Goal: Task Accomplishment & Management: Complete application form

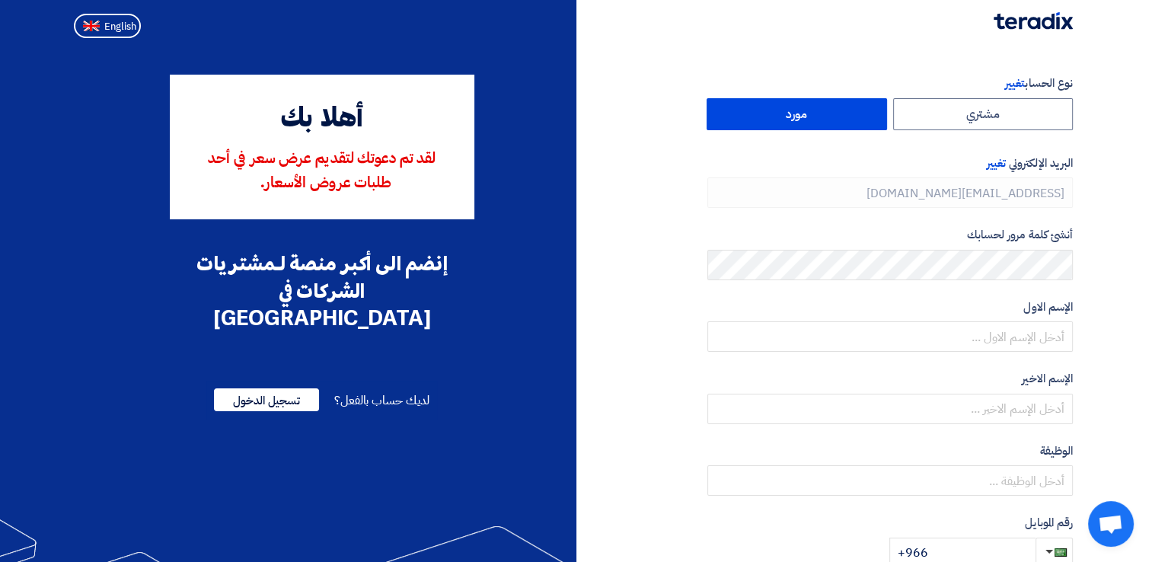
type input "[PHONE_NUMBER]"
click at [131, 28] on span "English" at bounding box center [120, 26] width 32 height 11
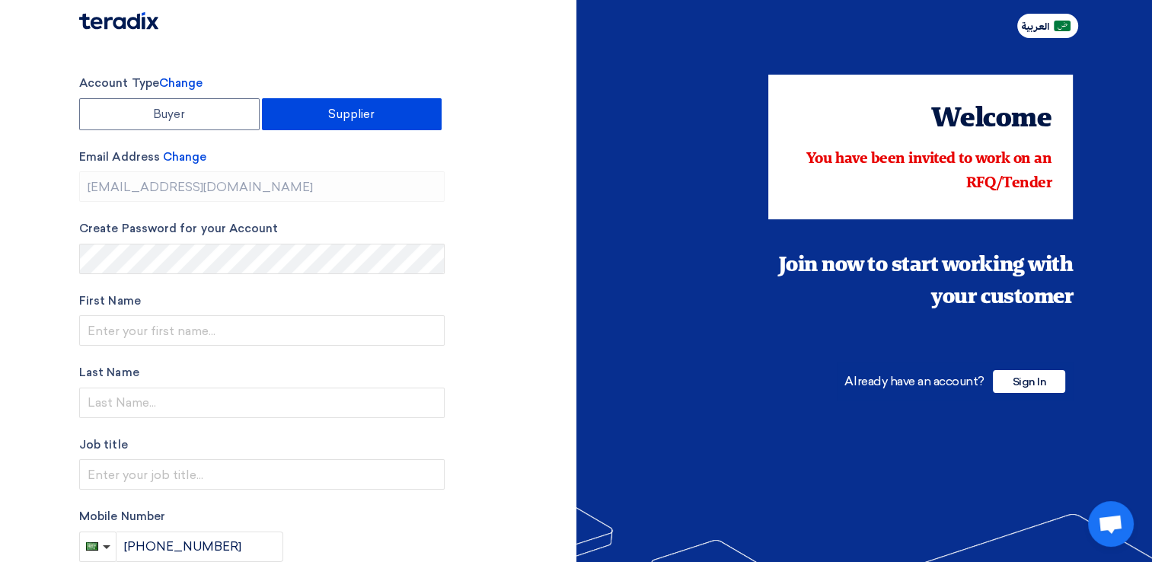
type input "Register"
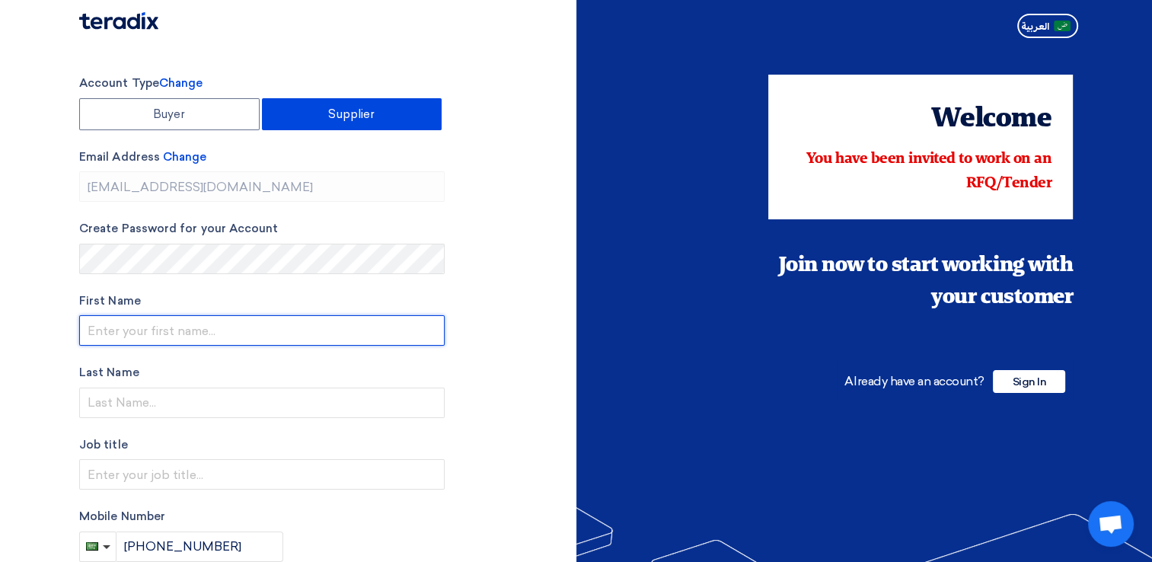
click at [152, 323] on input "text" at bounding box center [262, 330] width 366 height 30
click at [15, 378] on section "Account Type Change Buyer Supplier Email Address Change pramod.kumar@synergies-…" at bounding box center [576, 433] width 1152 height 779
click at [100, 332] on input "text" at bounding box center [262, 330] width 366 height 30
type input "Synergies"
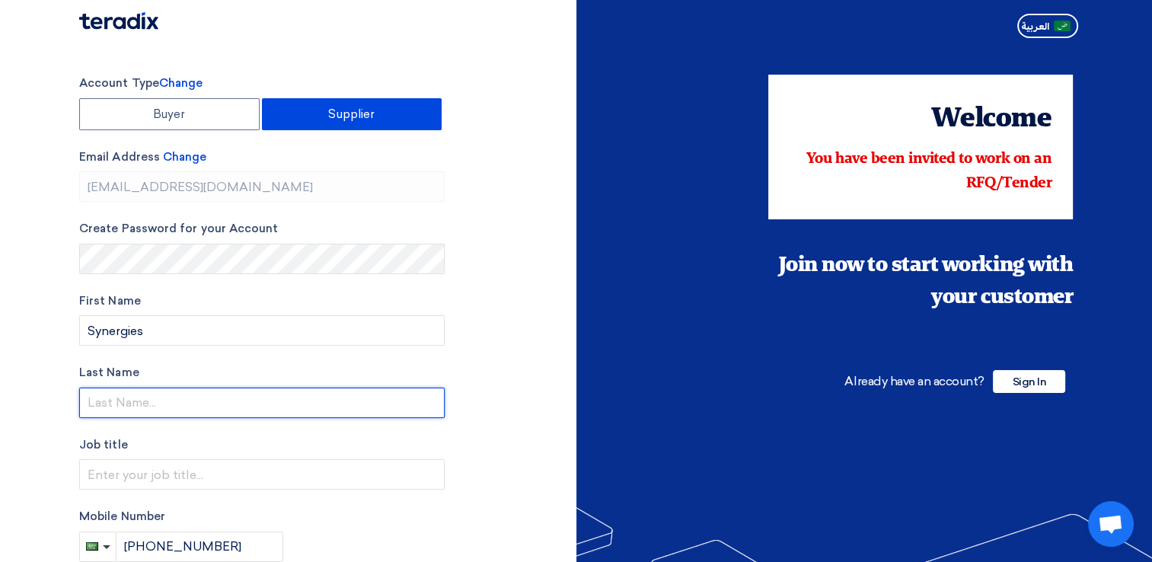
click at [93, 401] on input "text" at bounding box center [262, 403] width 366 height 30
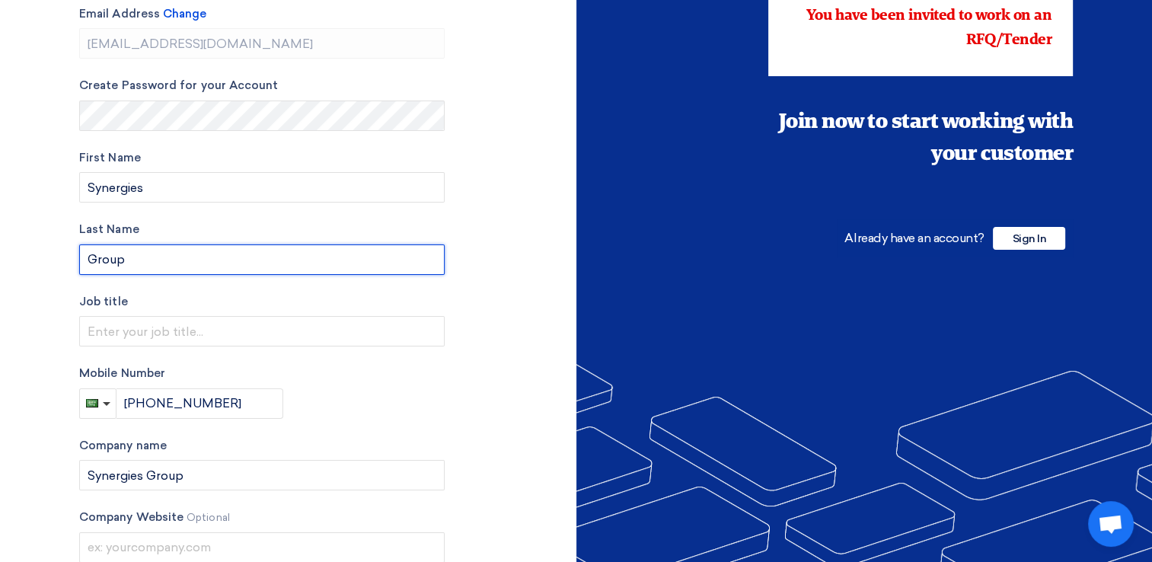
scroll to position [152, 0]
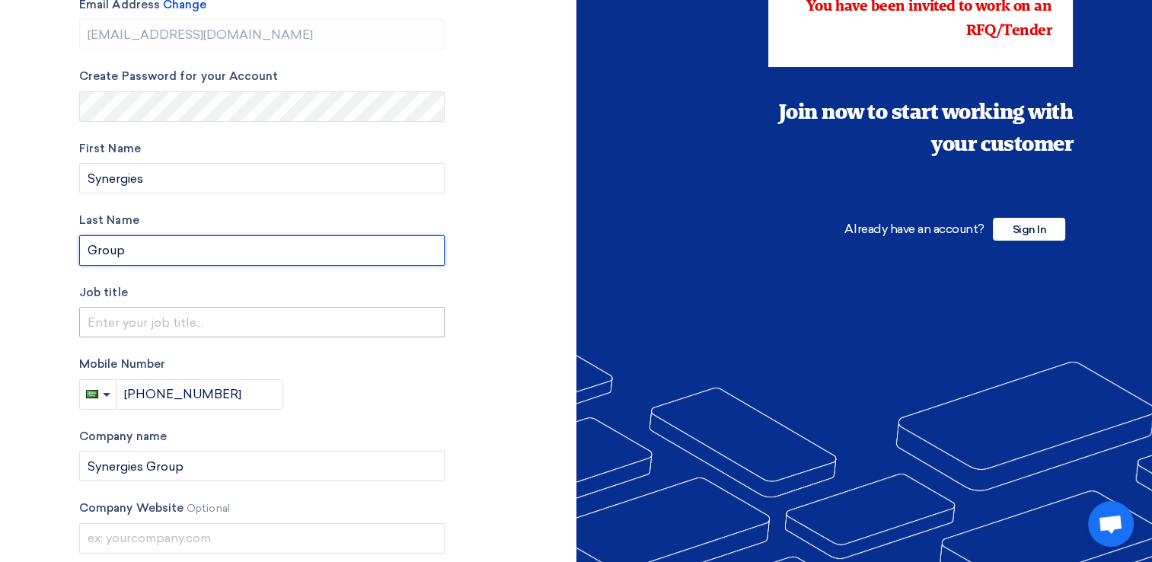
type input "Group"
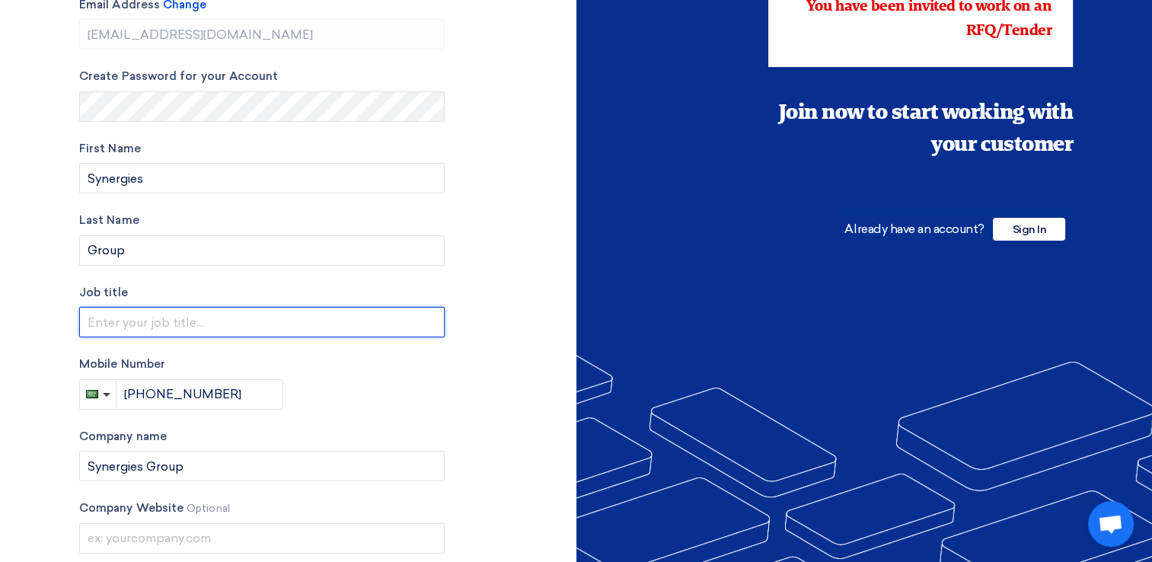
click at [138, 330] on input "text" at bounding box center [262, 322] width 366 height 30
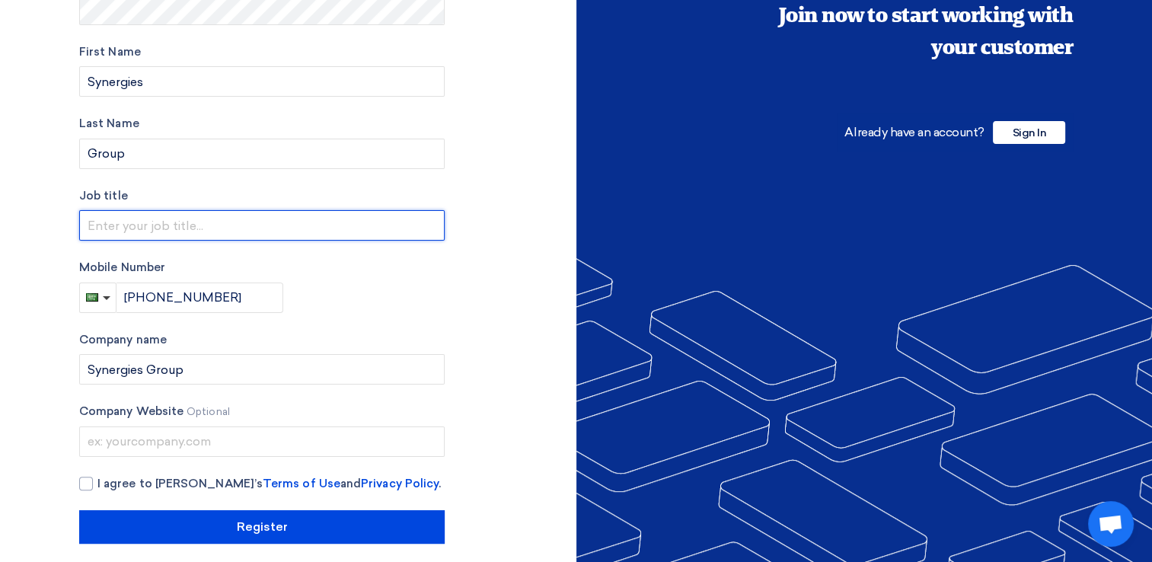
scroll to position [260, 0]
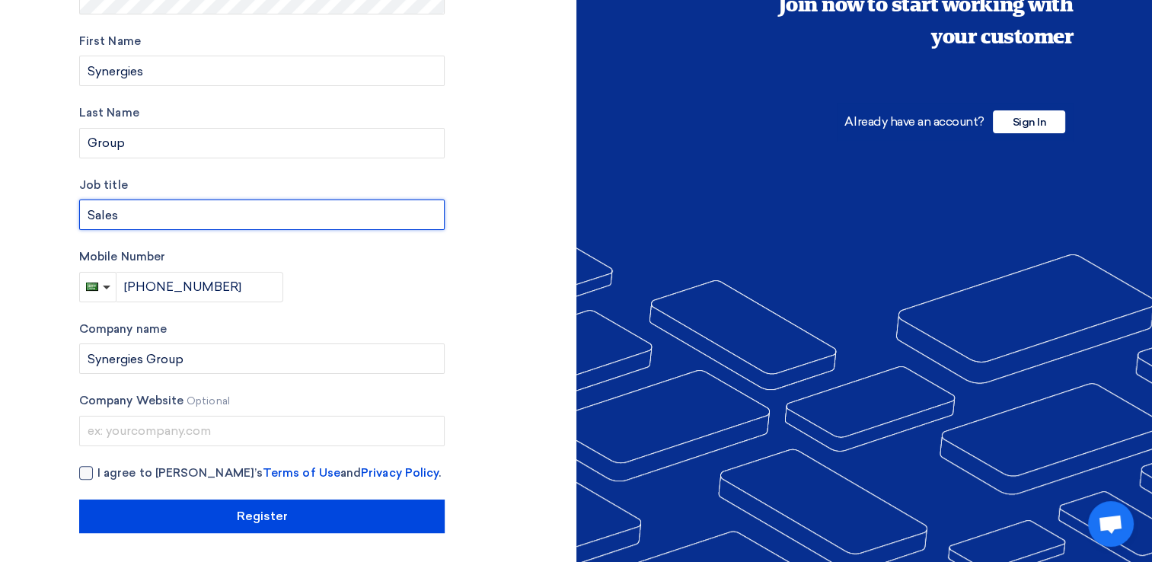
type input "Sales"
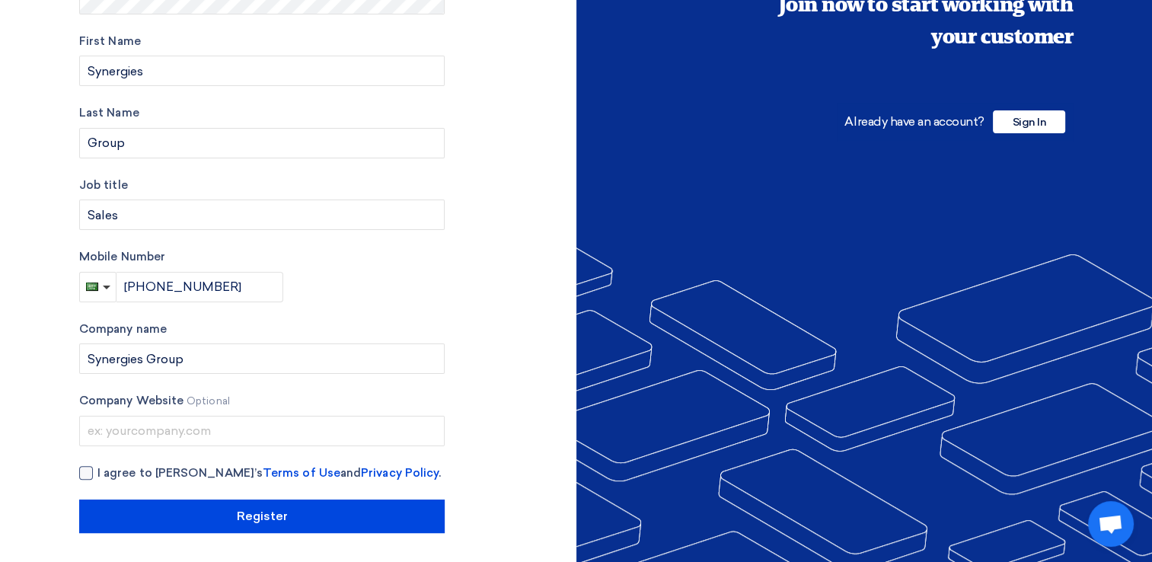
click at [82, 468] on div at bounding box center [86, 473] width 14 height 14
click at [97, 468] on input "I agree to Teradix’s Terms of Use and Privacy Policy ." at bounding box center [280, 480] width 366 height 30
checkbox input "true"
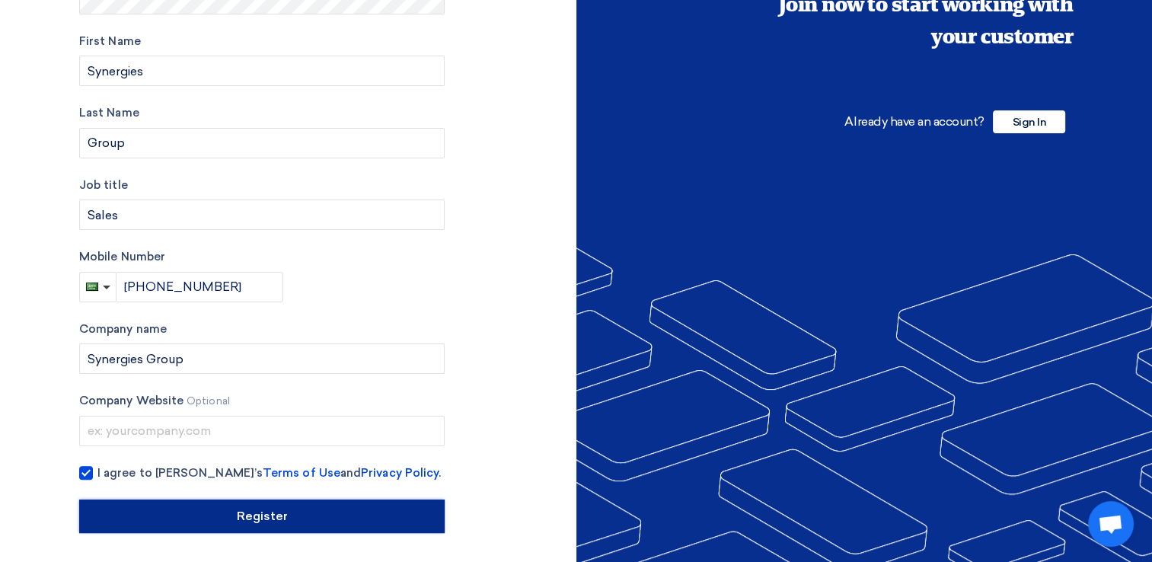
click at [254, 519] on input "Register" at bounding box center [262, 517] width 366 height 34
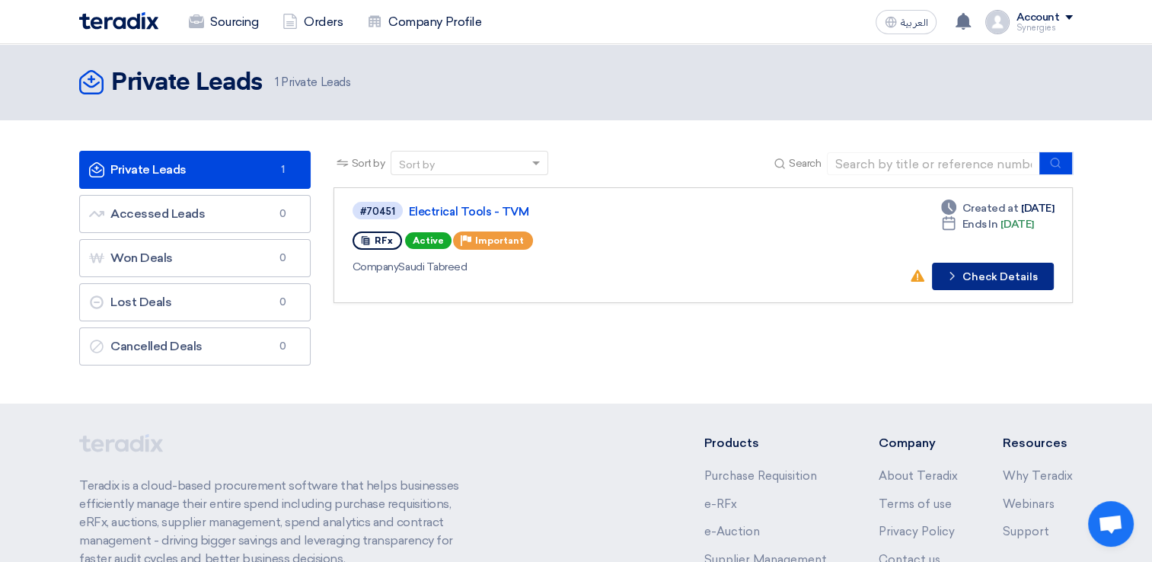
click at [988, 273] on button "Check details Check Details" at bounding box center [993, 276] width 122 height 27
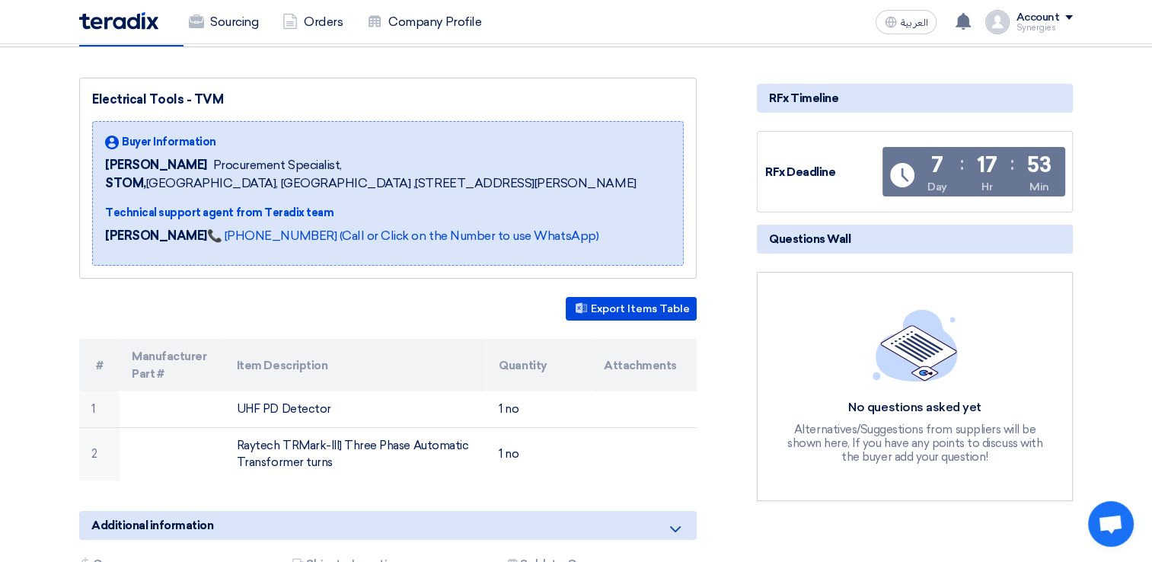
scroll to position [228, 0]
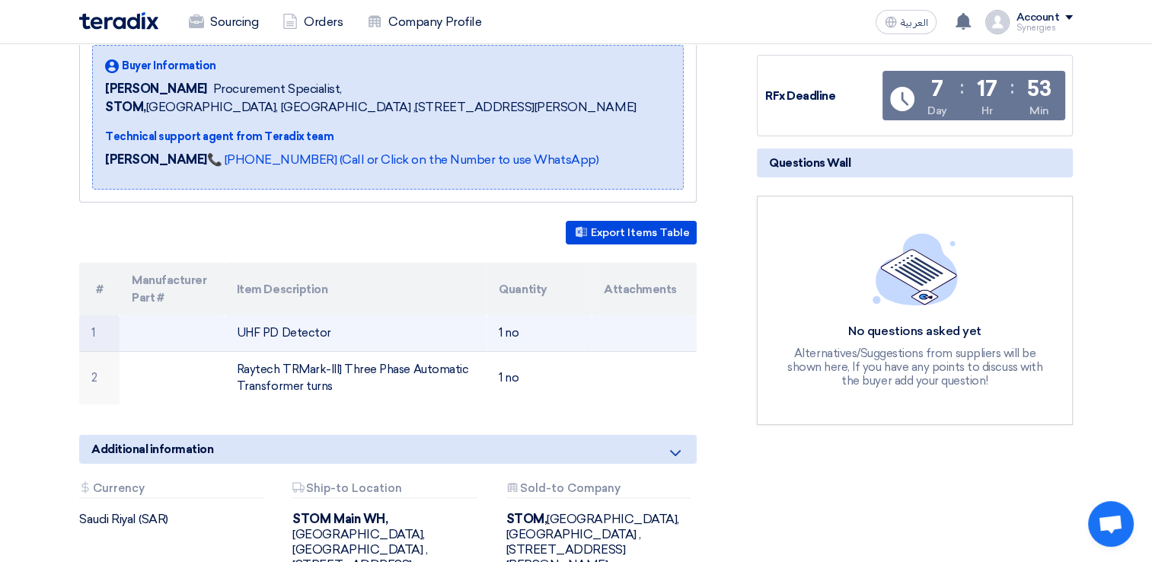
drag, startPoint x: 239, startPoint y: 351, endPoint x: 313, endPoint y: 349, distance: 73.9
click at [313, 349] on td "UHF PD Detector" at bounding box center [356, 333] width 263 height 36
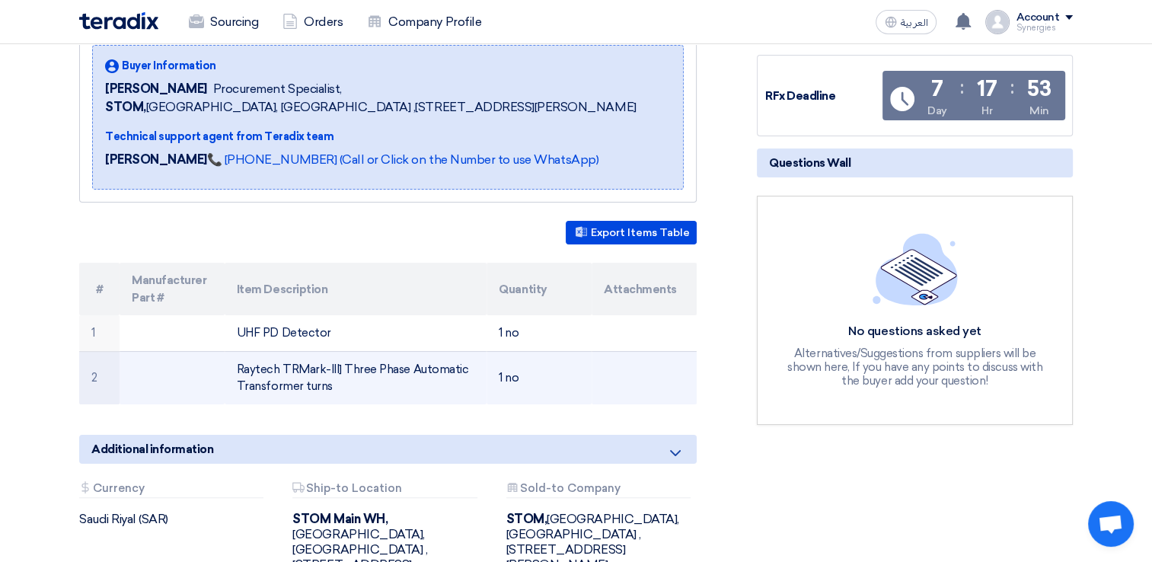
drag, startPoint x: 313, startPoint y: 349, endPoint x: 273, endPoint y: 370, distance: 45.6
click at [273, 370] on td "Raytech TRMark-III] Three Phase Automatic Transformer turns" at bounding box center [356, 377] width 263 height 53
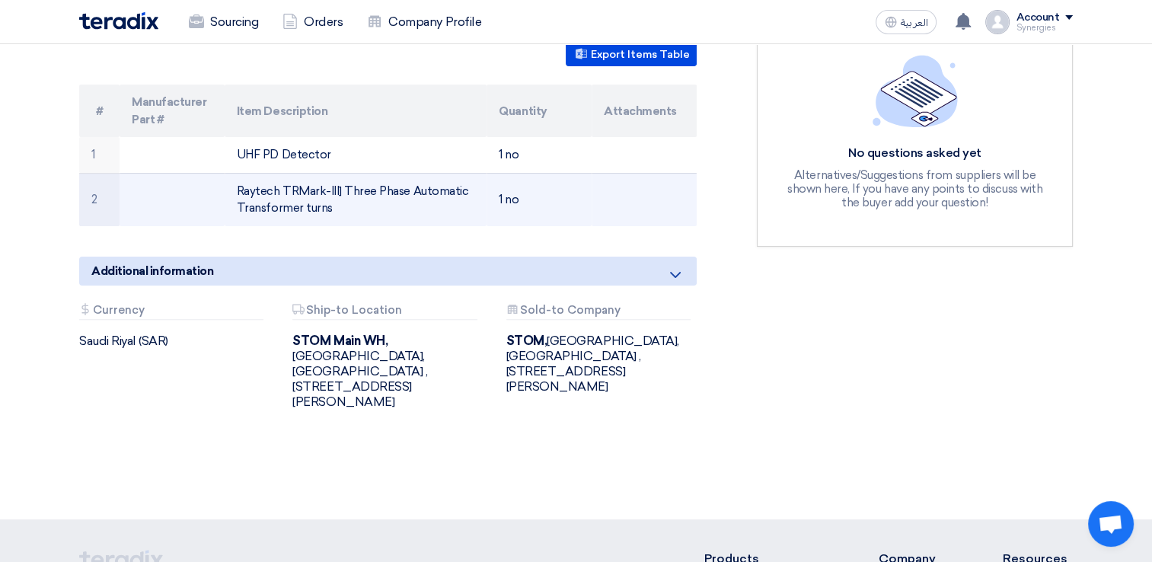
scroll to position [381, 0]
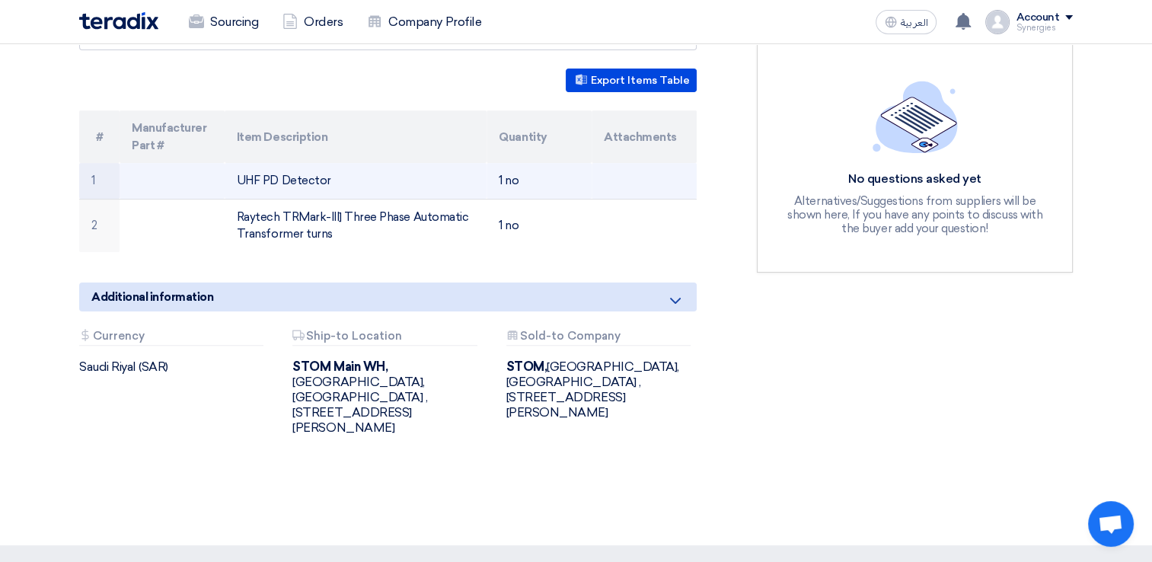
drag, startPoint x: 238, startPoint y: 200, endPoint x: 259, endPoint y: 200, distance: 21.3
click at [259, 199] on td "UHF PD Detector" at bounding box center [356, 181] width 263 height 36
drag, startPoint x: 259, startPoint y: 200, endPoint x: 276, endPoint y: 200, distance: 17.5
click at [276, 199] on td "UHF PD Detector" at bounding box center [356, 181] width 263 height 36
drag, startPoint x: 276, startPoint y: 200, endPoint x: 260, endPoint y: 205, distance: 17.6
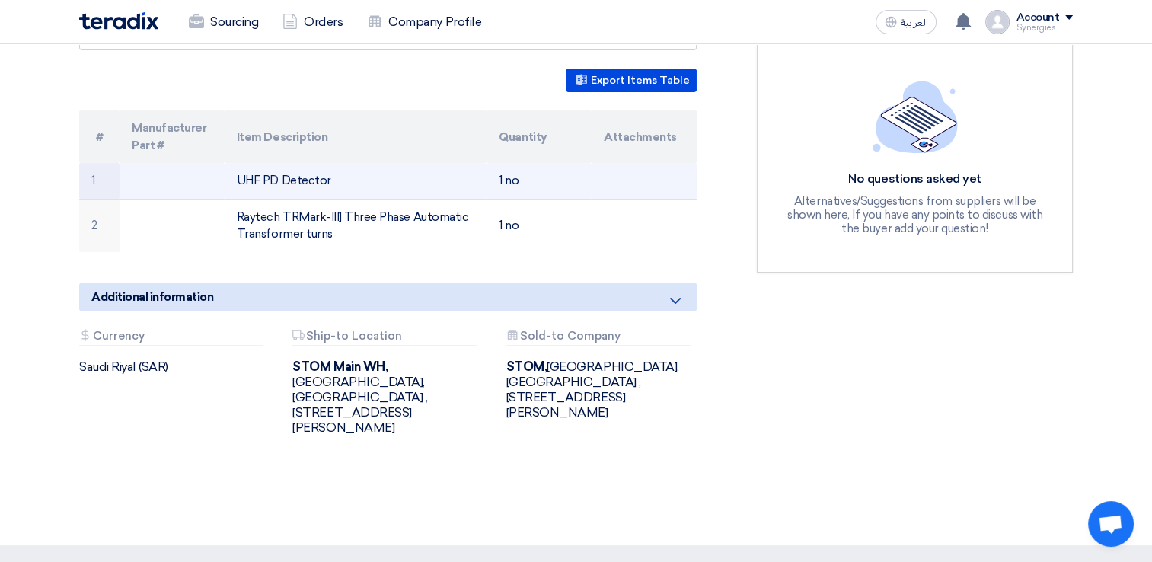
click at [260, 199] on td "UHF PD Detector" at bounding box center [356, 181] width 263 height 36
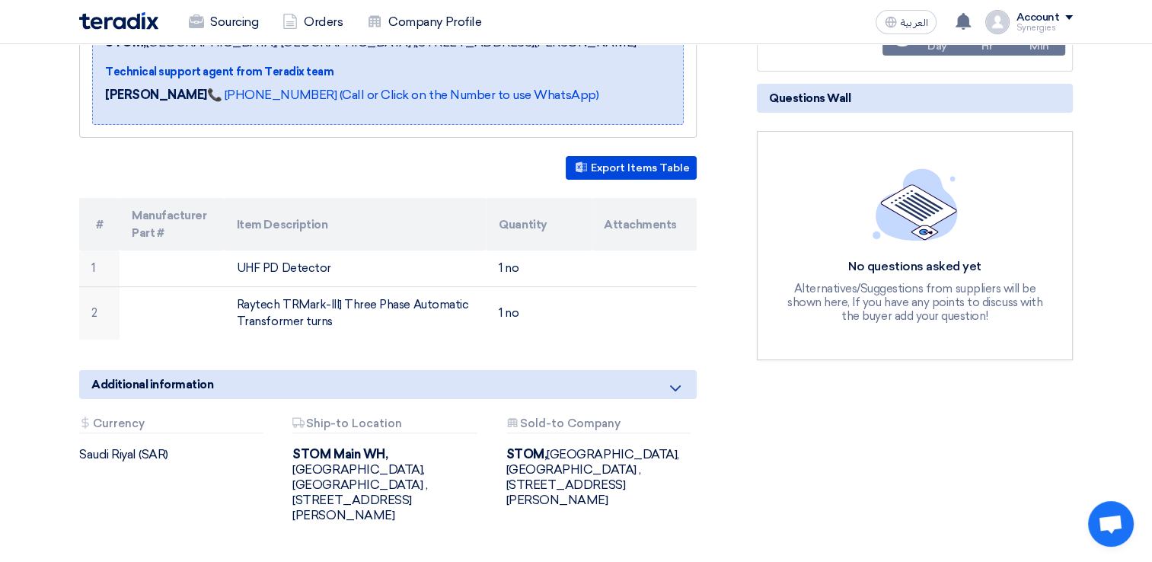
scroll to position [228, 0]
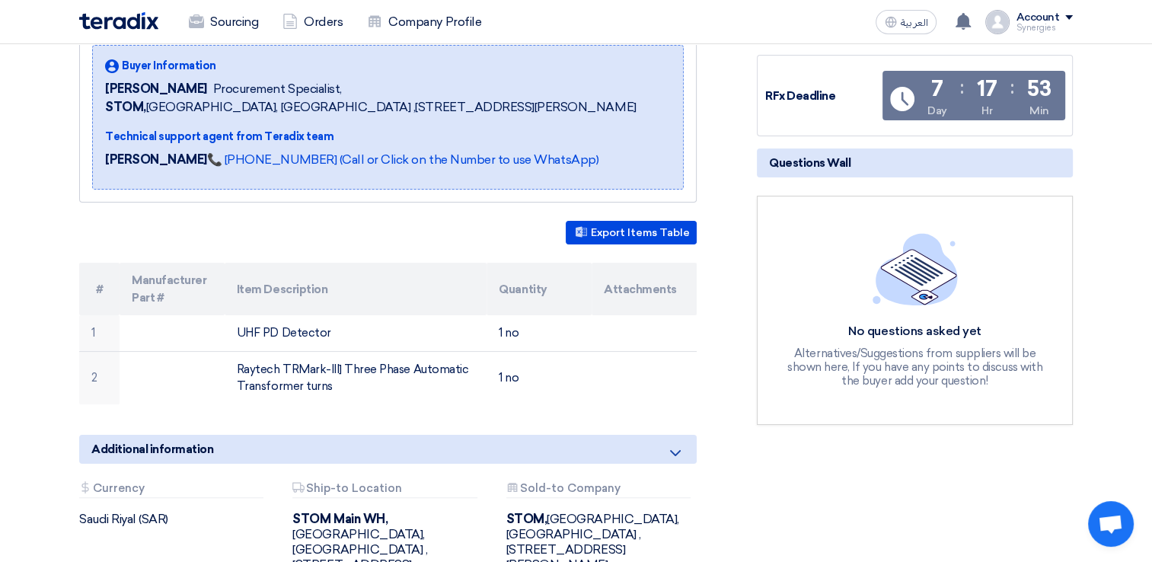
click at [675, 462] on icon at bounding box center [675, 453] width 18 height 18
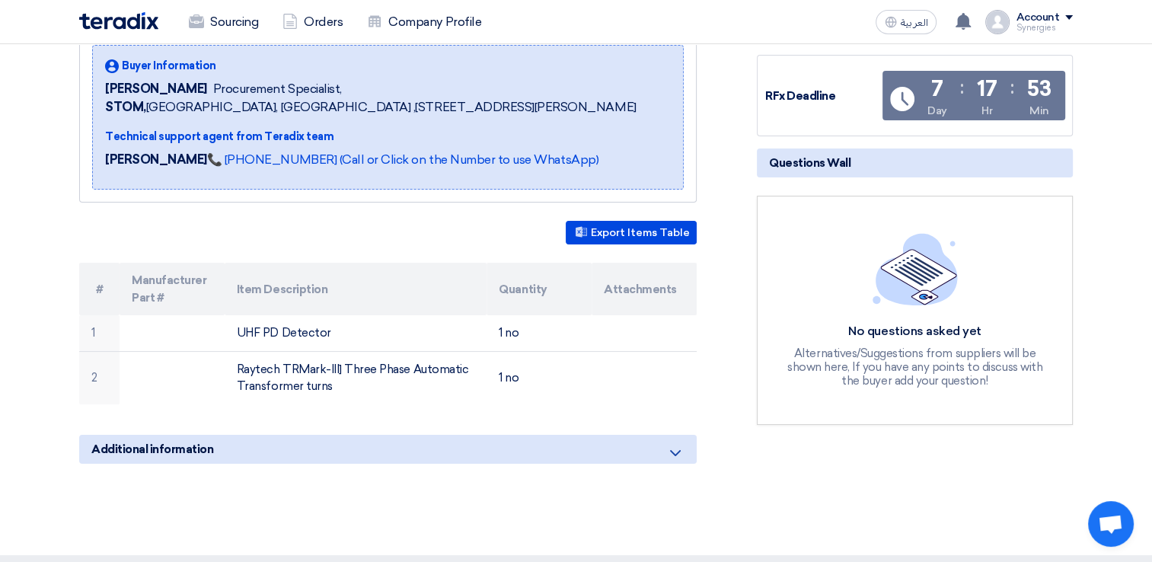
click at [666, 462] on icon at bounding box center [675, 453] width 18 height 18
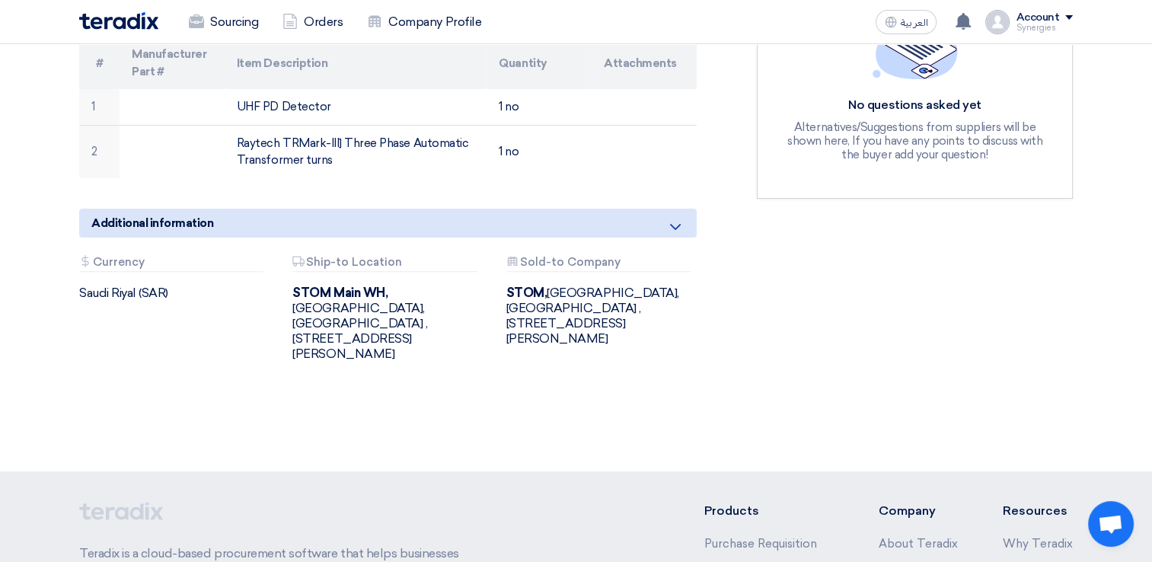
scroll to position [457, 0]
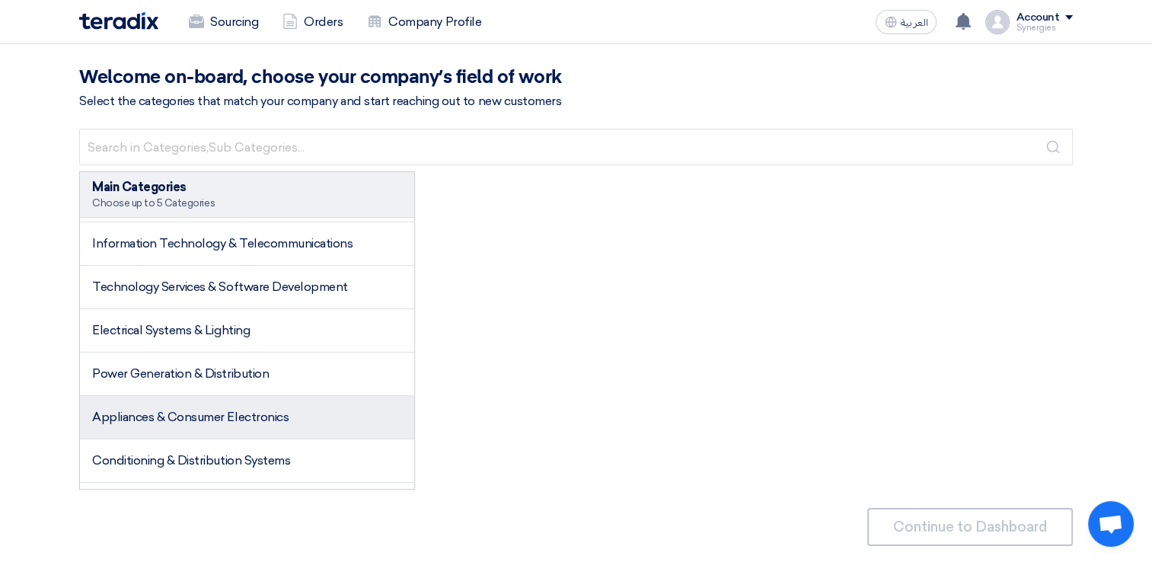
scroll to position [76, 0]
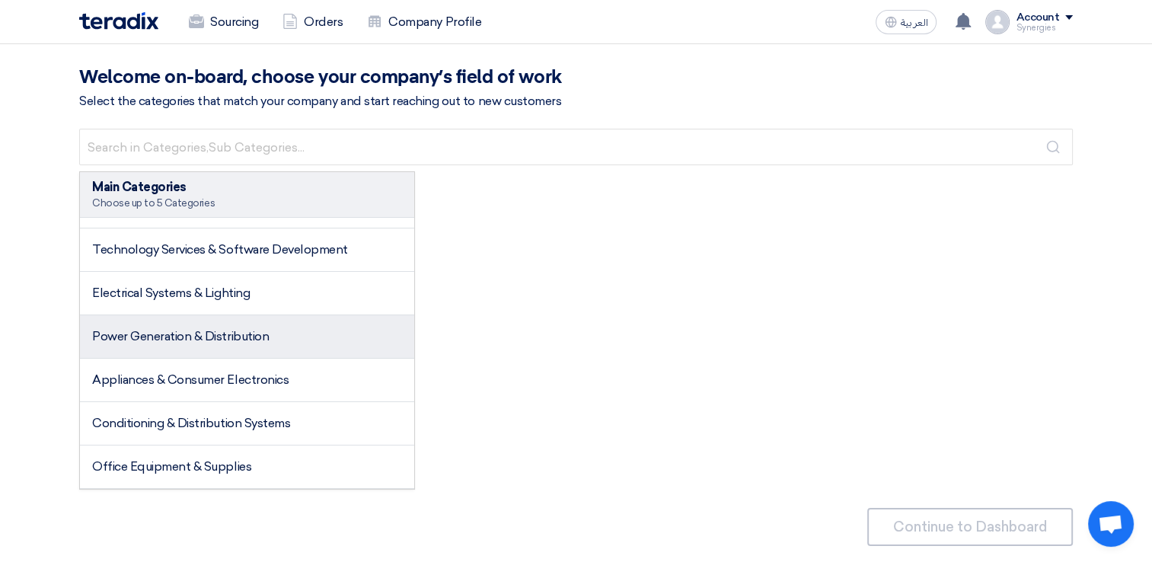
click at [153, 331] on span "Power Generation & Distribution" at bounding box center [180, 336] width 177 height 14
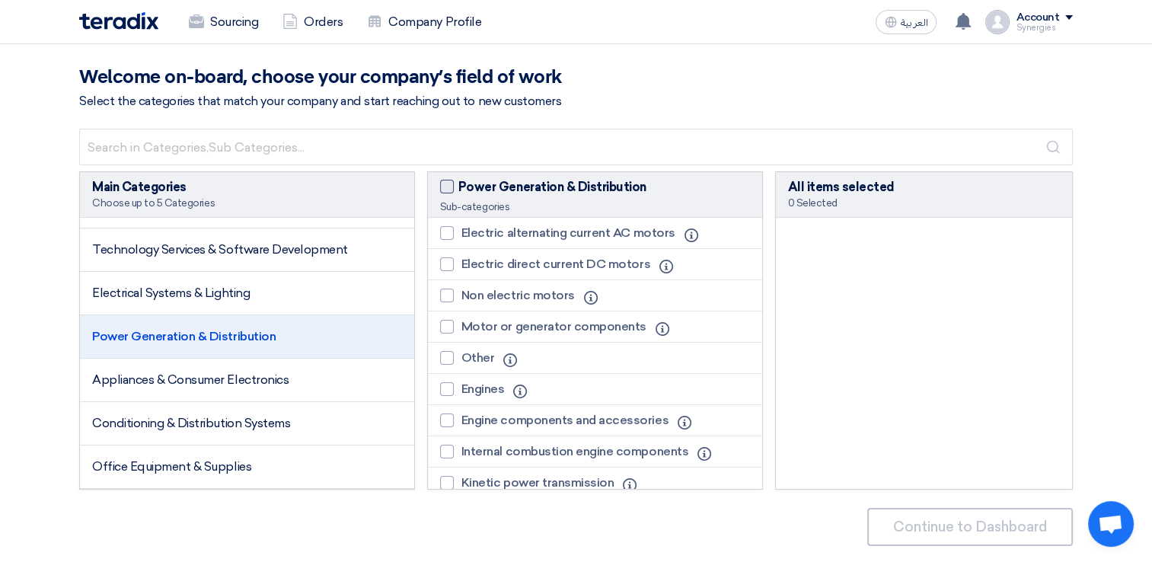
click at [442, 190] on span at bounding box center [447, 187] width 14 height 14
click at [458, 188] on input "Power Generation & Distribution" at bounding box center [463, 183] width 10 height 10
checkbox input "true"
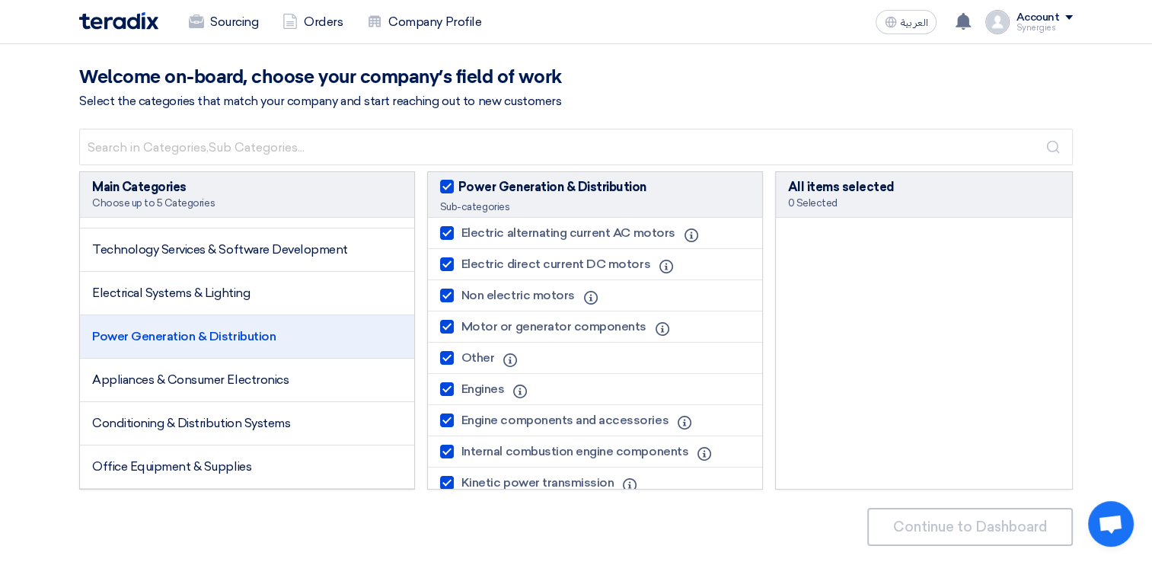
checkbox input "true"
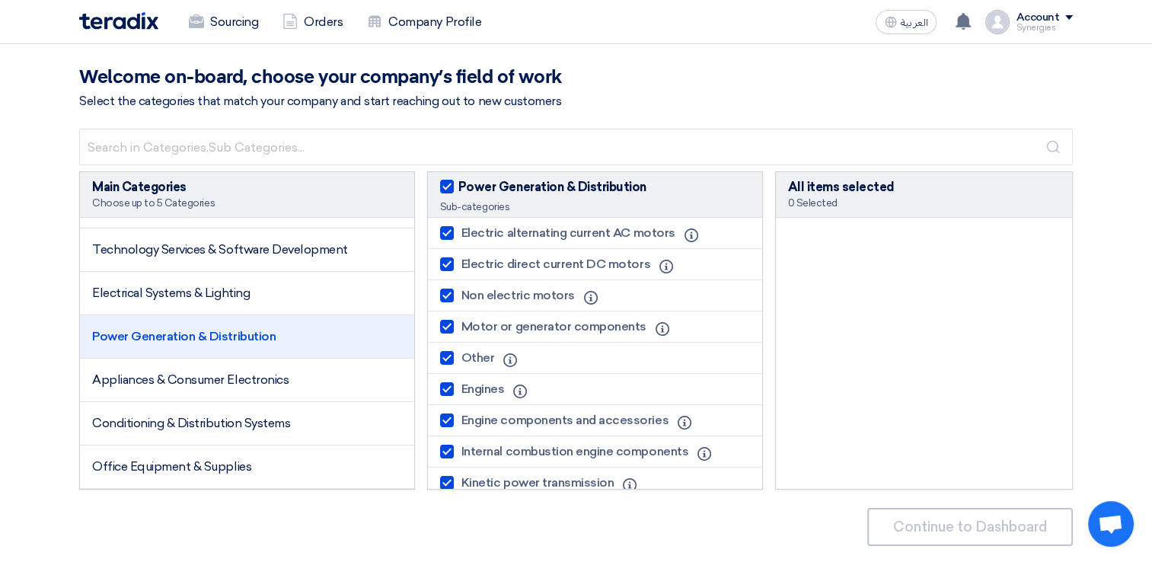
checkbox input "true"
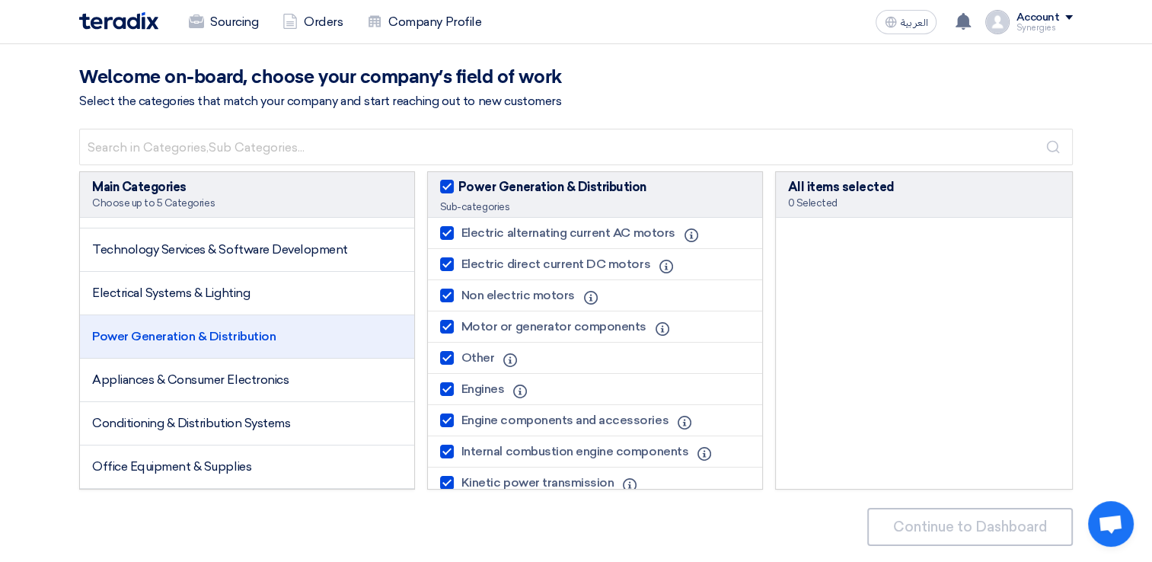
checkbox input "true"
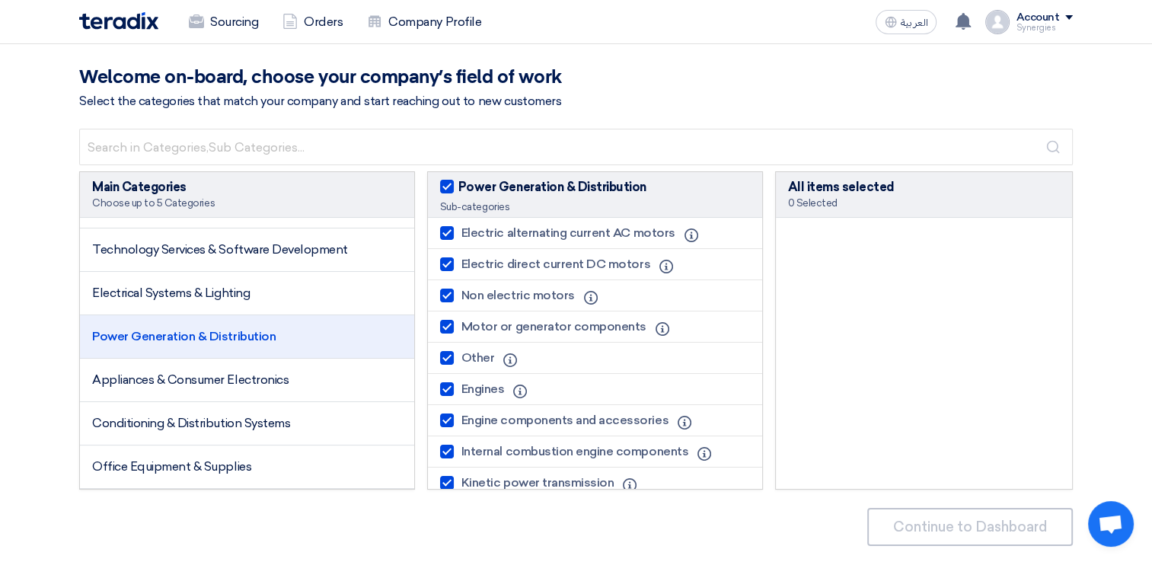
checkbox input "true"
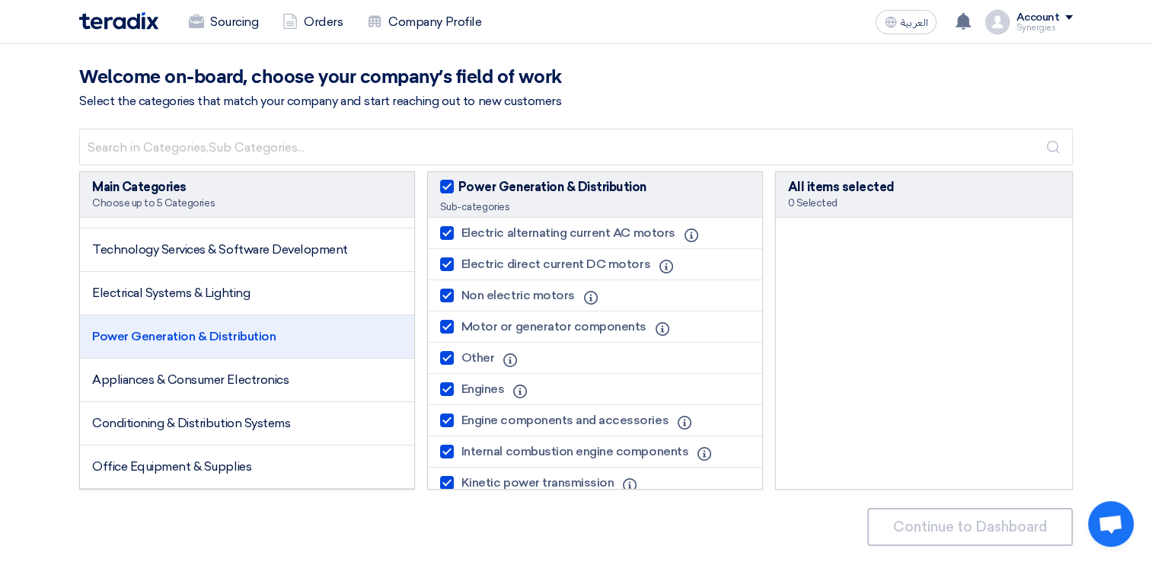
checkbox input "true"
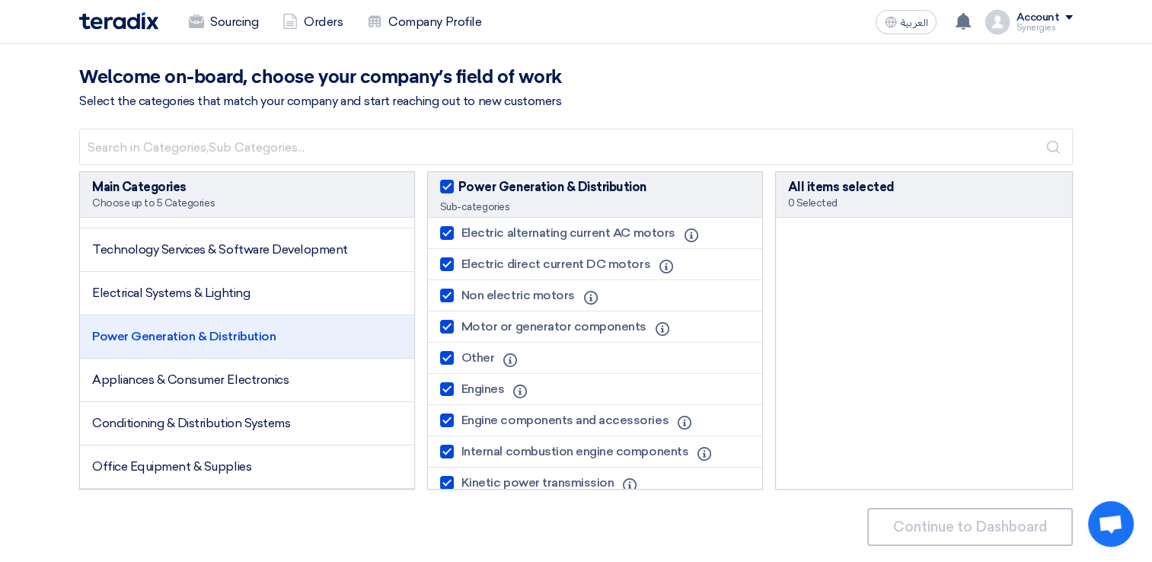
checkbox input "true"
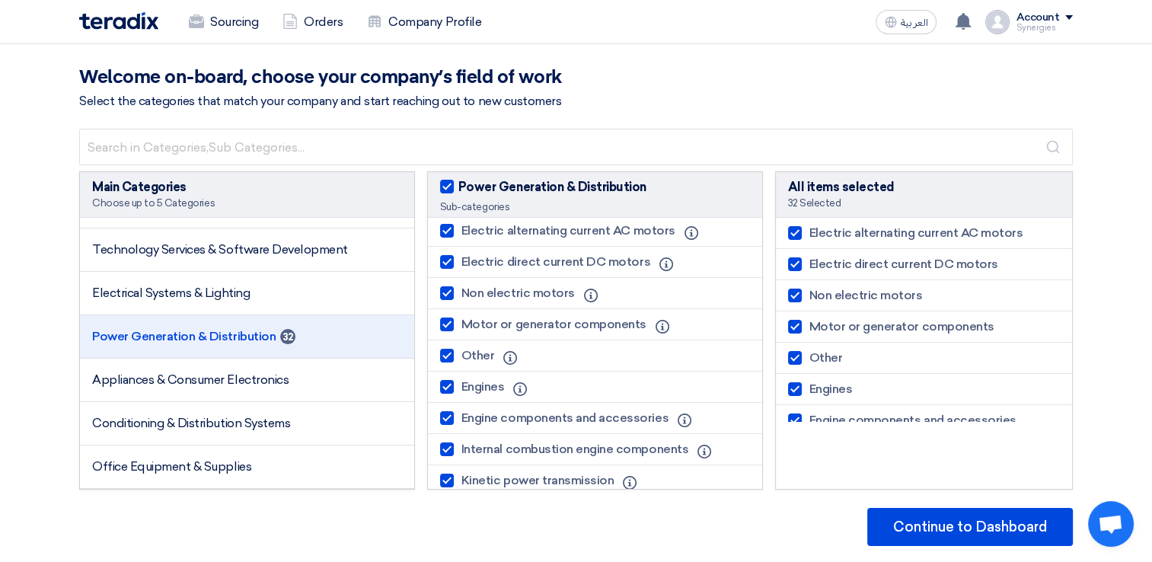
scroll to position [0, 0]
click at [446, 193] on span at bounding box center [447, 187] width 14 height 14
click at [458, 188] on input "Power Generation & Distribution" at bounding box center [463, 183] width 10 height 10
checkbox input "false"
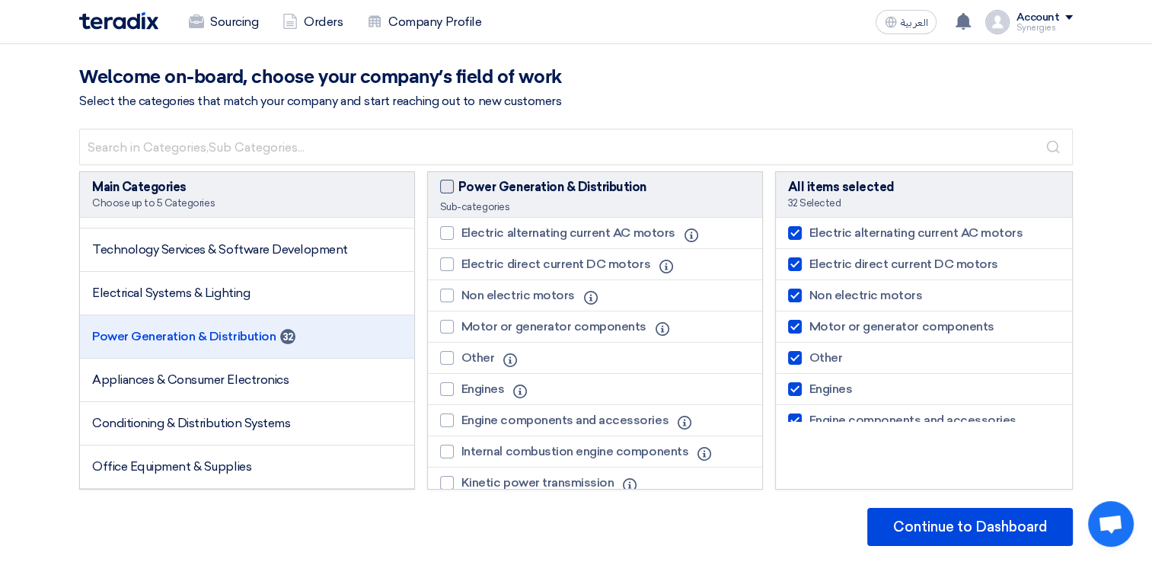
checkbox input "false"
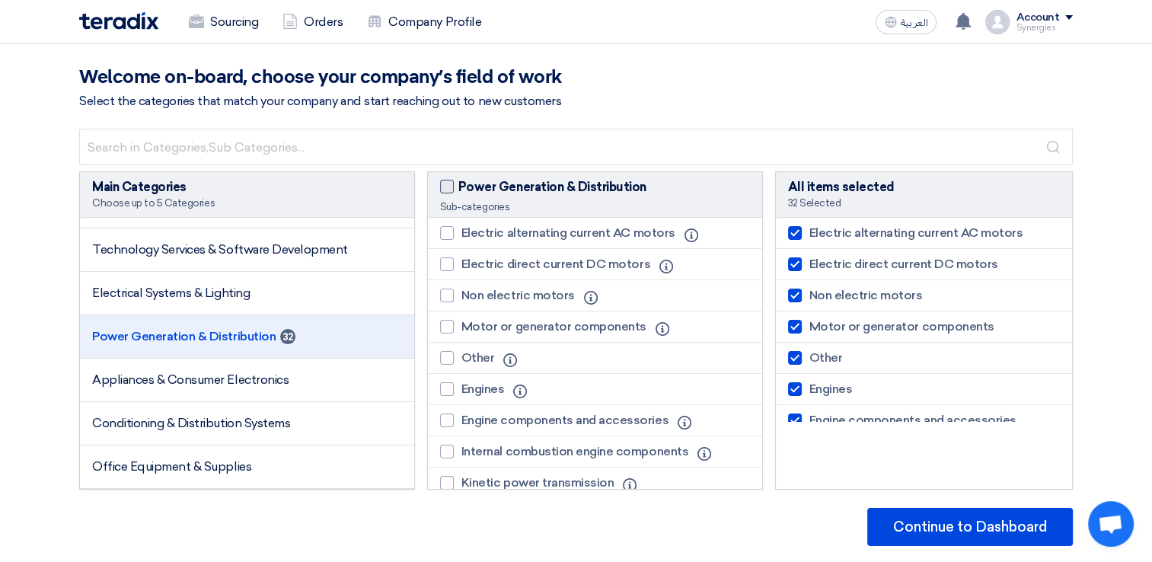
checkbox input "false"
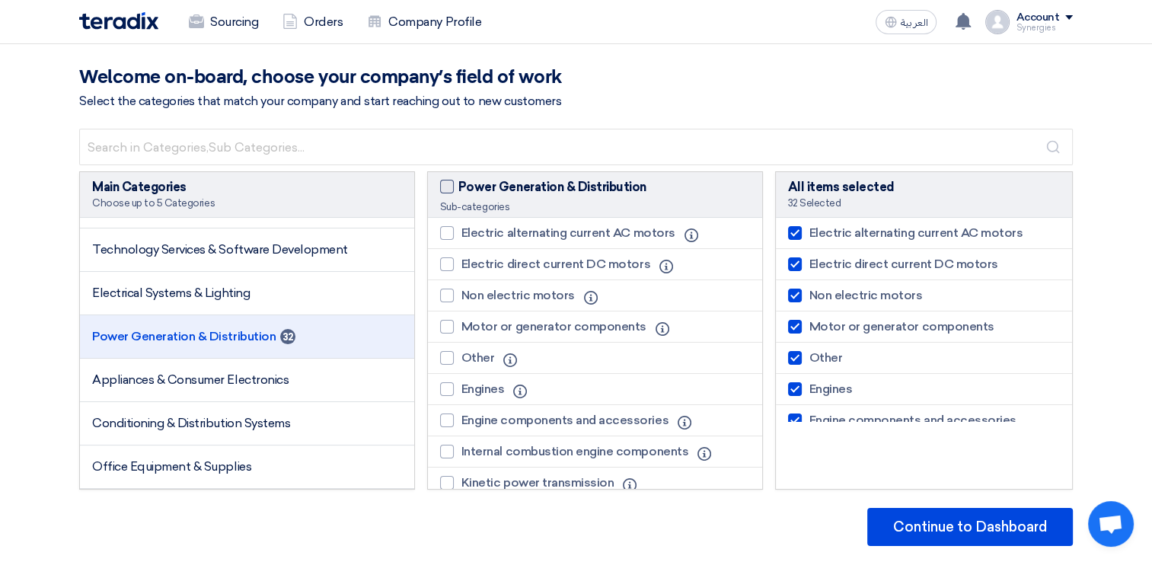
checkbox input "false"
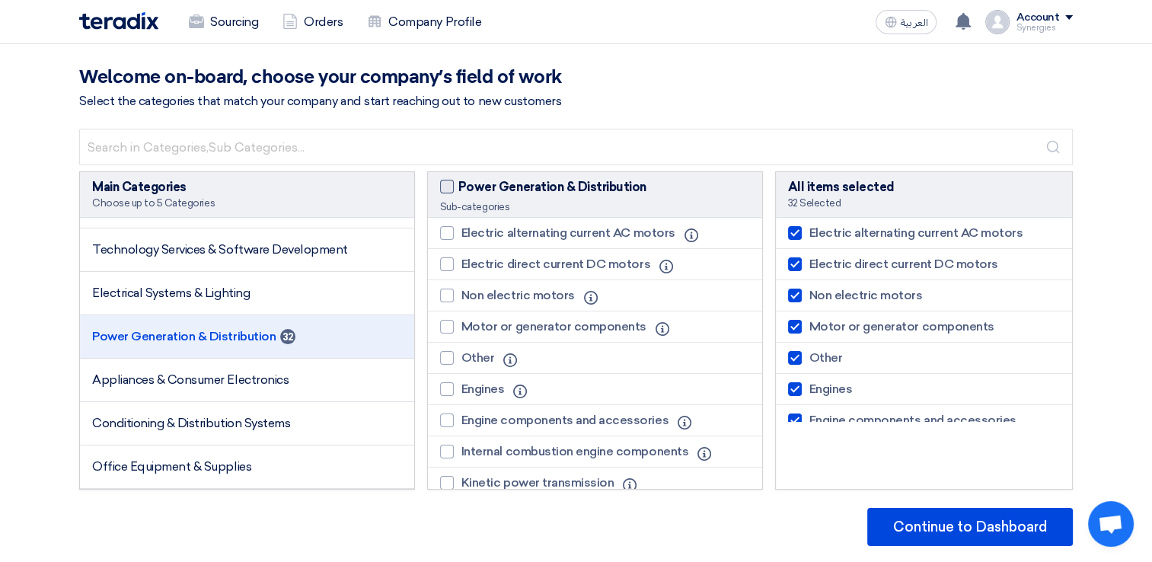
checkbox input "false"
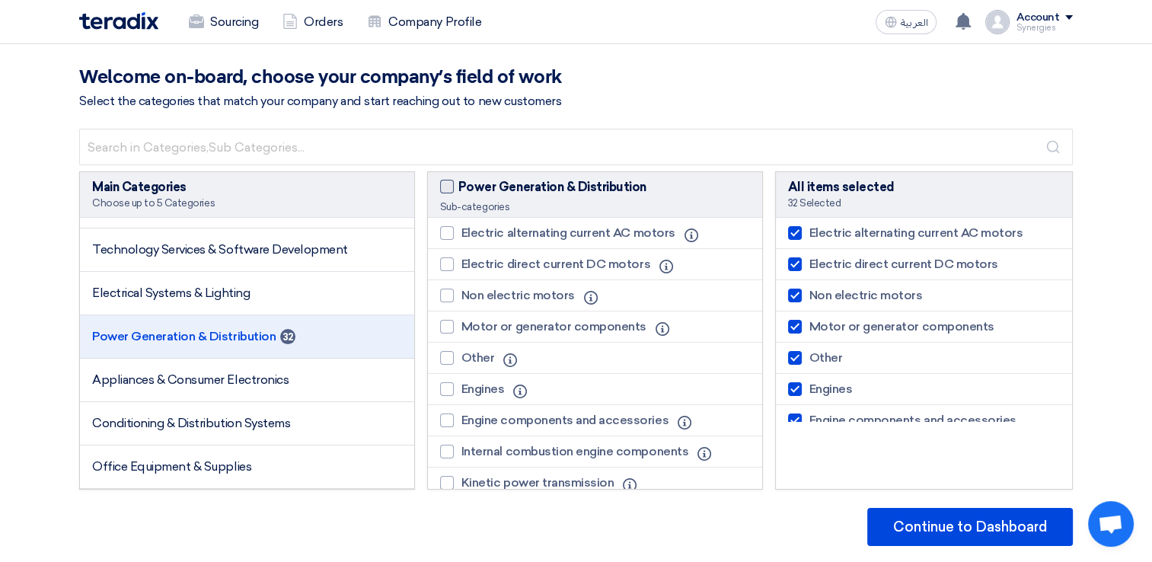
checkbox input "false"
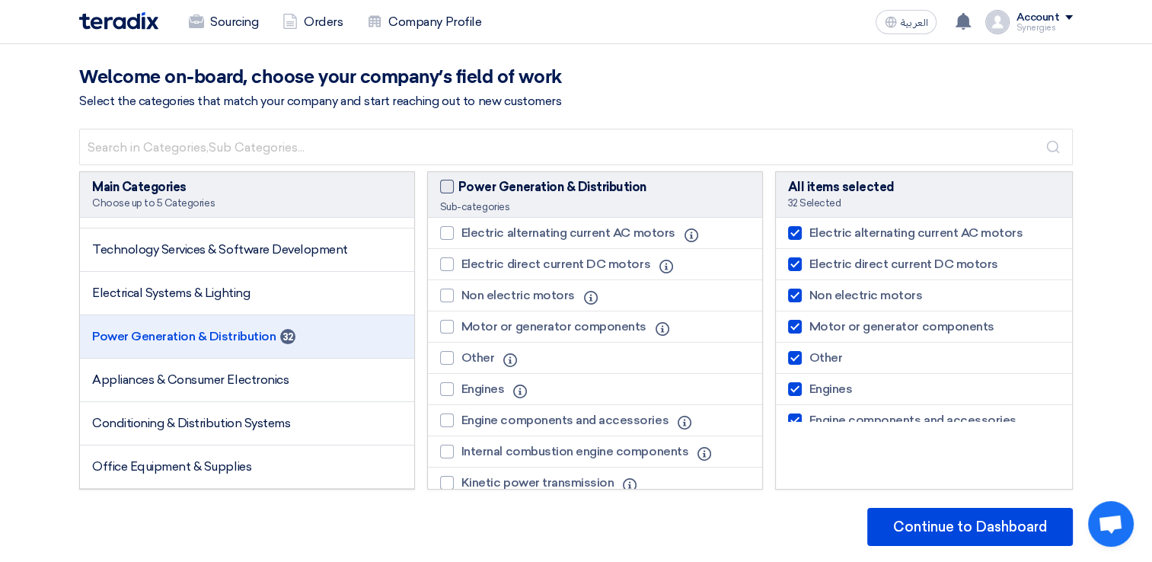
checkbox input "false"
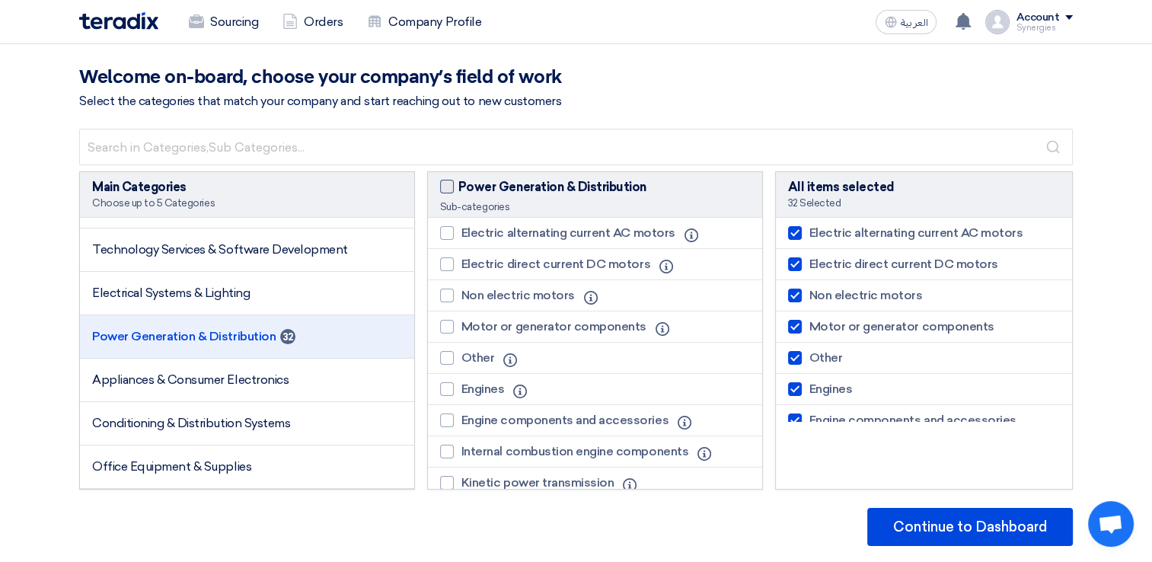
checkbox input "false"
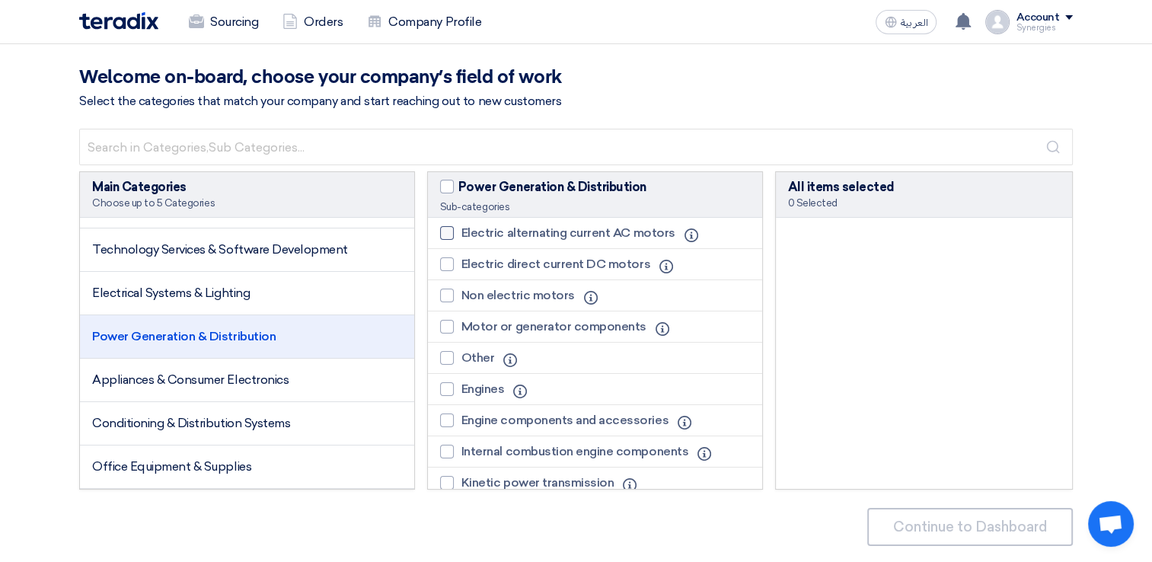
click at [442, 235] on div at bounding box center [447, 233] width 14 height 14
click at [461, 235] on input "Electric alternating current AC motors" at bounding box center [466, 233] width 10 height 10
checkbox input "true"
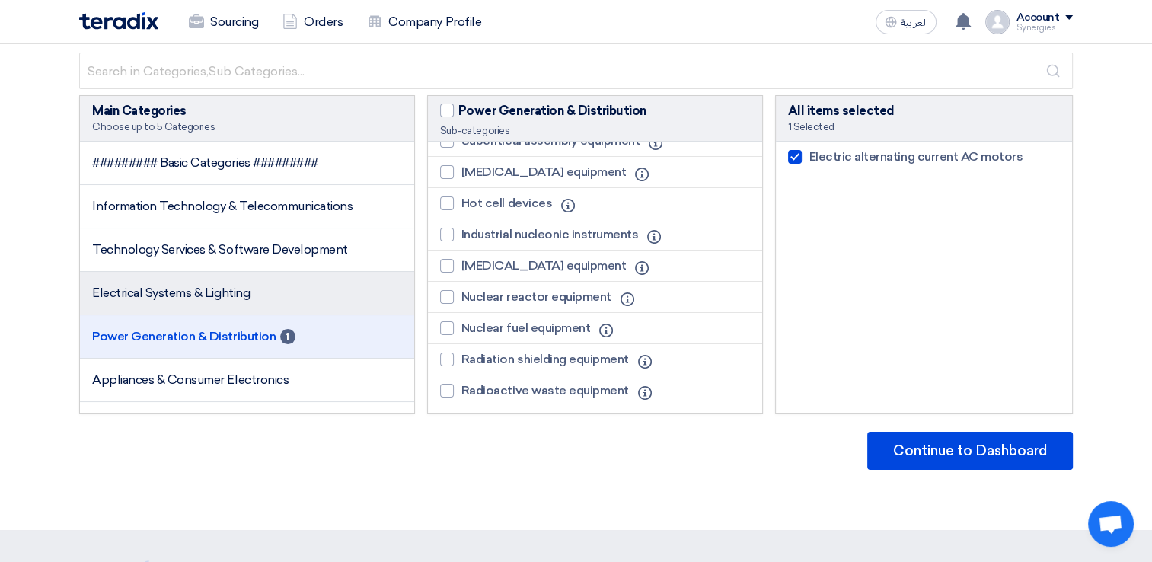
click at [216, 284] on li "Electrical Systems & Lighting" at bounding box center [247, 293] width 334 height 43
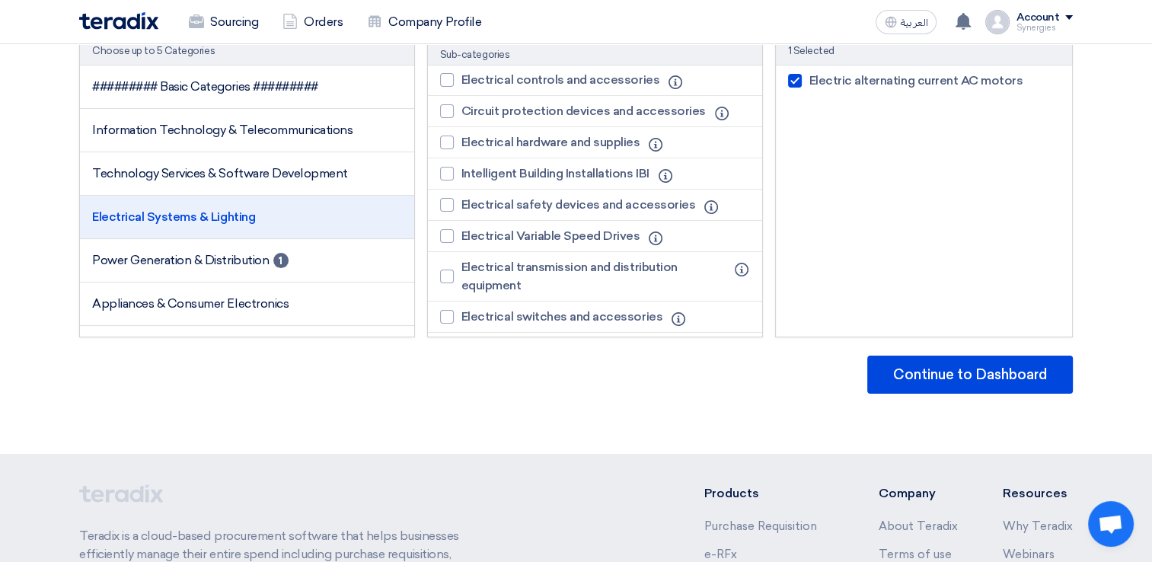
scroll to position [642, 0]
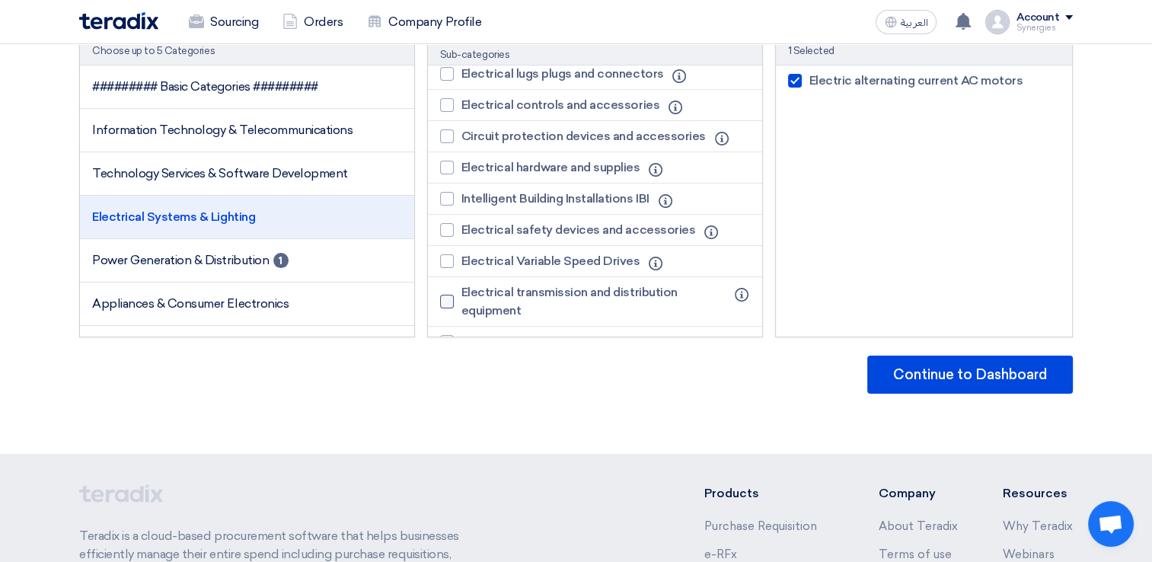
click at [450, 295] on div at bounding box center [447, 302] width 14 height 14
click at [461, 297] on input "Electrical transmission and distribution equipment" at bounding box center [466, 302] width 10 height 10
checkbox input "true"
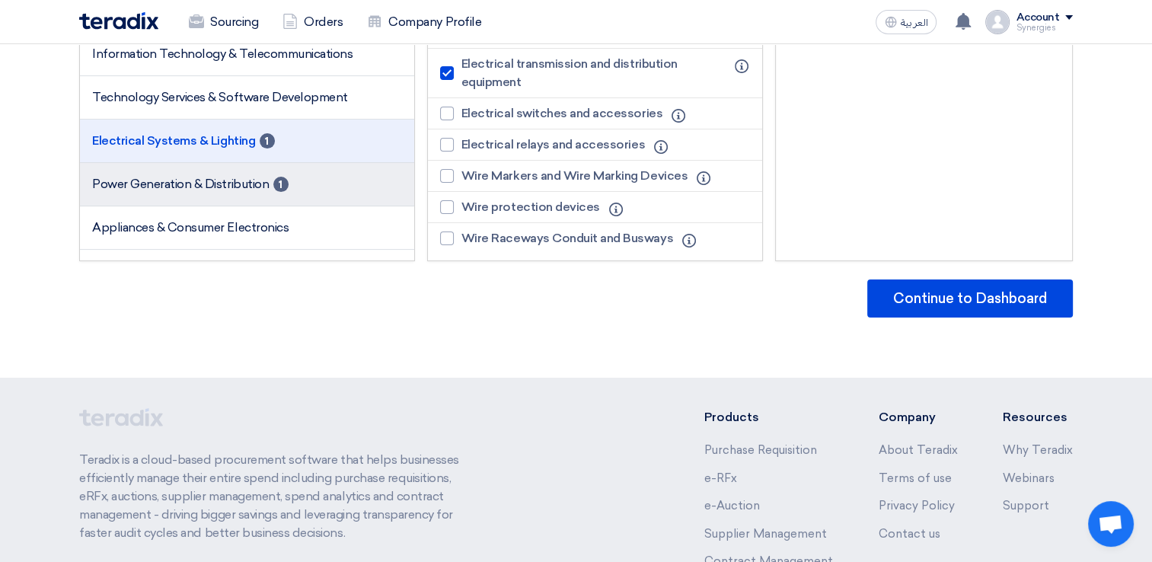
scroll to position [76, 0]
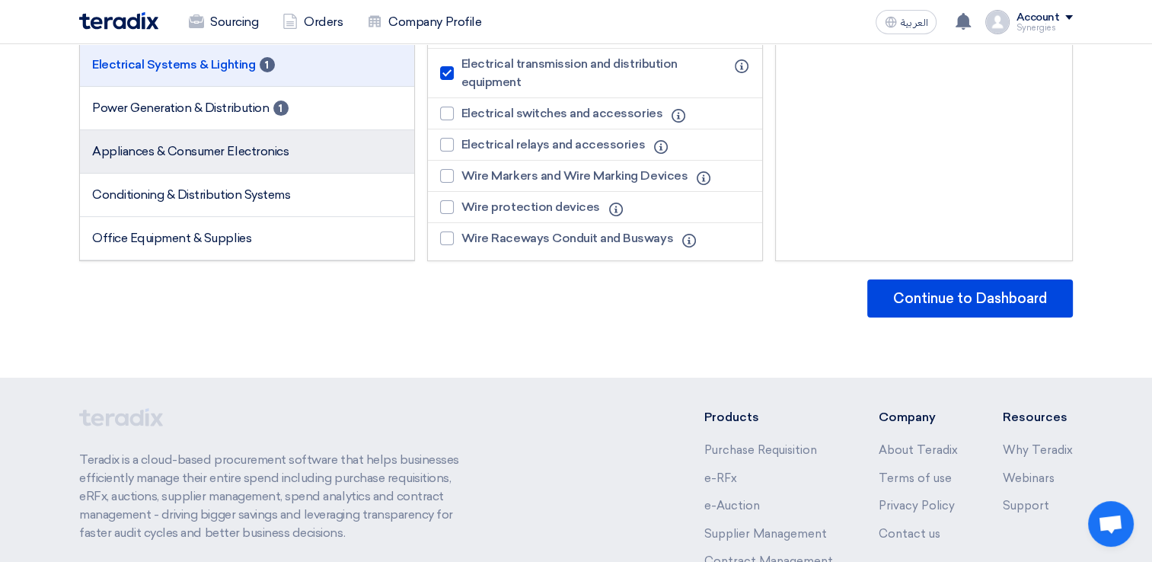
click at [215, 152] on span "Appliances & Consumer Electronics" at bounding box center [190, 151] width 196 height 14
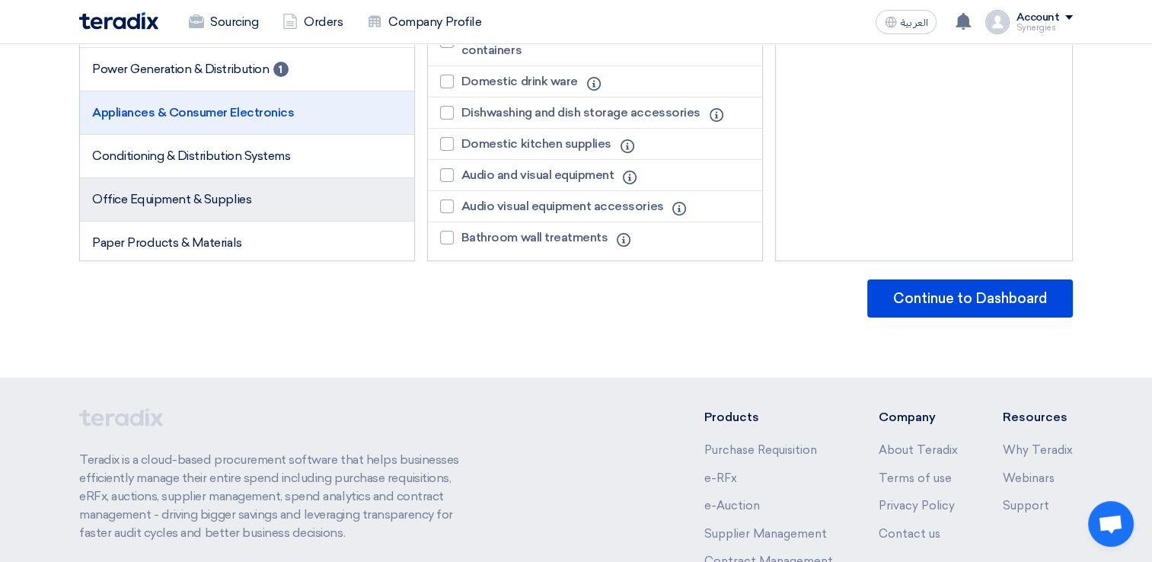
scroll to position [152, 0]
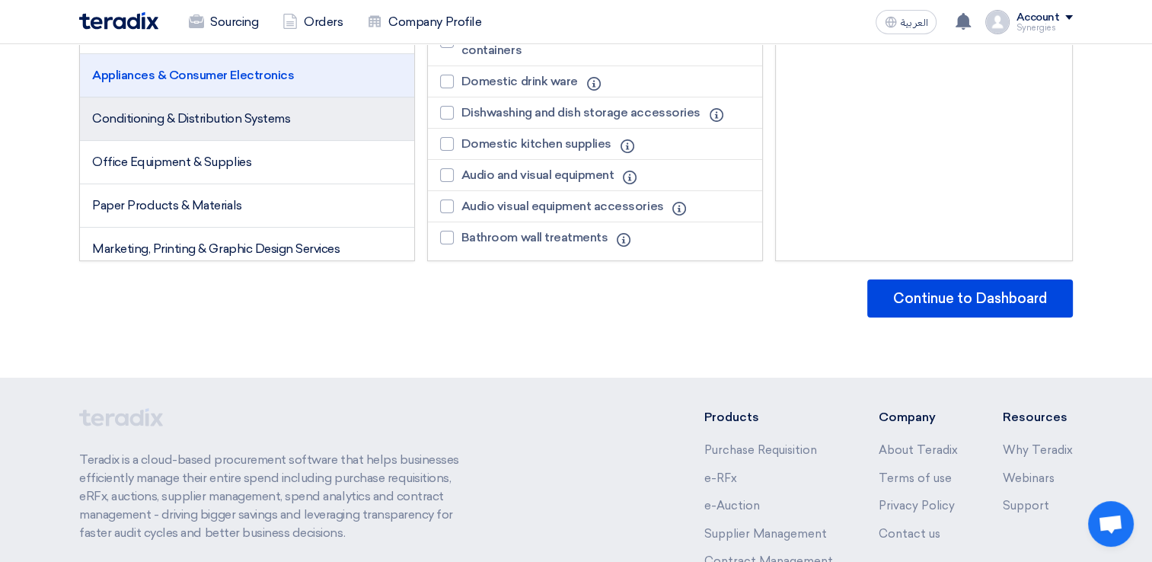
click at [237, 129] on li "Conditioning & Distribution Systems" at bounding box center [247, 118] width 334 height 43
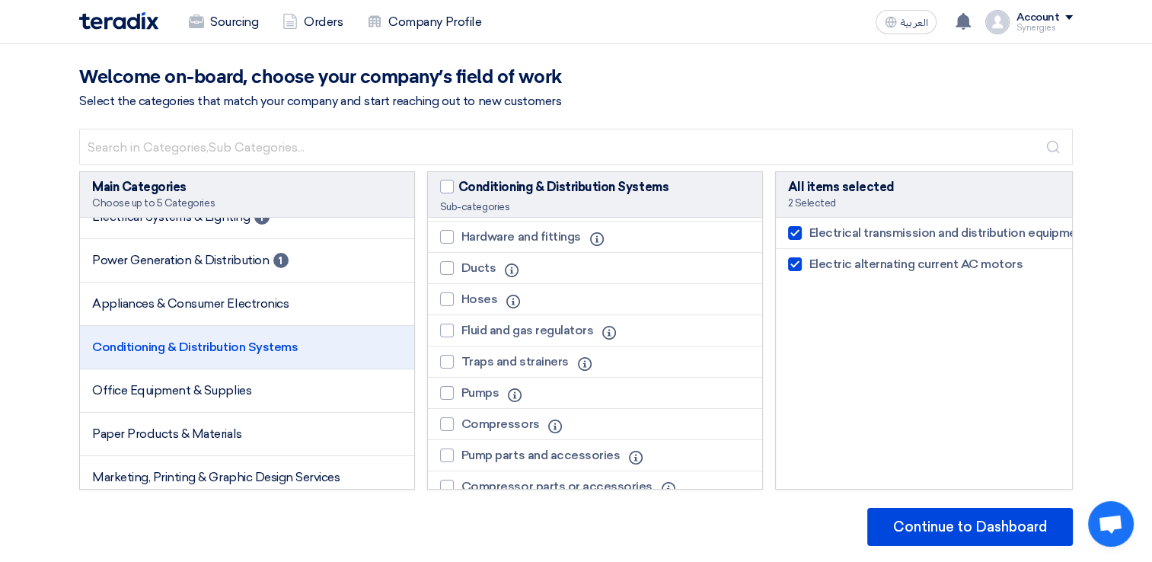
scroll to position [305, 0]
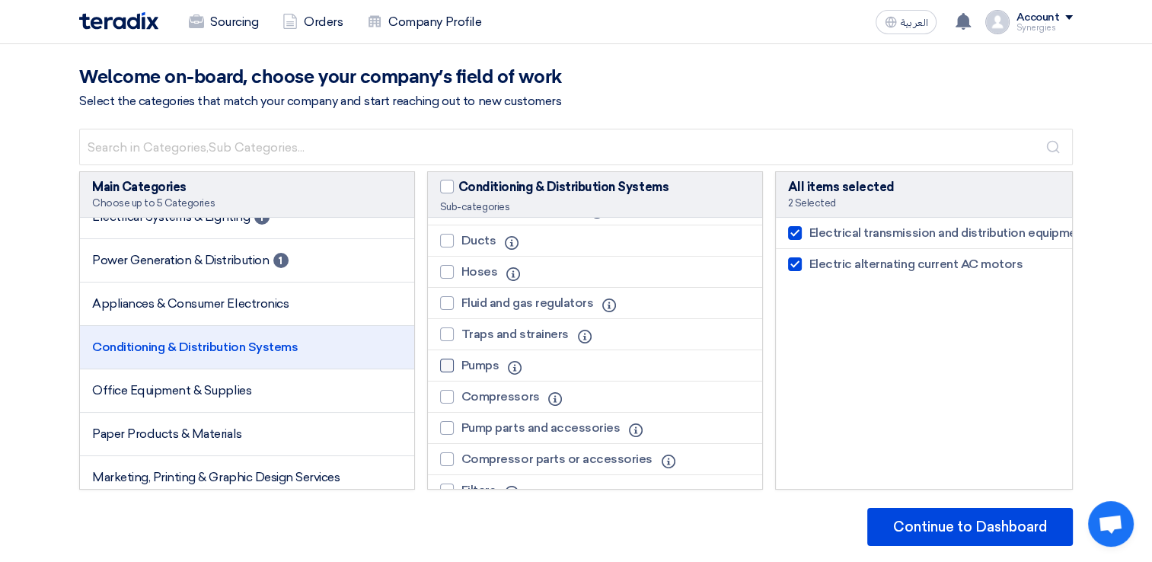
click at [451, 372] on div at bounding box center [447, 366] width 14 height 14
click at [461, 371] on input "Pumps" at bounding box center [466, 366] width 10 height 10
checkbox input "true"
click at [449, 404] on div at bounding box center [447, 397] width 14 height 14
click at [461, 402] on input "Compressors" at bounding box center [466, 397] width 10 height 10
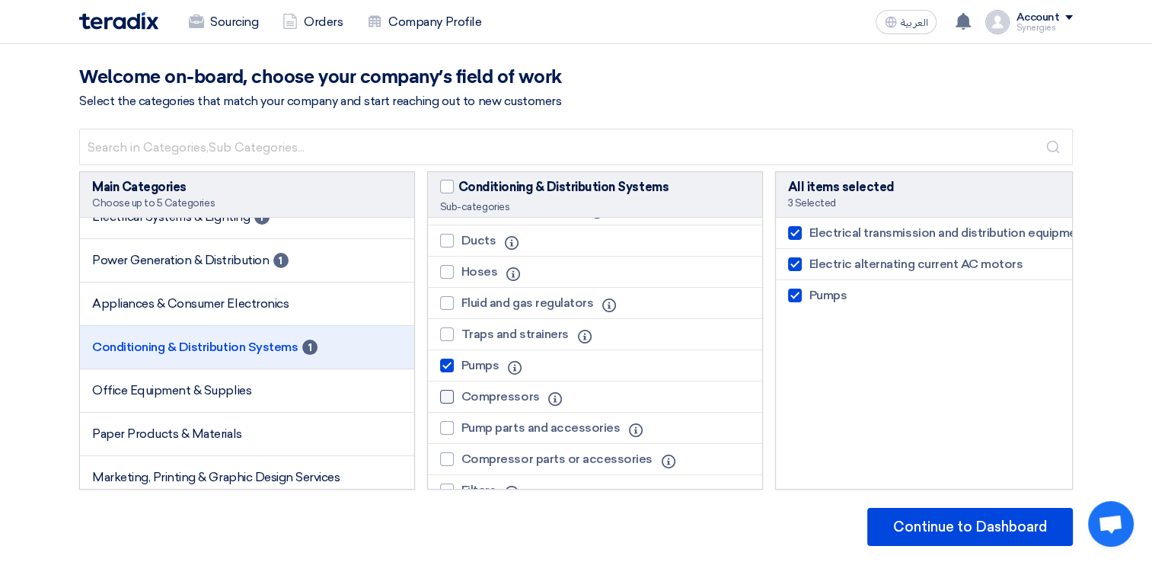
checkbox input "true"
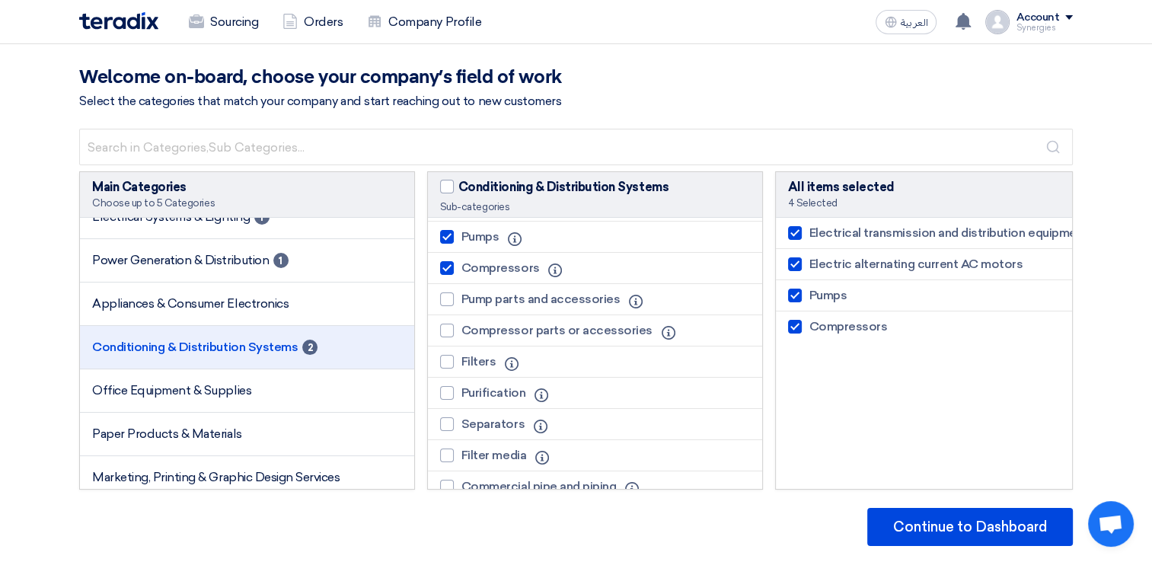
scroll to position [457, 0]
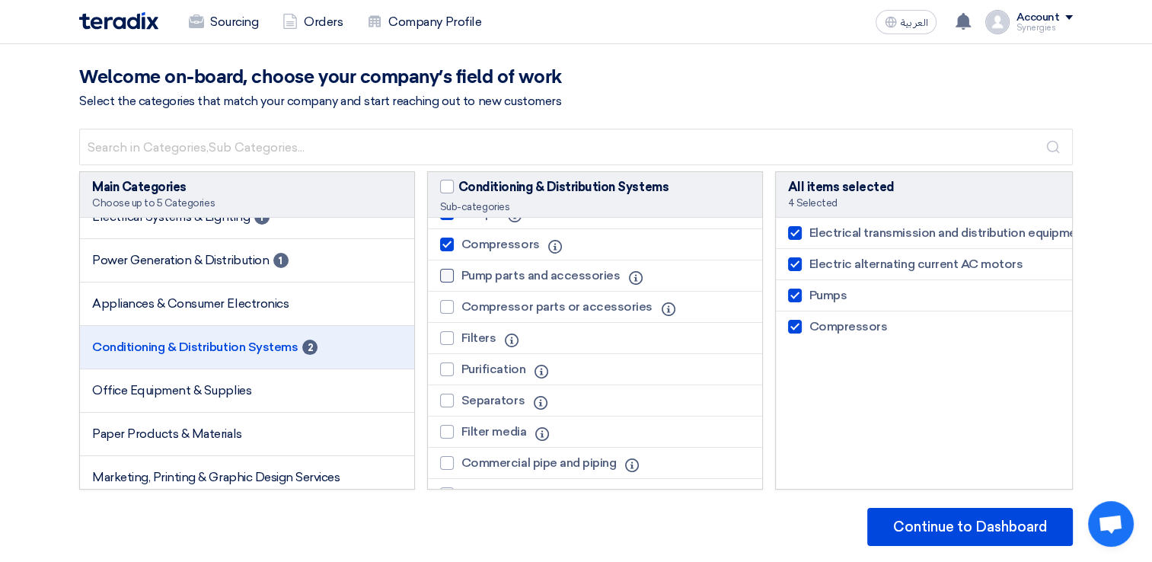
click at [449, 283] on div at bounding box center [447, 276] width 14 height 14
click at [461, 281] on input "Pump parts and accessories" at bounding box center [466, 276] width 10 height 10
checkbox input "true"
drag, startPoint x: 443, startPoint y: 320, endPoint x: 454, endPoint y: 327, distance: 13.1
click at [444, 314] on div at bounding box center [447, 307] width 14 height 14
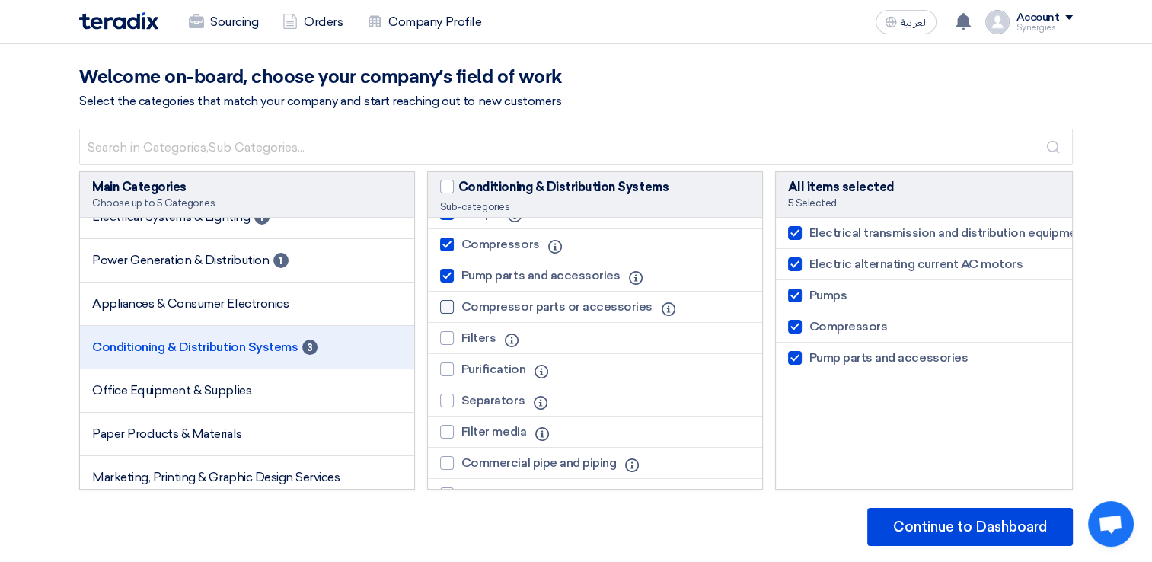
click at [461, 312] on input "Compressor parts or accessories" at bounding box center [466, 307] width 10 height 10
checkbox input "true"
click at [451, 345] on div at bounding box center [447, 338] width 14 height 14
click at [461, 343] on input "Filters" at bounding box center [466, 339] width 10 height 10
checkbox input "true"
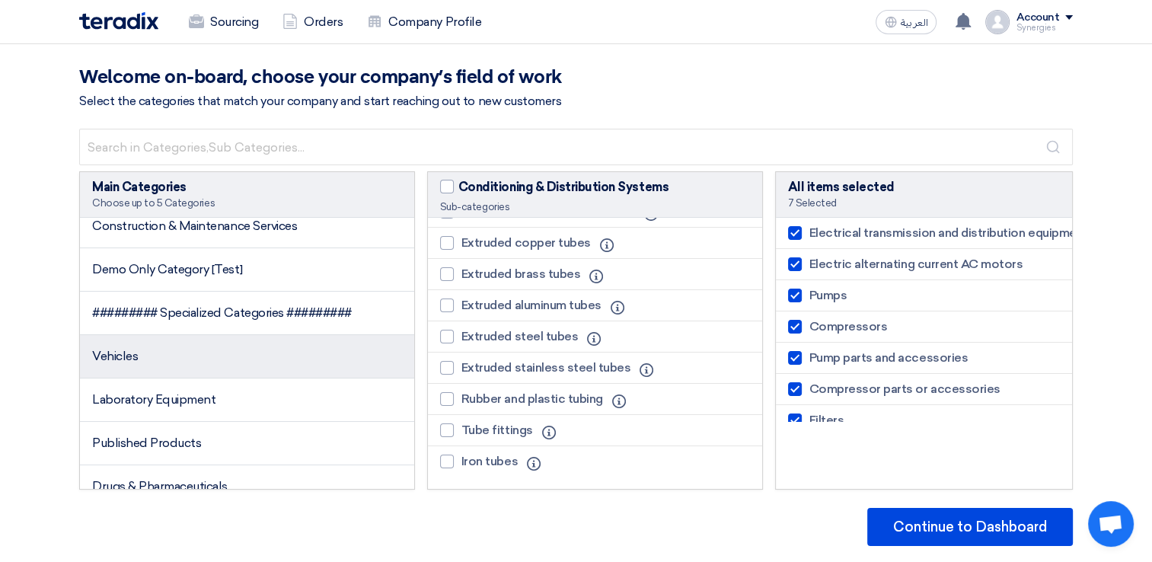
scroll to position [914, 0]
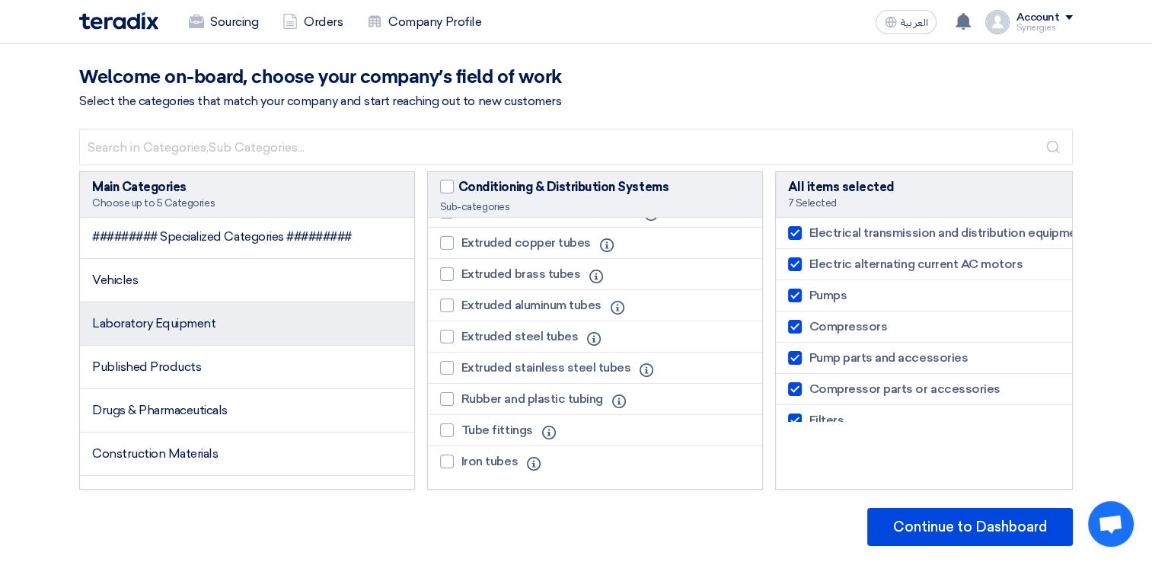
click at [195, 324] on span "Laboratory Equipment" at bounding box center [153, 323] width 123 height 14
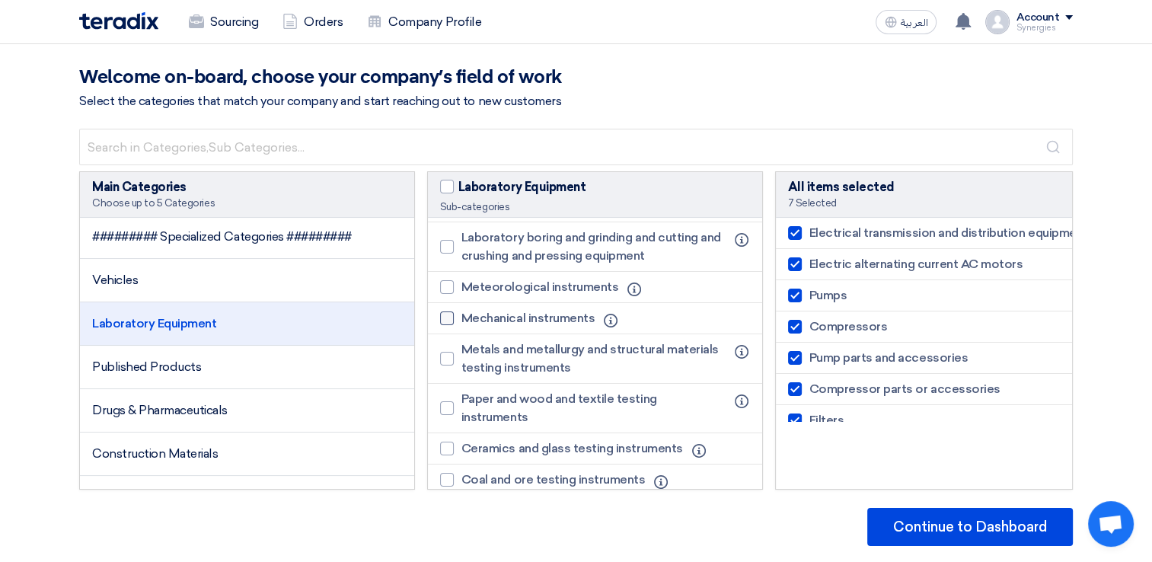
scroll to position [0, 0]
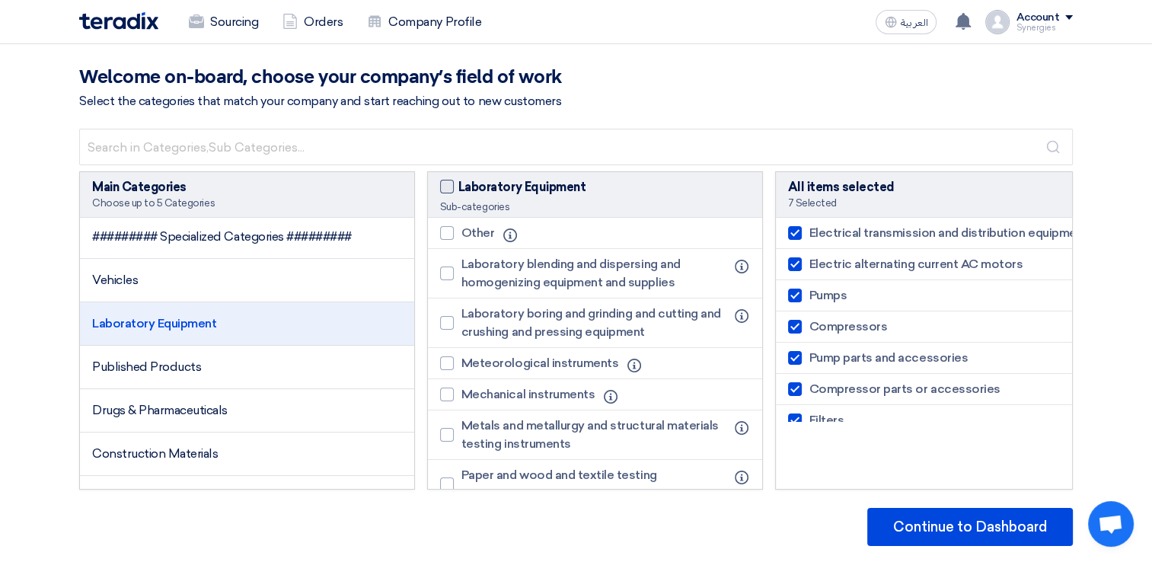
click at [451, 192] on span at bounding box center [447, 187] width 14 height 14
click at [458, 188] on input "Laboratory Equipment" at bounding box center [463, 183] width 10 height 10
checkbox input "true"
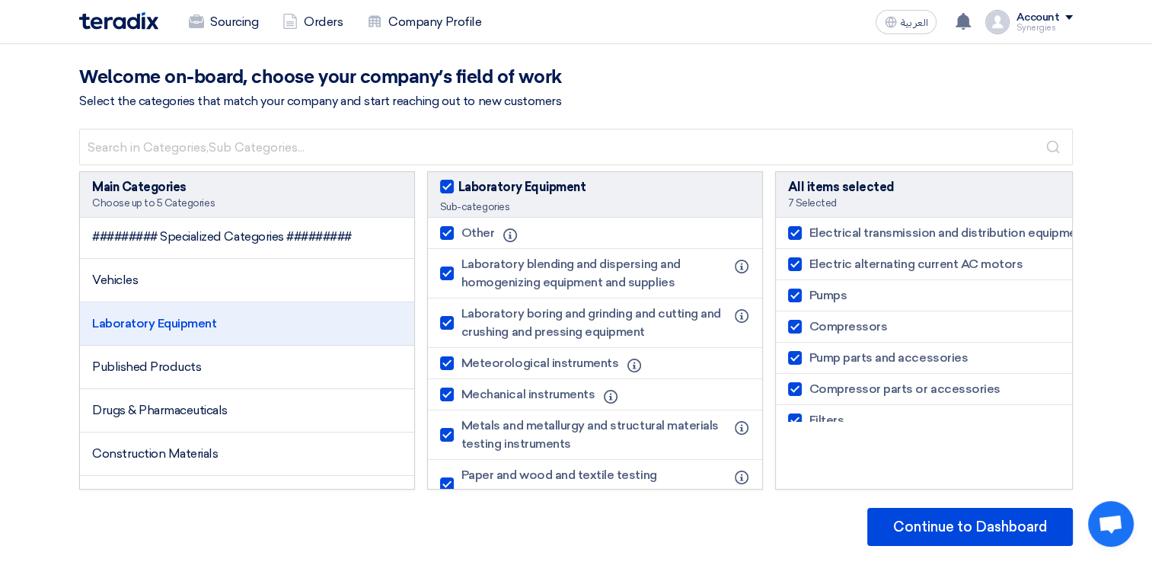
checkbox input "true"
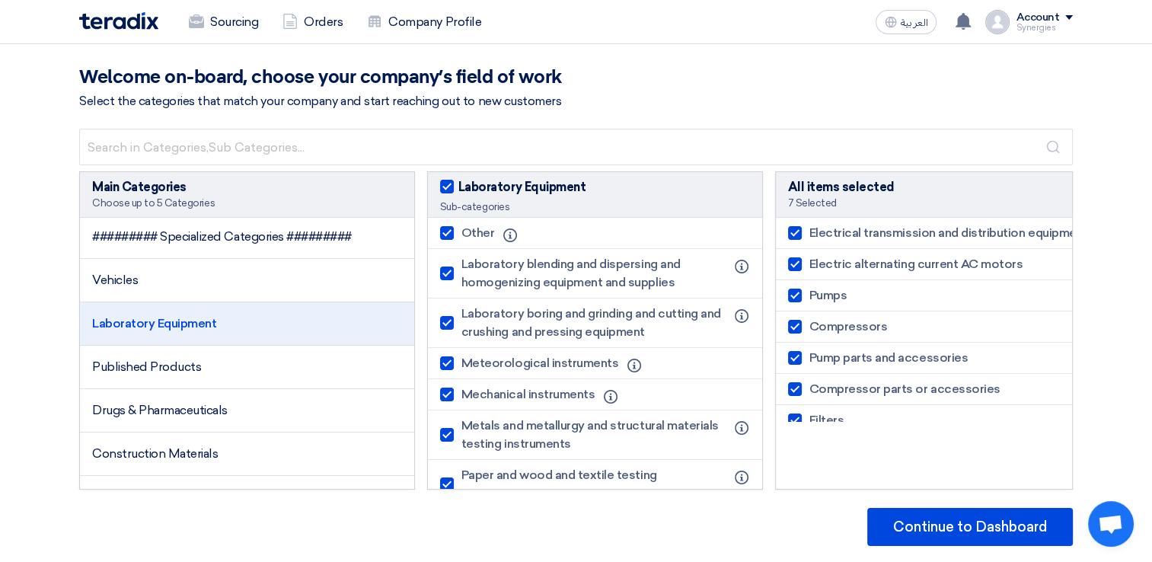
checkbox input "true"
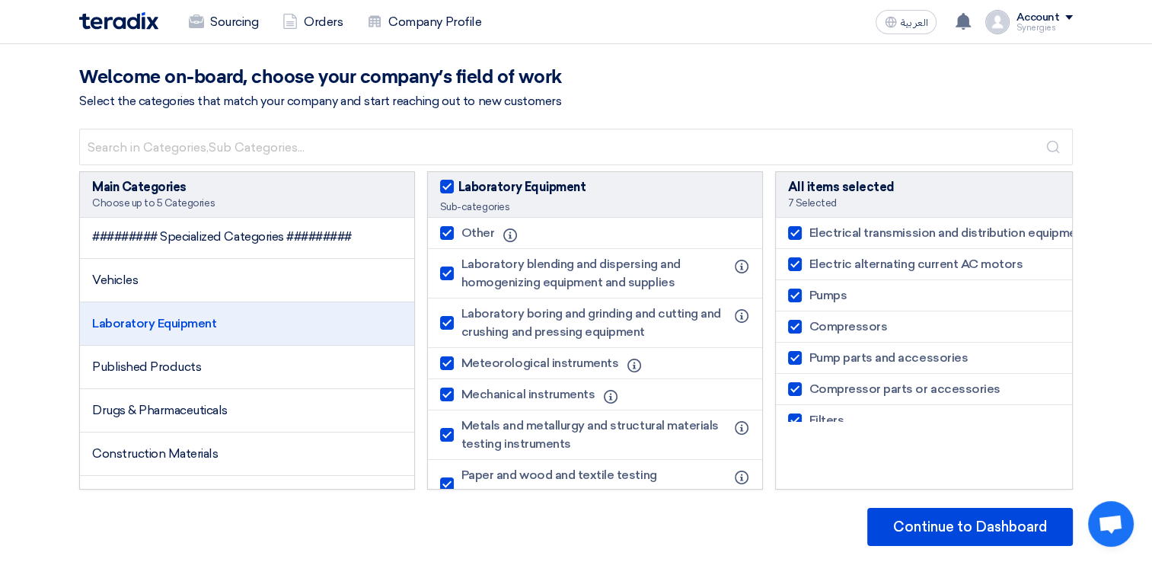
checkbox input "true"
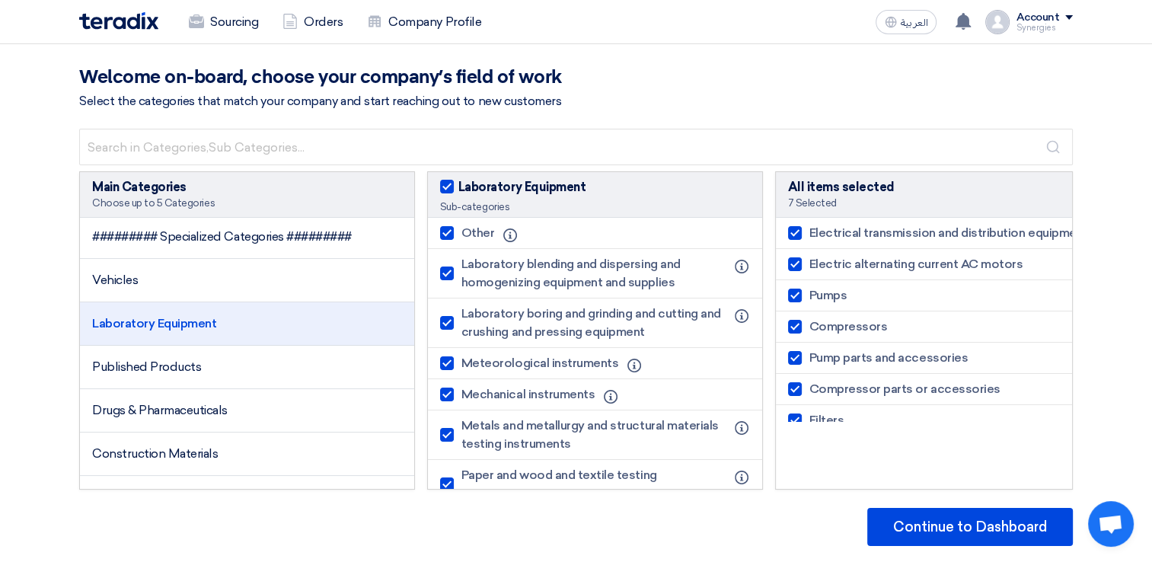
checkbox input "true"
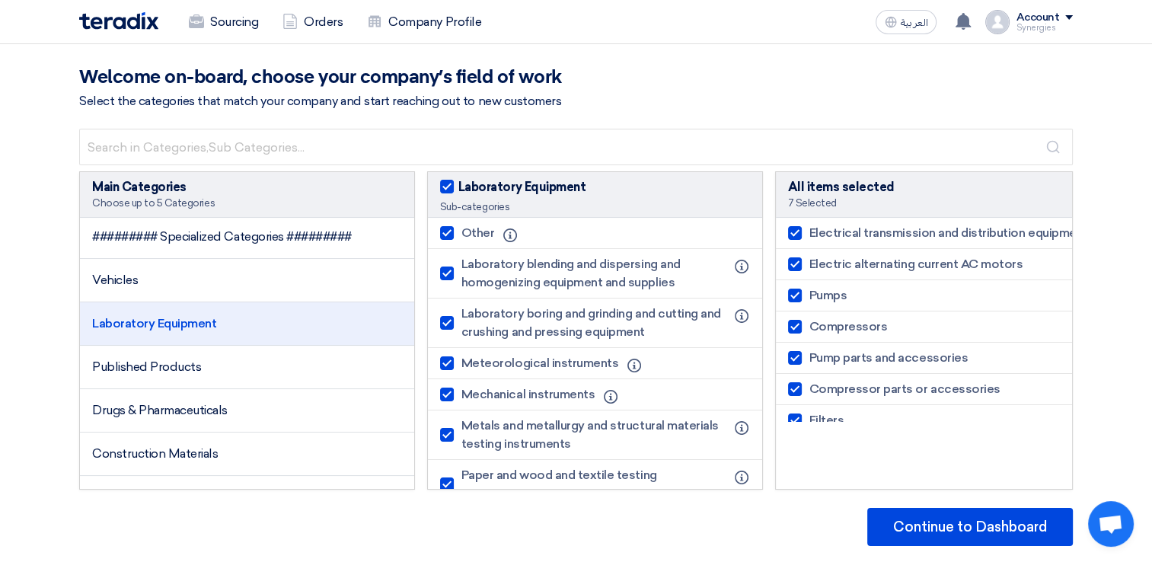
checkbox input "true"
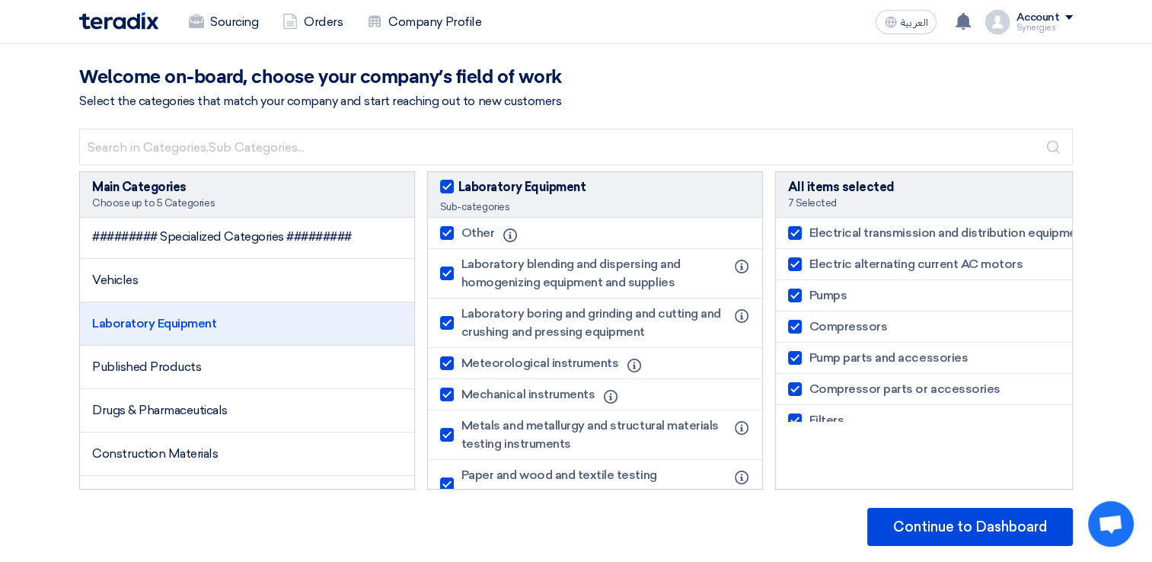
checkbox input "true"
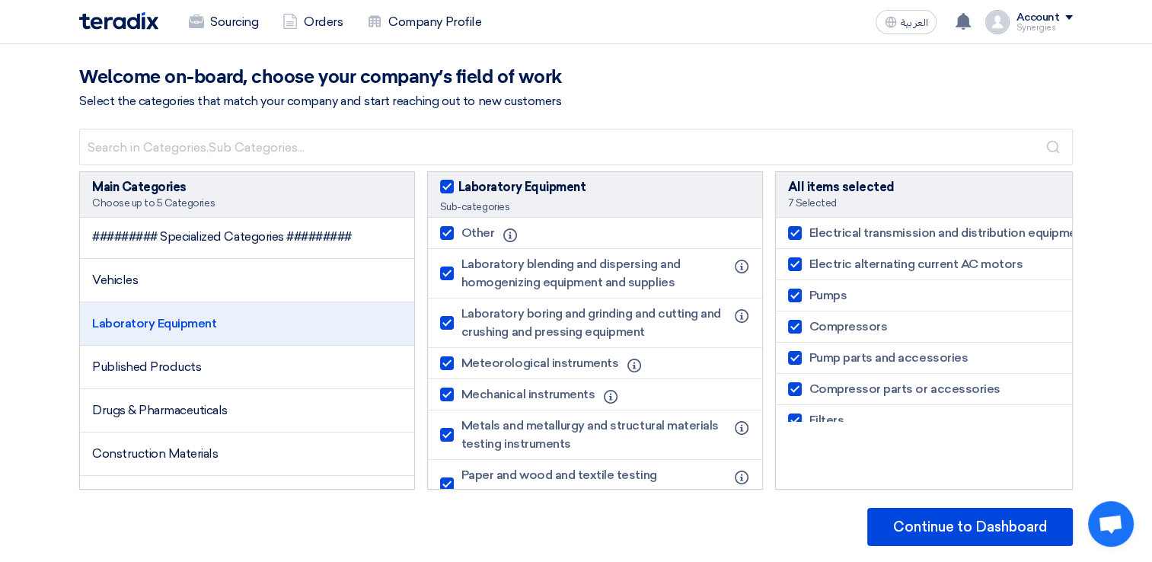
checkbox input "true"
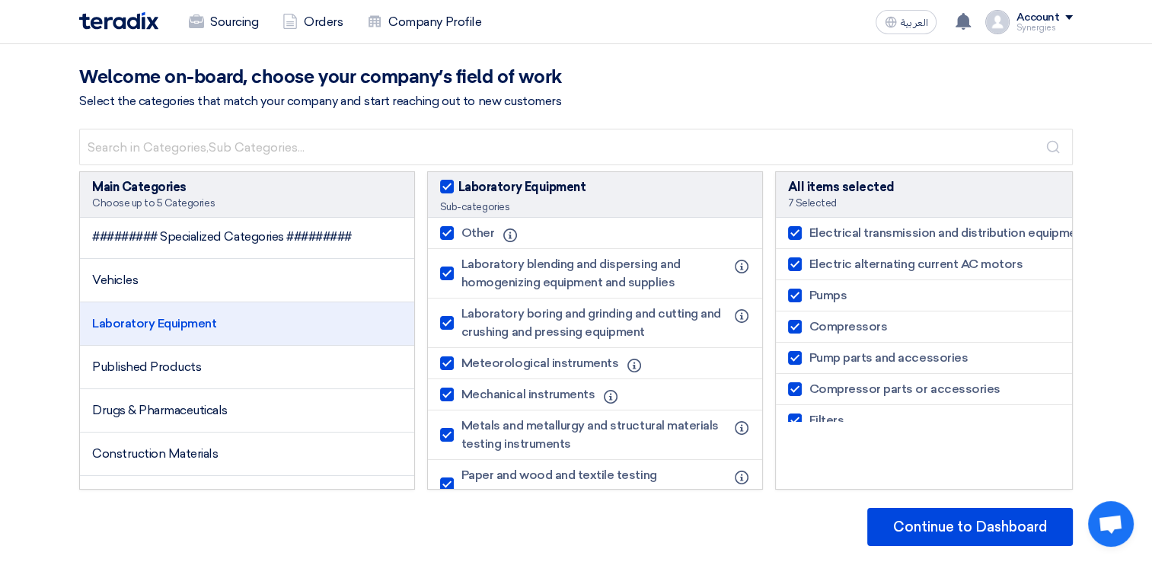
checkbox input "true"
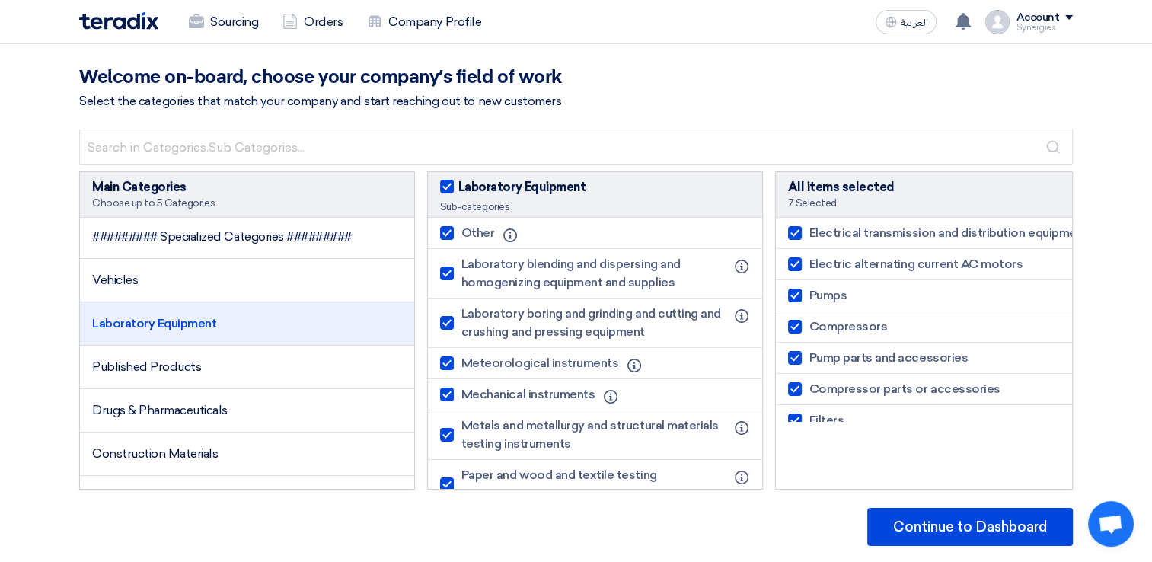
checkbox input "true"
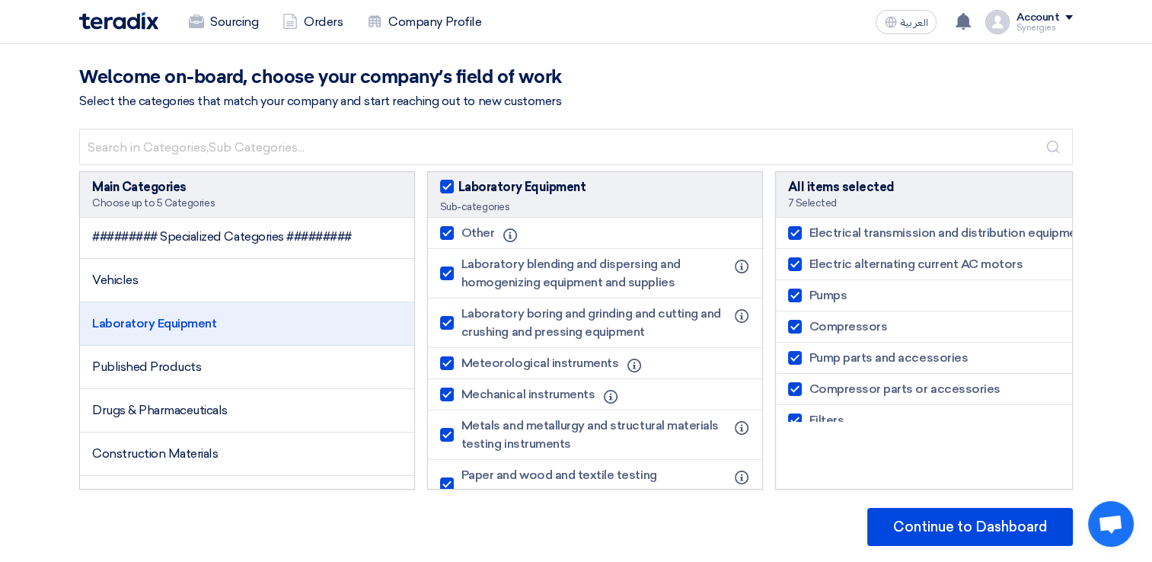
checkbox input "true"
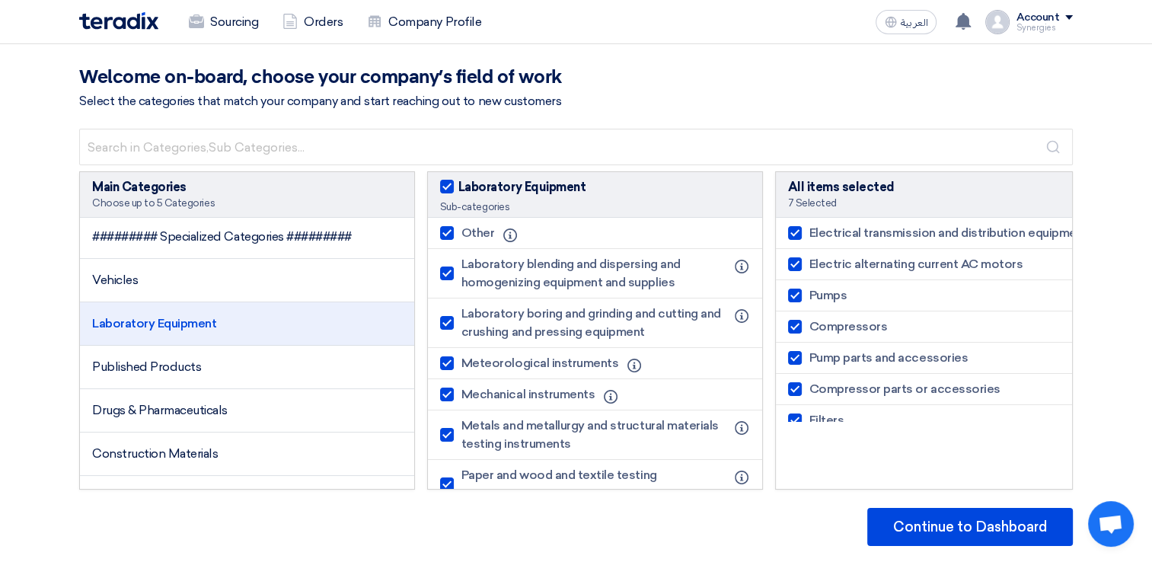
checkbox input "true"
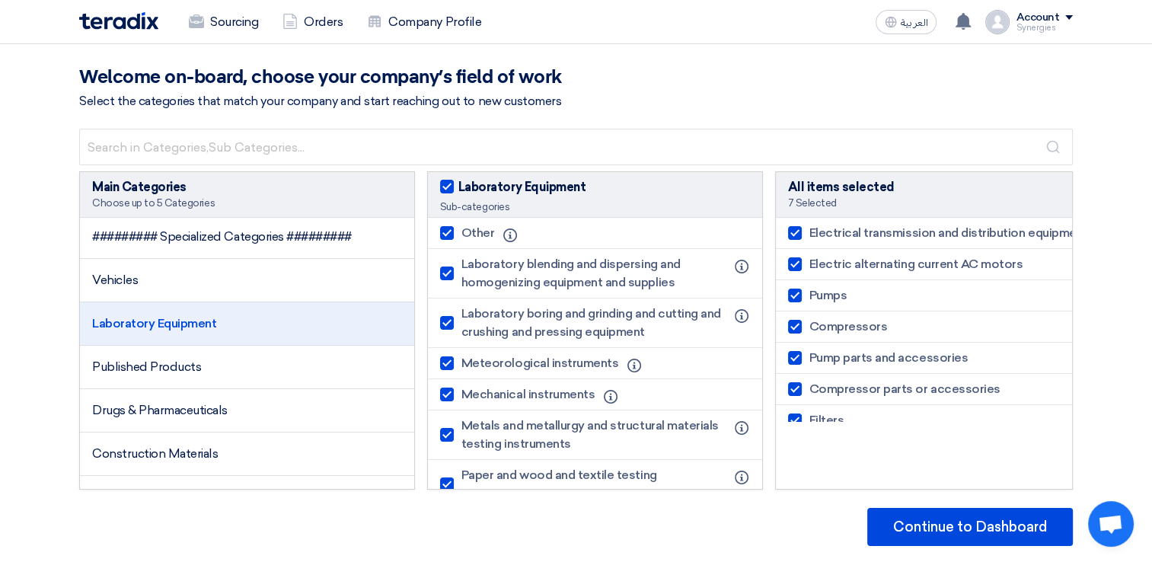
checkbox input "true"
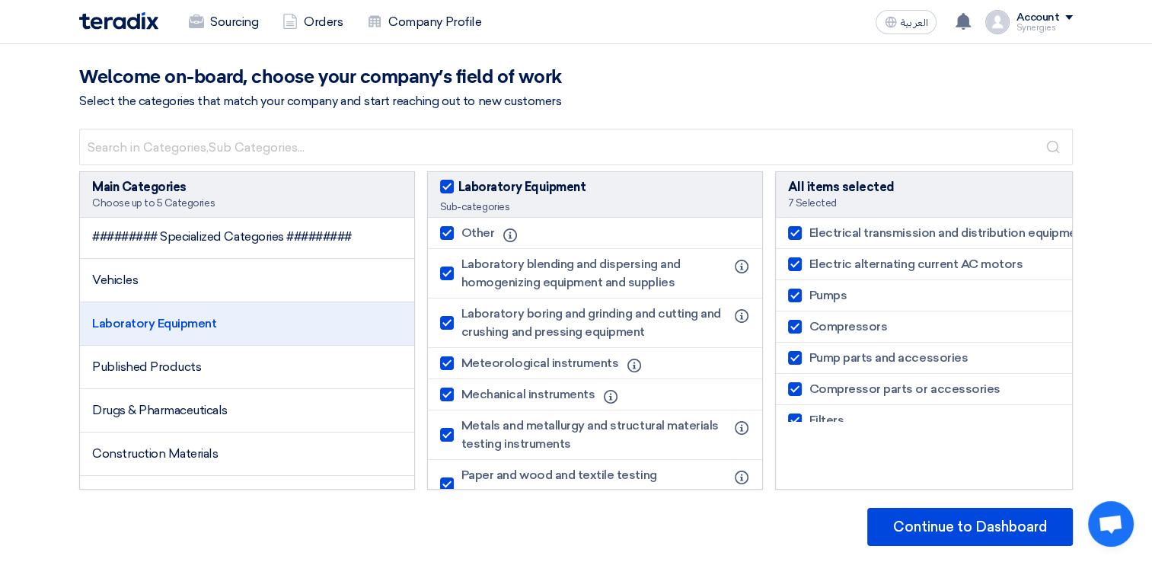
checkbox input "true"
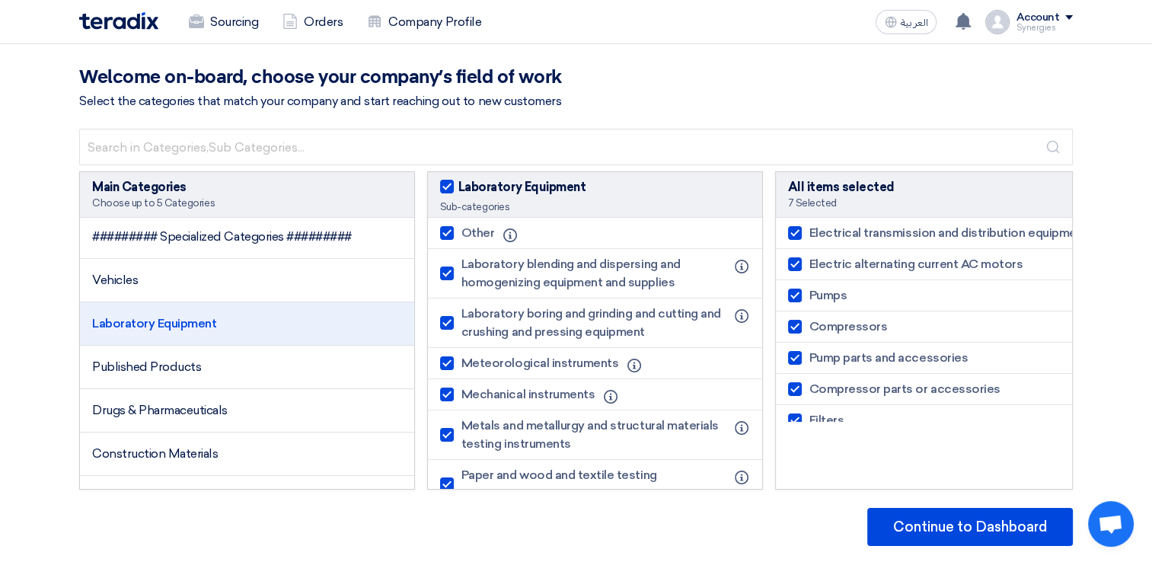
checkbox input "true"
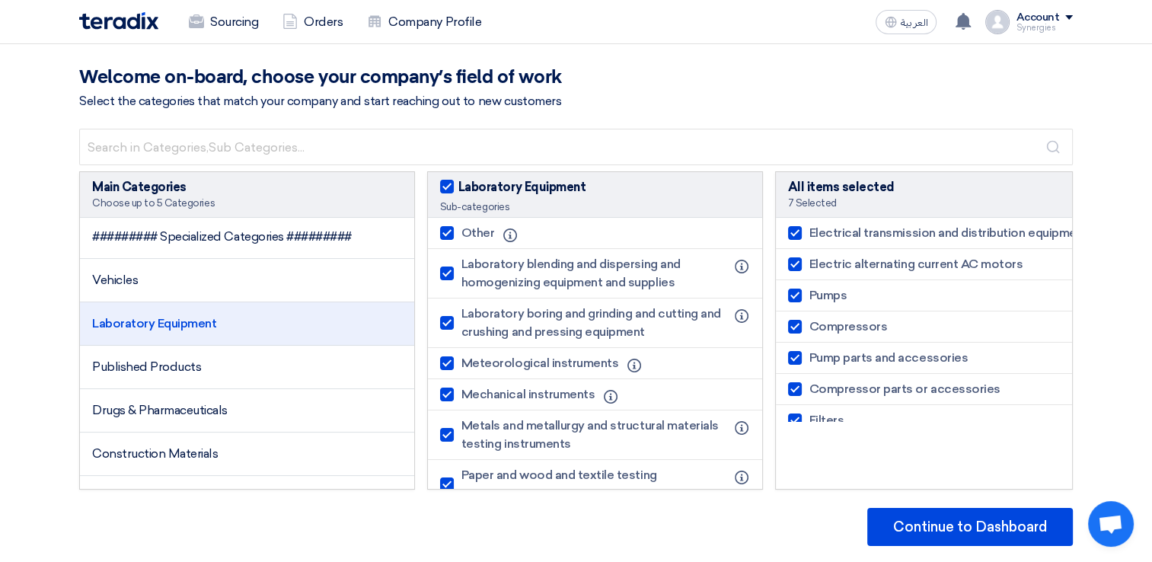
checkbox input "true"
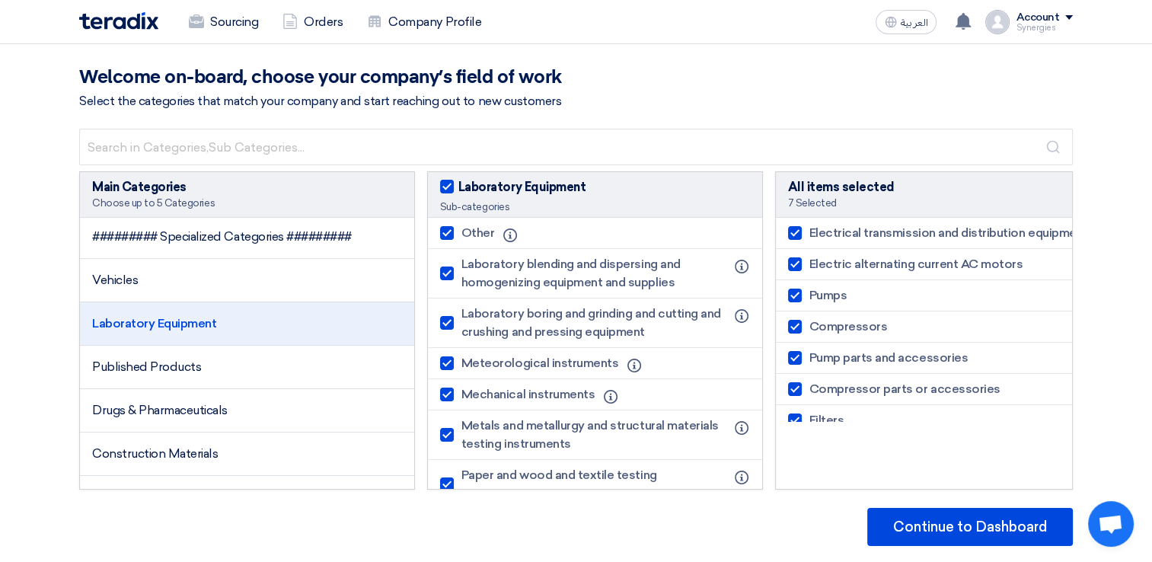
checkbox input "true"
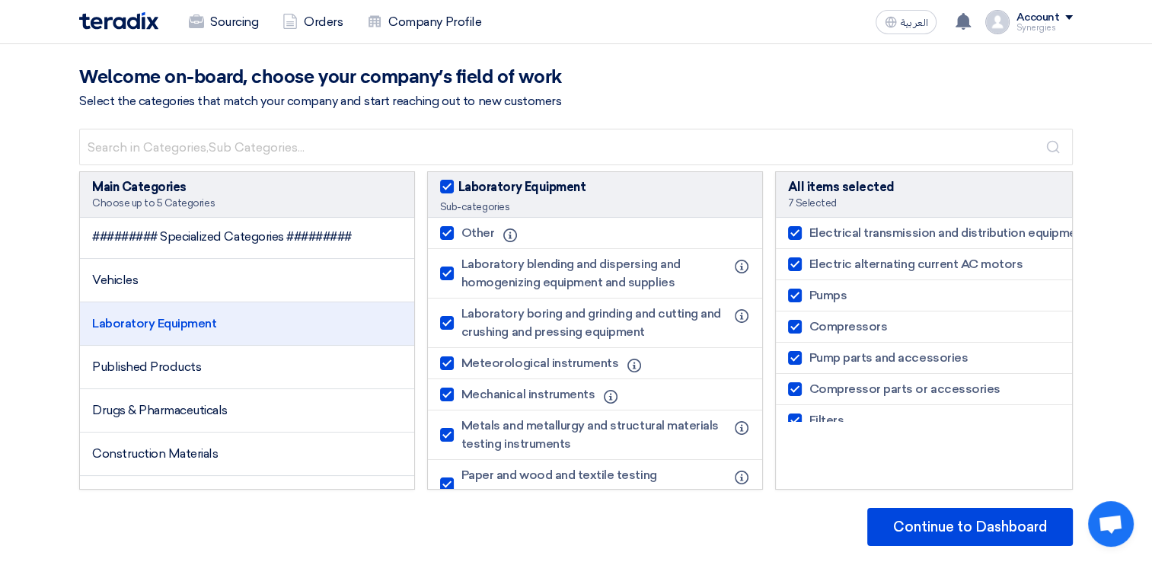
checkbox input "true"
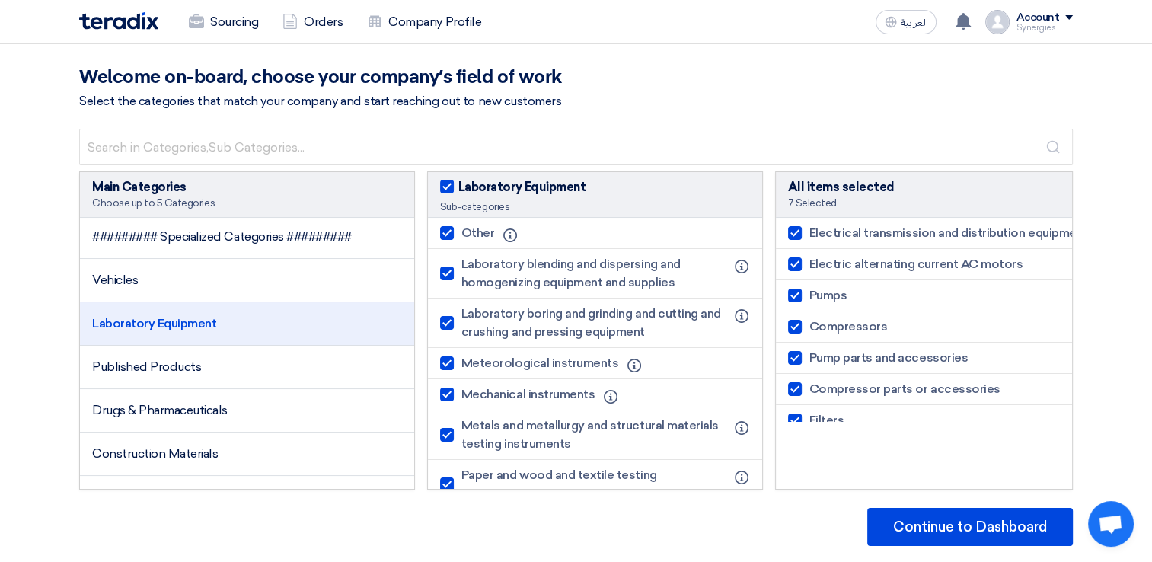
checkbox input "true"
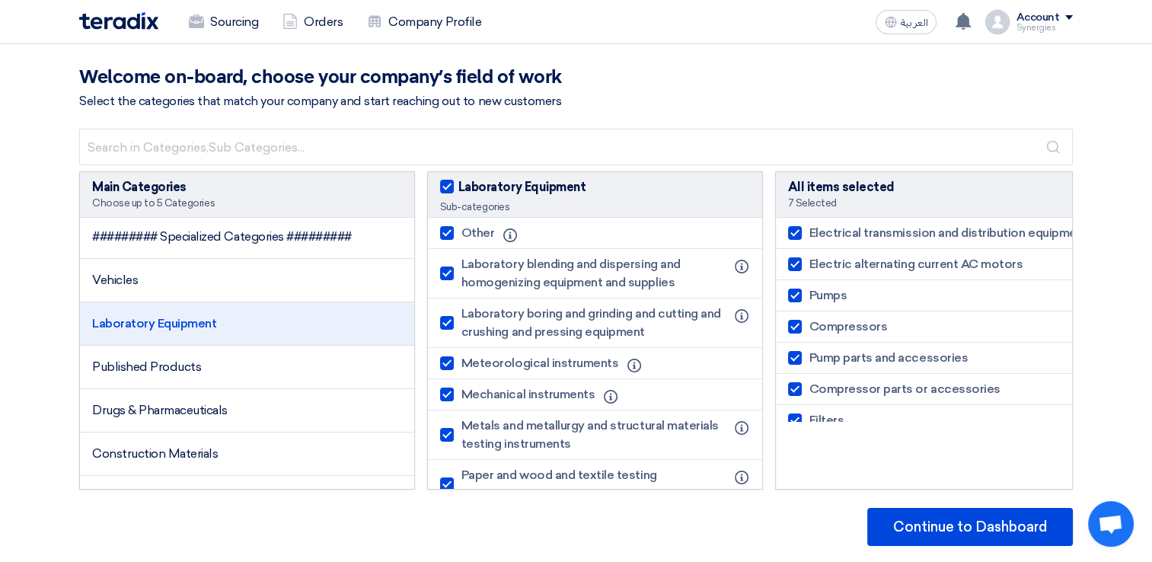
checkbox input "true"
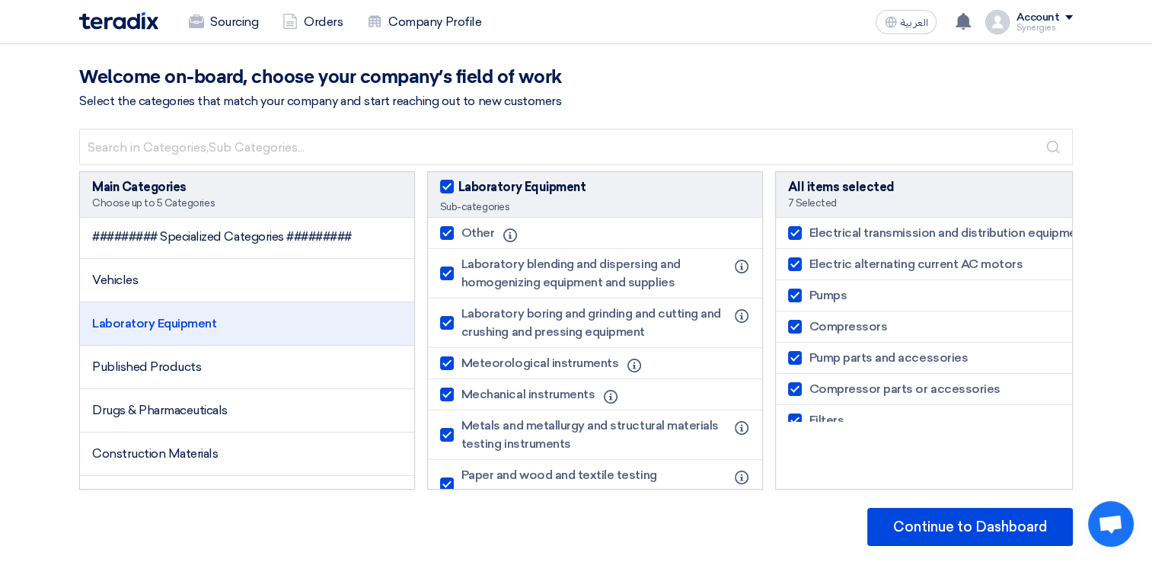
checkbox input "true"
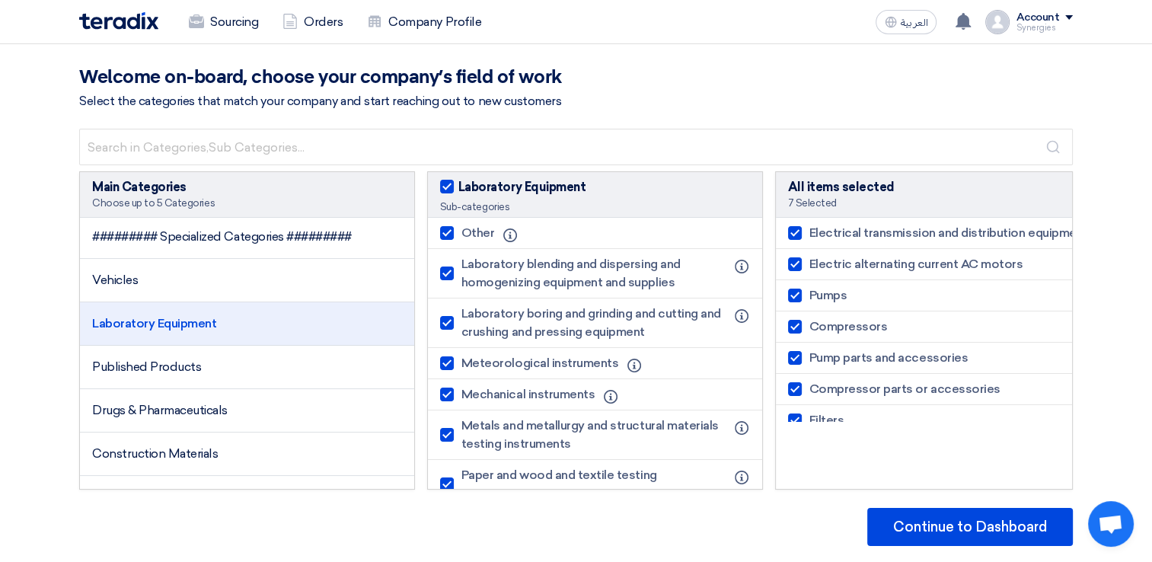
checkbox input "true"
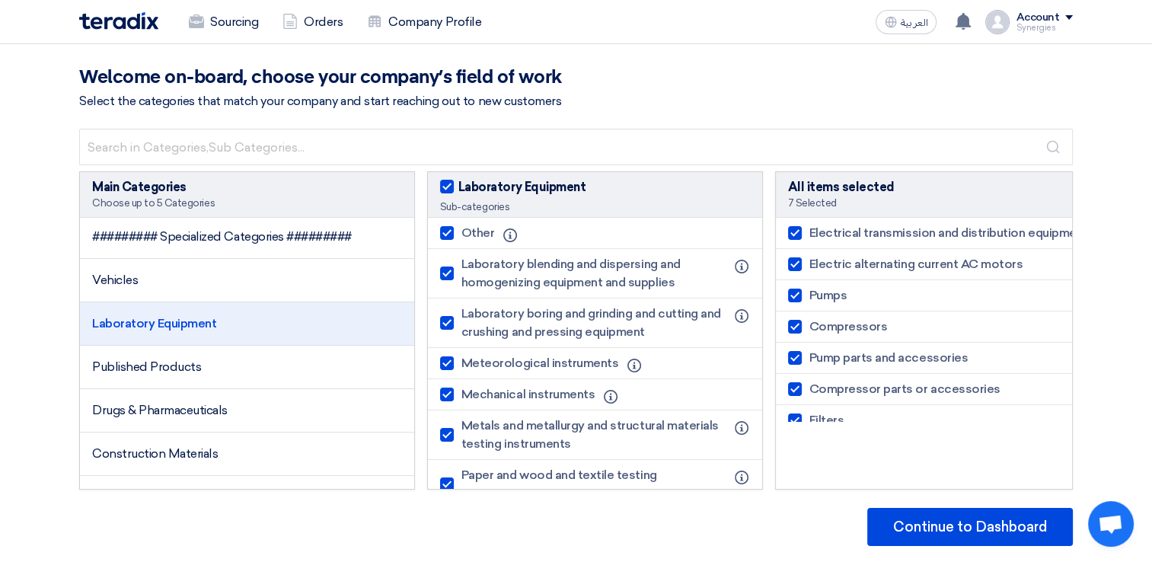
checkbox input "true"
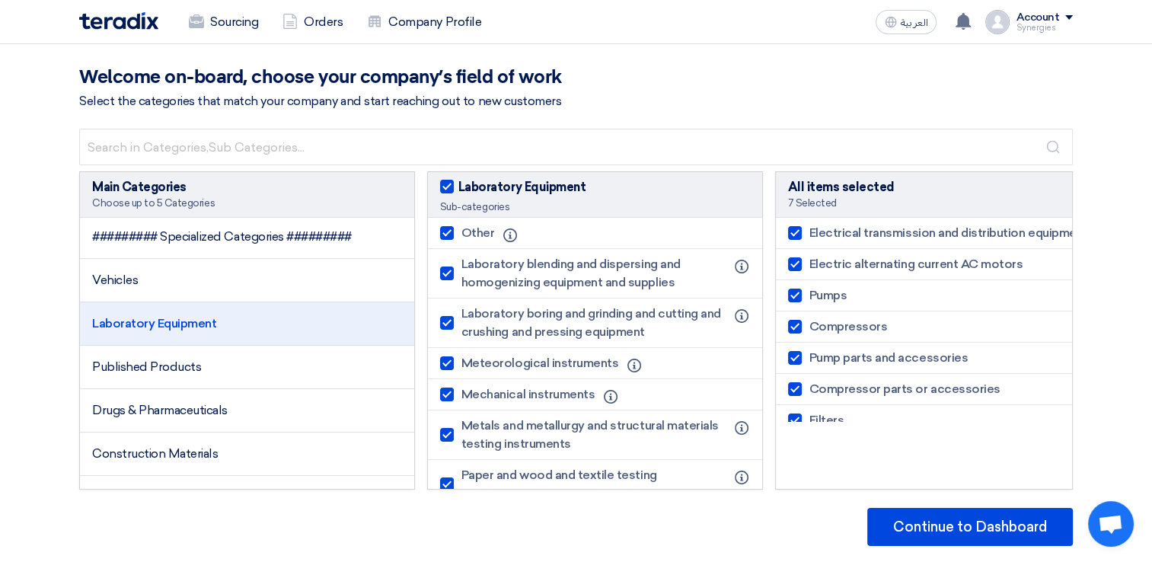
checkbox input "true"
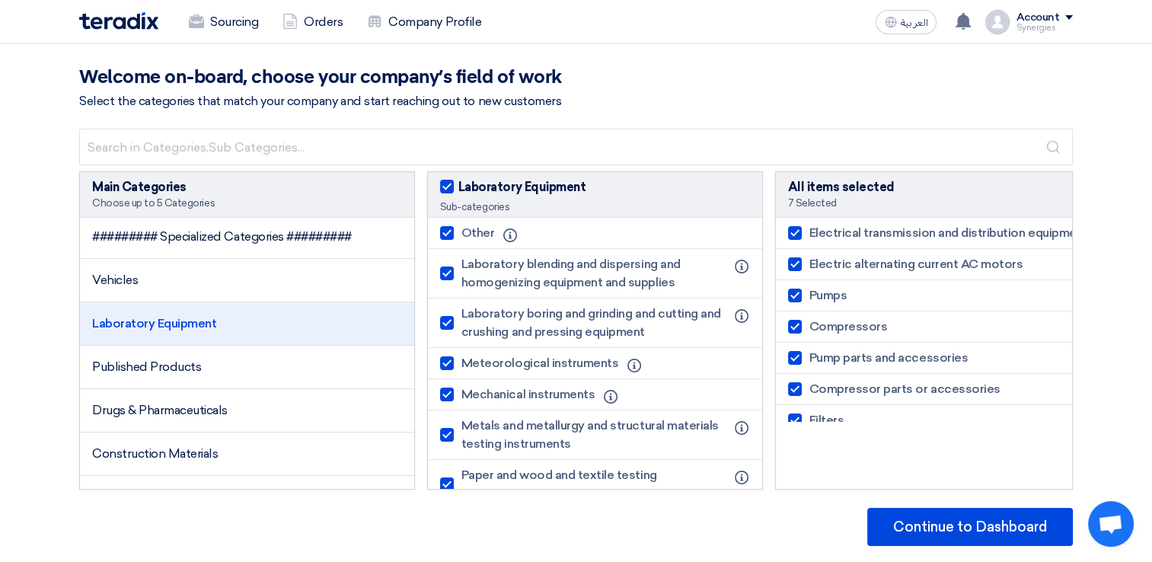
checkbox input "true"
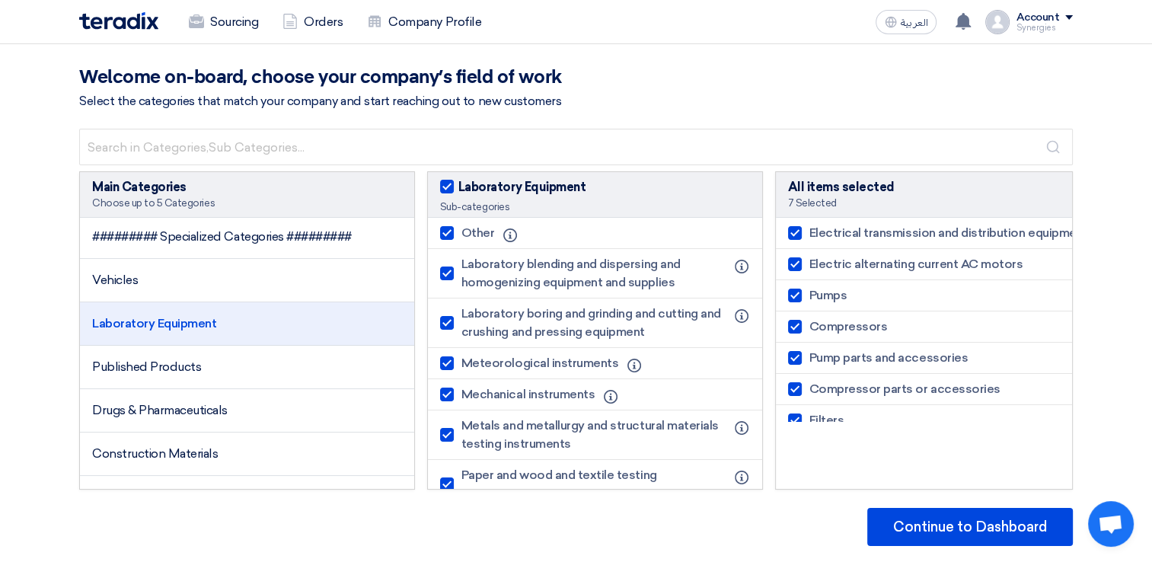
checkbox input "true"
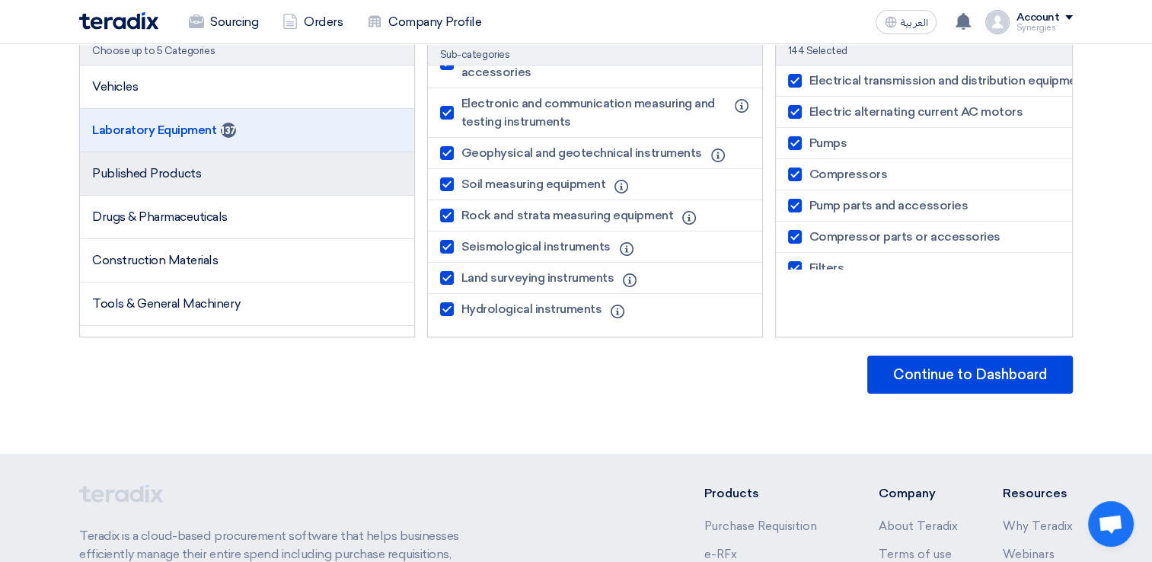
scroll to position [990, 0]
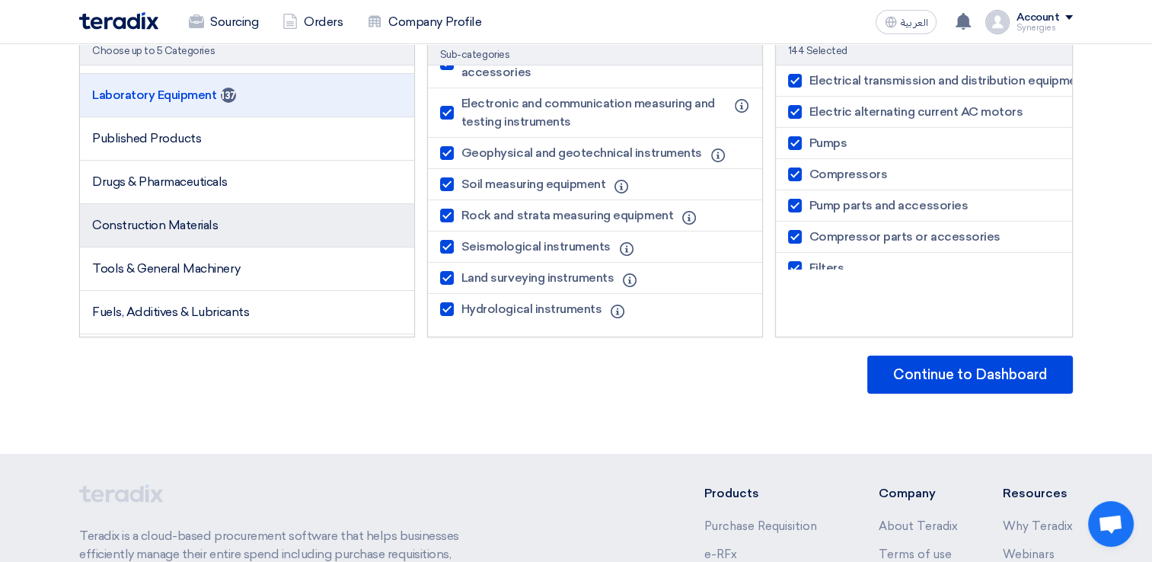
click at [177, 225] on span "Construction Materials" at bounding box center [155, 225] width 126 height 14
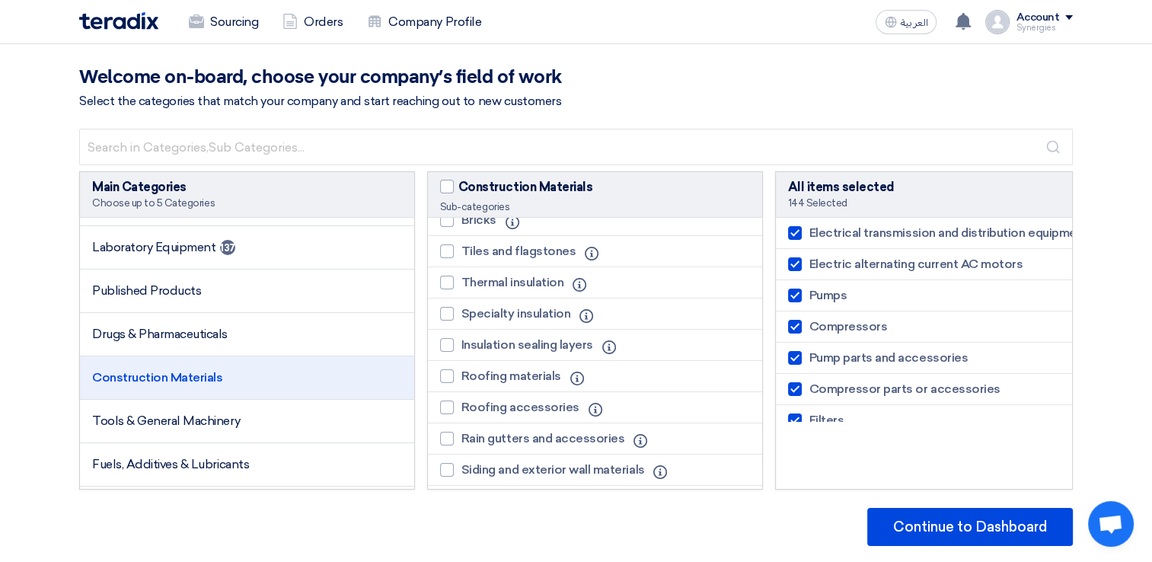
scroll to position [996, 0]
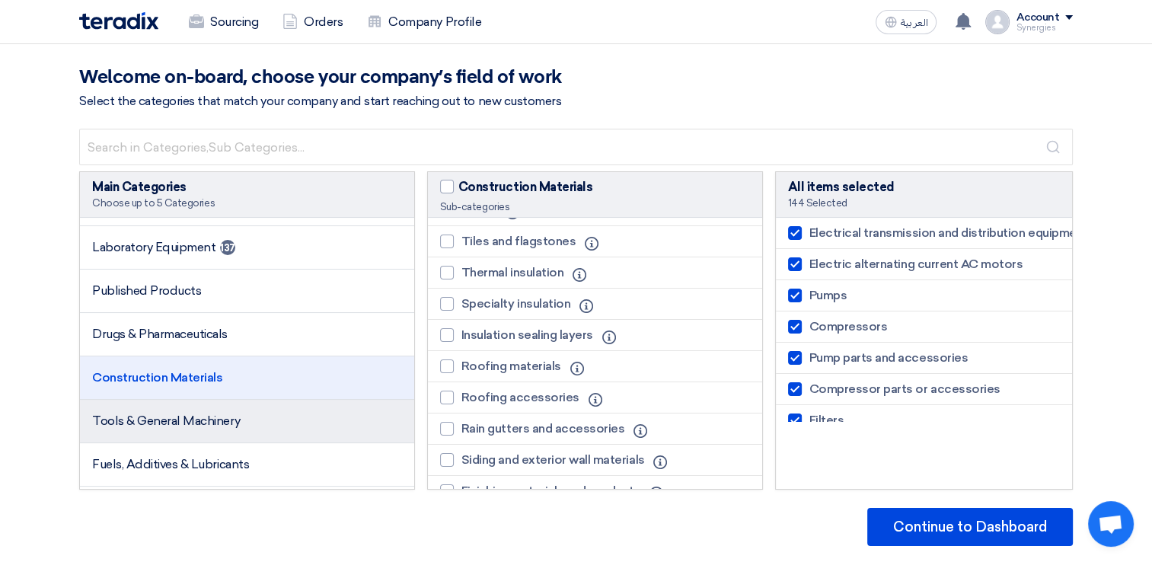
click at [231, 414] on span "Tools & General Machinery" at bounding box center [166, 421] width 148 height 14
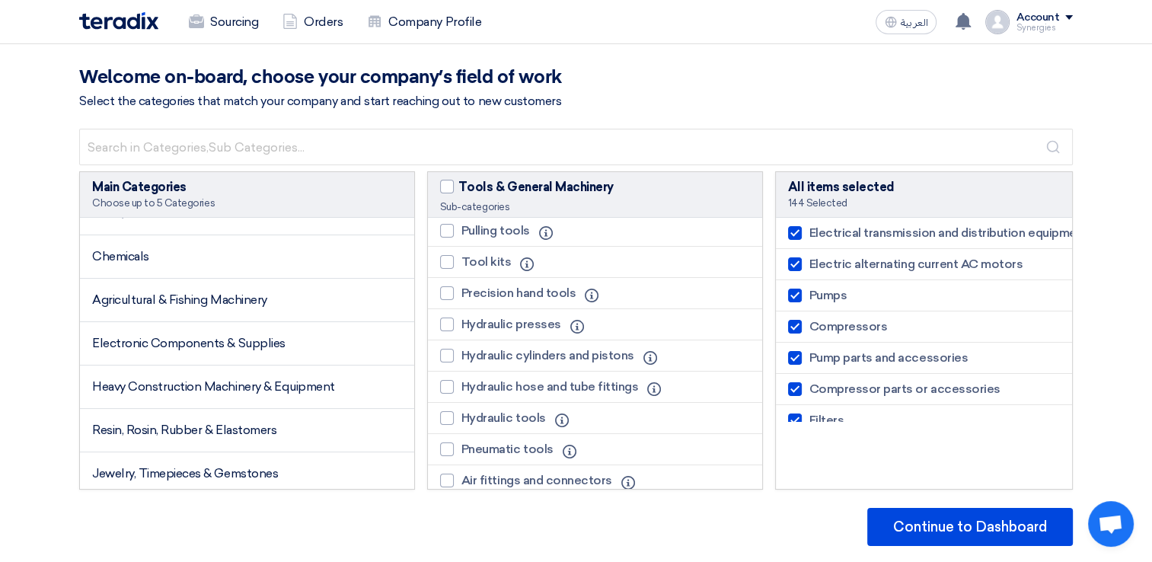
scroll to position [1218, 0]
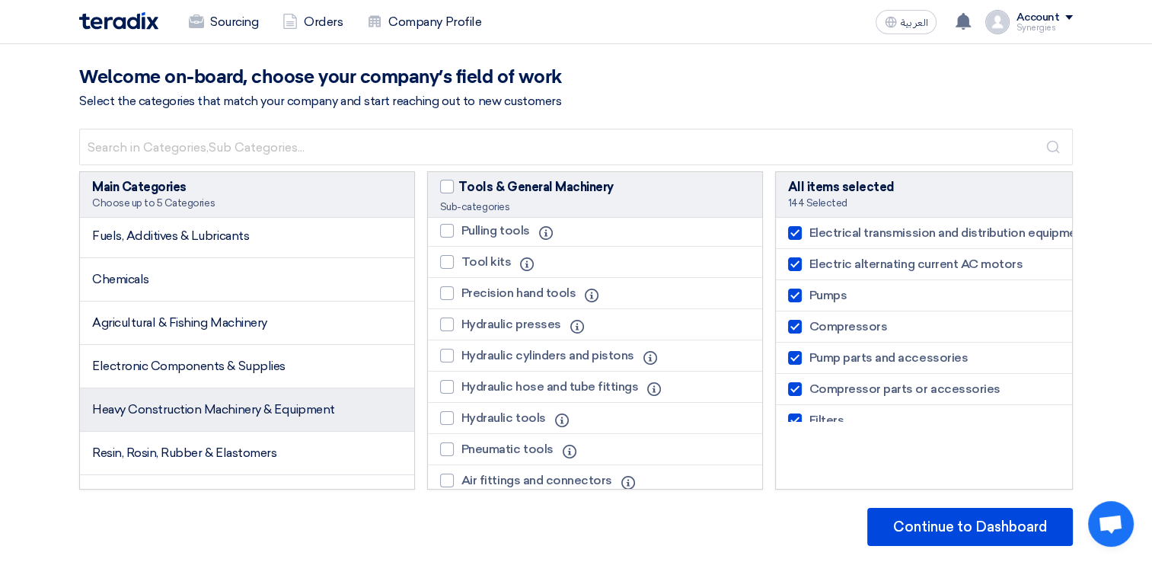
click at [253, 416] on li "Heavy Construction Machinery & Equipment" at bounding box center [247, 409] width 334 height 43
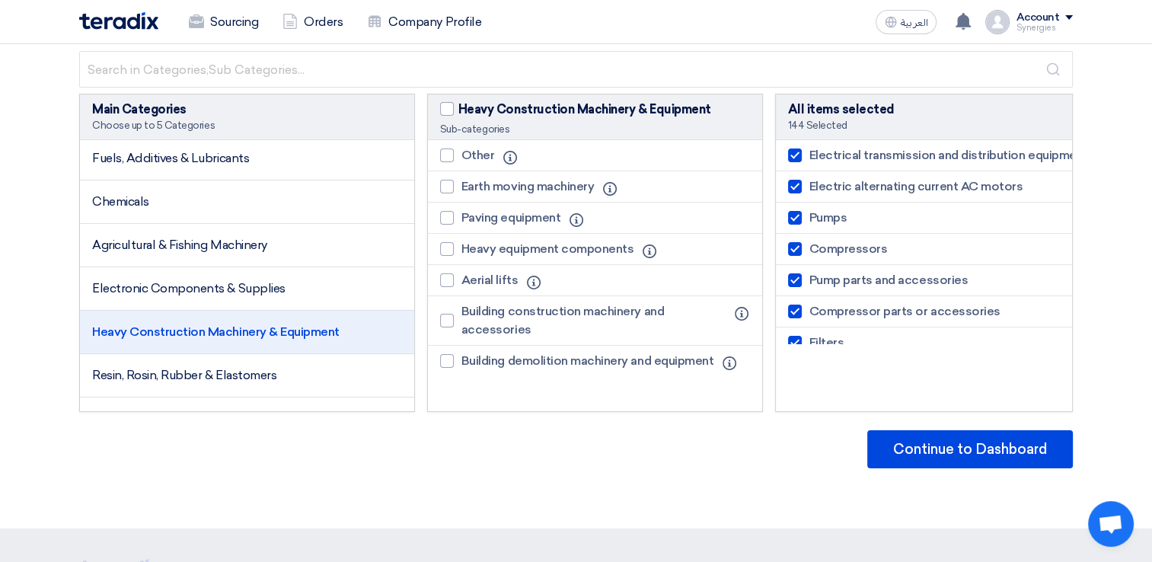
scroll to position [152, 0]
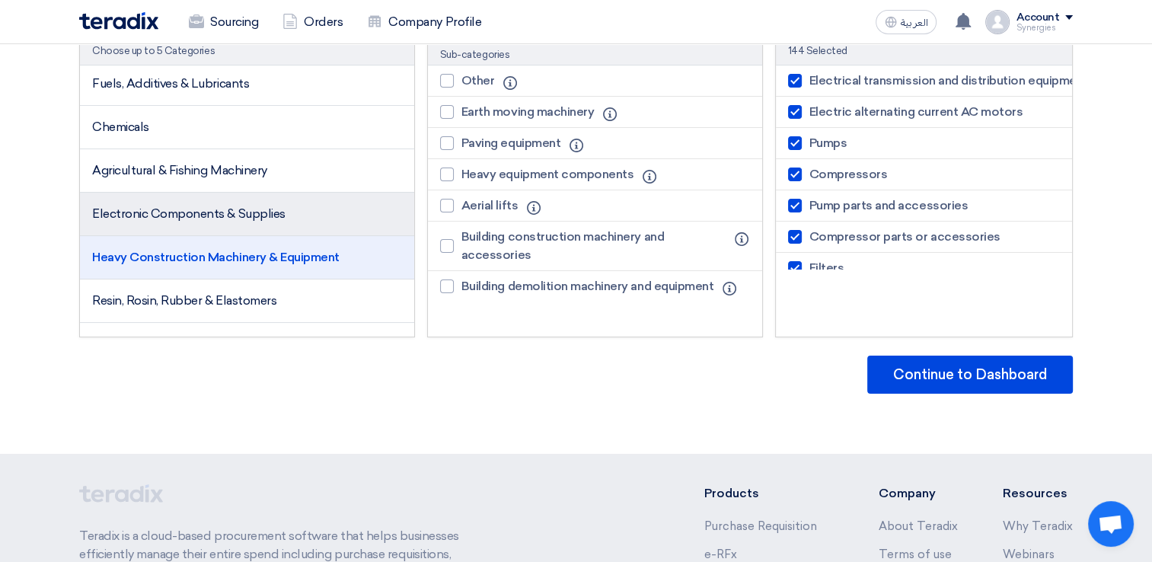
click at [144, 199] on li "Electronic Components & Supplies" at bounding box center [247, 214] width 334 height 43
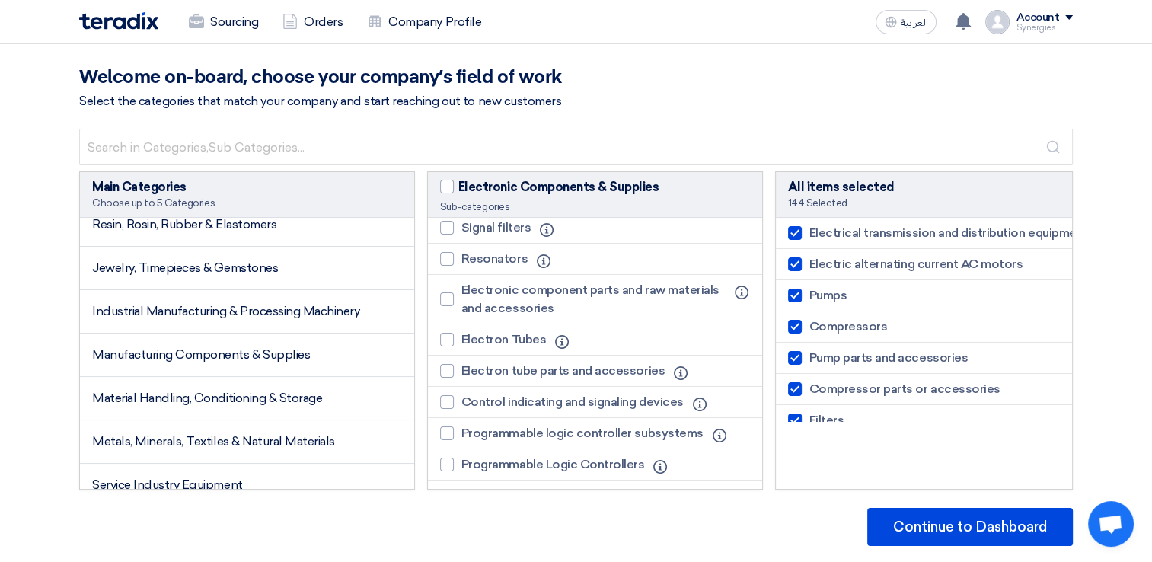
scroll to position [1523, 0]
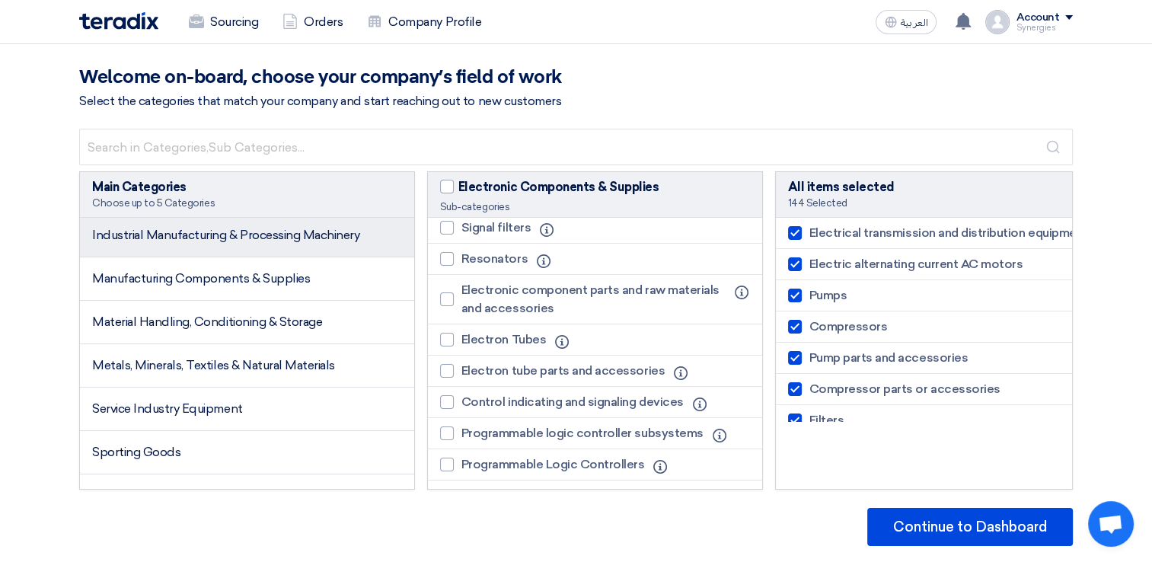
click at [200, 241] on li "Industrial Manufacturing & Processing Machinery" at bounding box center [247, 235] width 334 height 43
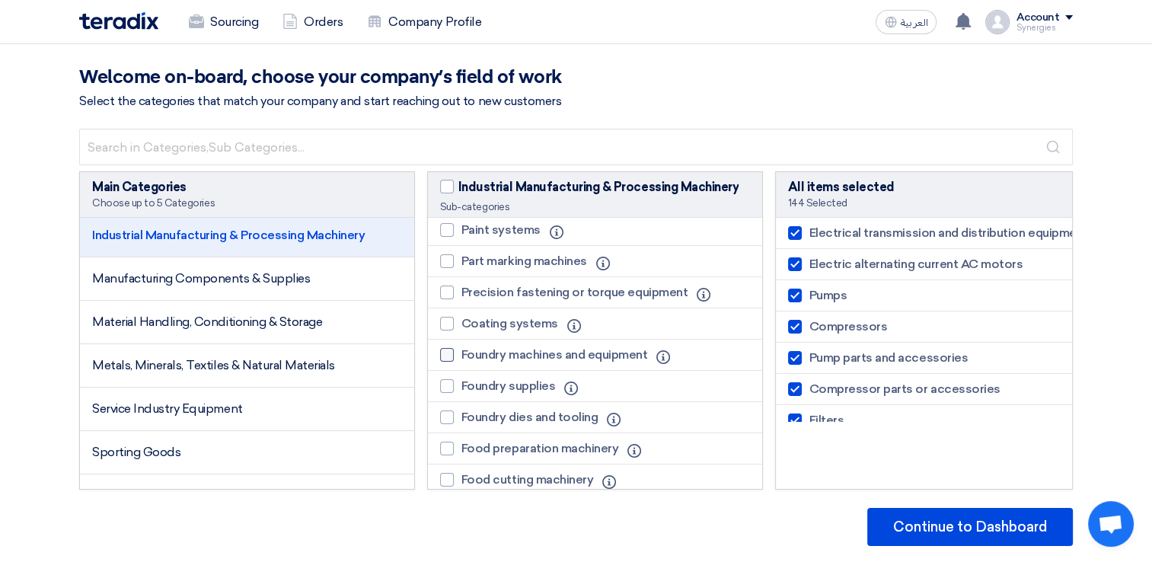
scroll to position [1218, 0]
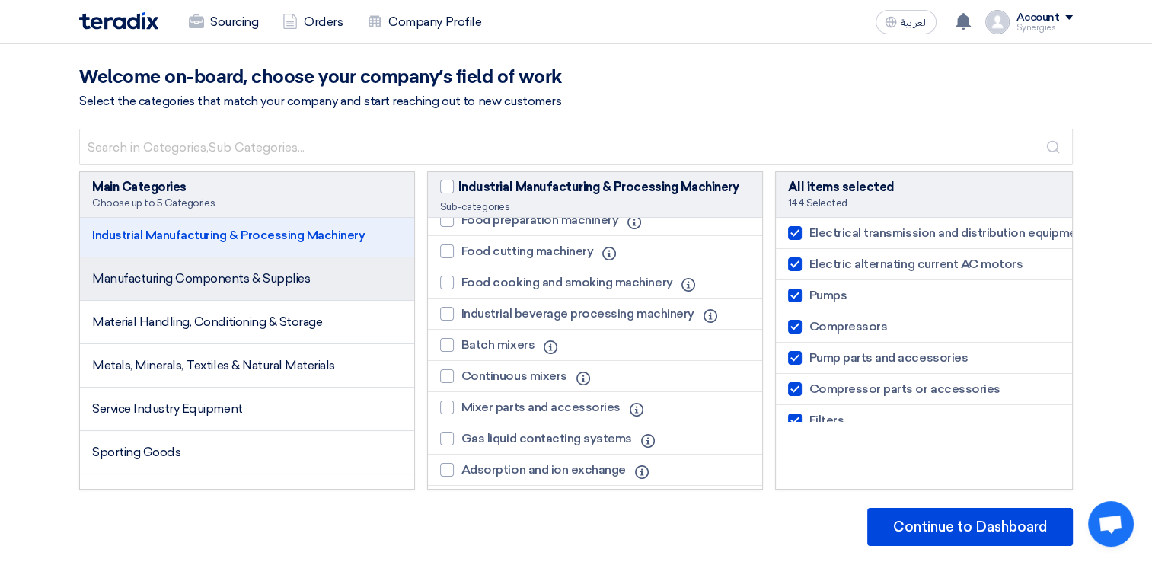
click at [219, 285] on li "Manufacturing Components & Supplies" at bounding box center [247, 278] width 334 height 43
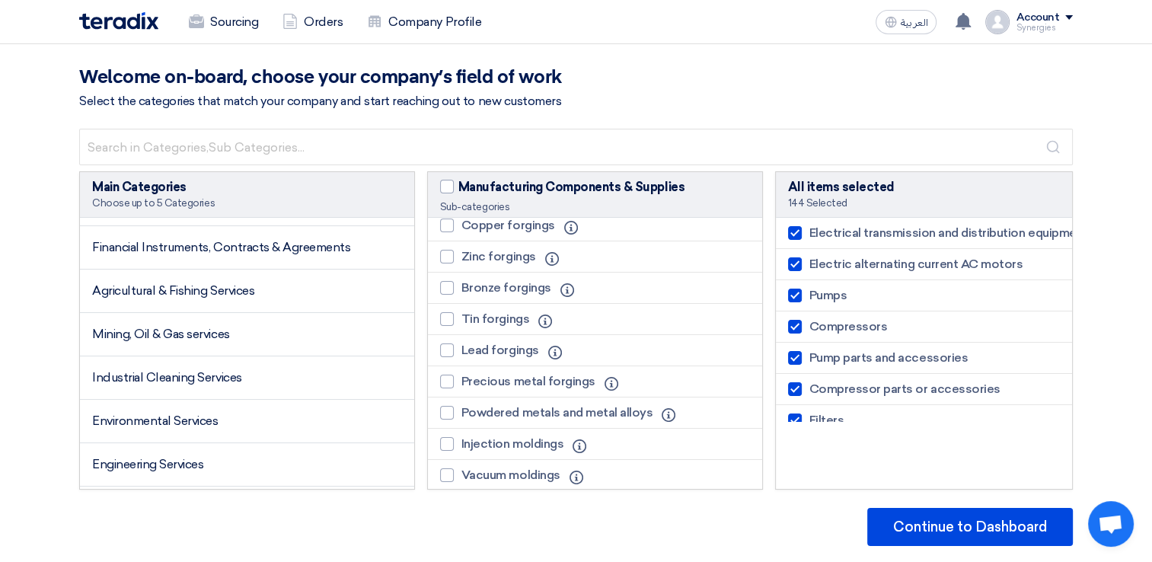
scroll to position [2056, 0]
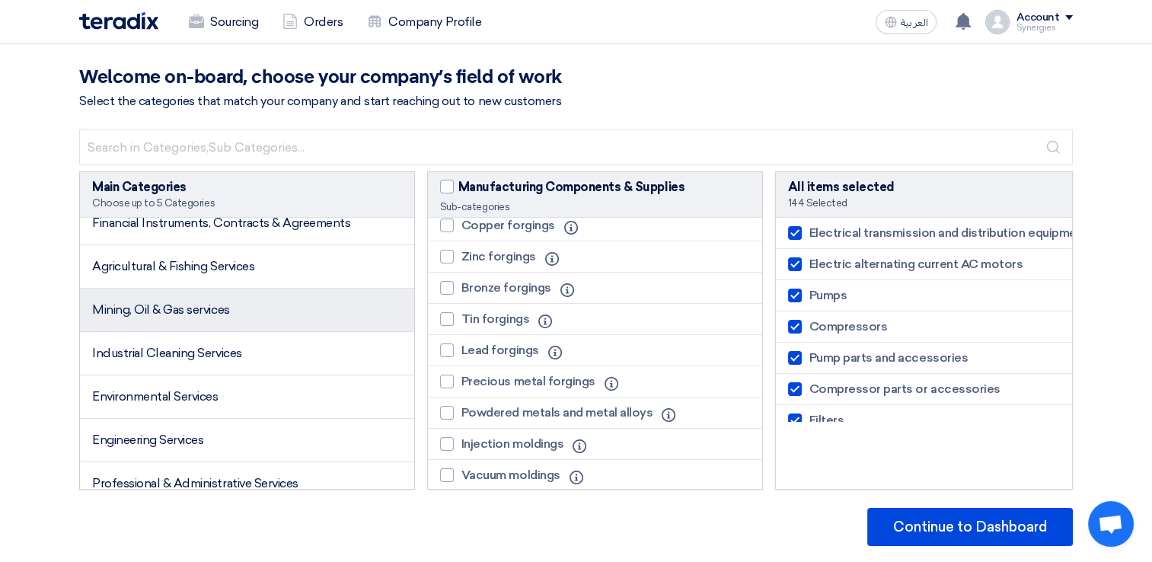
click at [222, 312] on li "Mining, Oil & Gas services" at bounding box center [247, 310] width 334 height 43
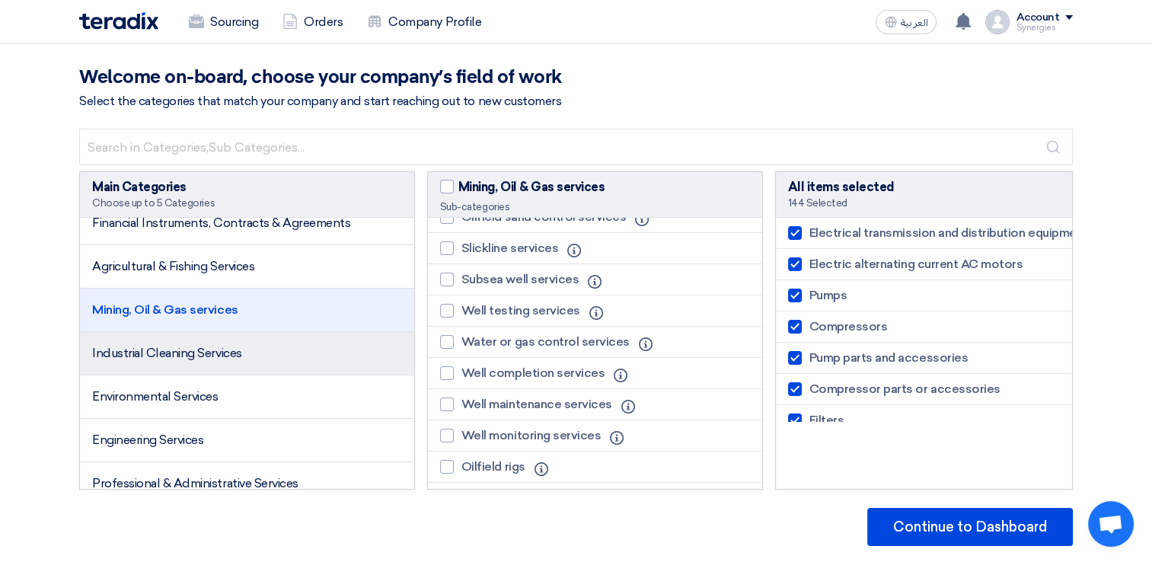
scroll to position [2132, 0]
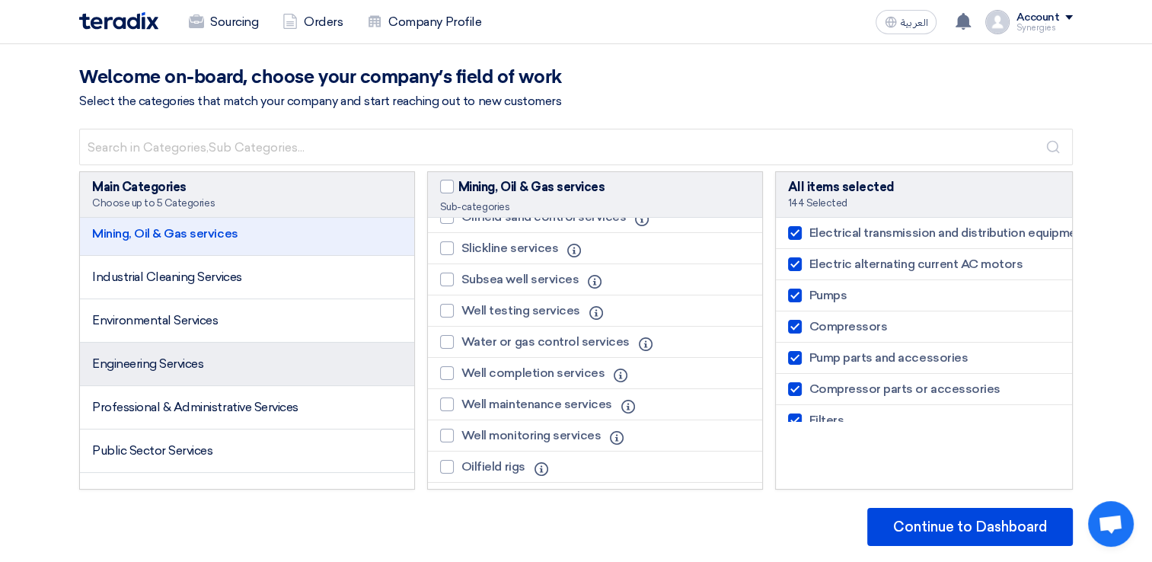
click at [193, 356] on span "Engineering Services" at bounding box center [147, 363] width 111 height 14
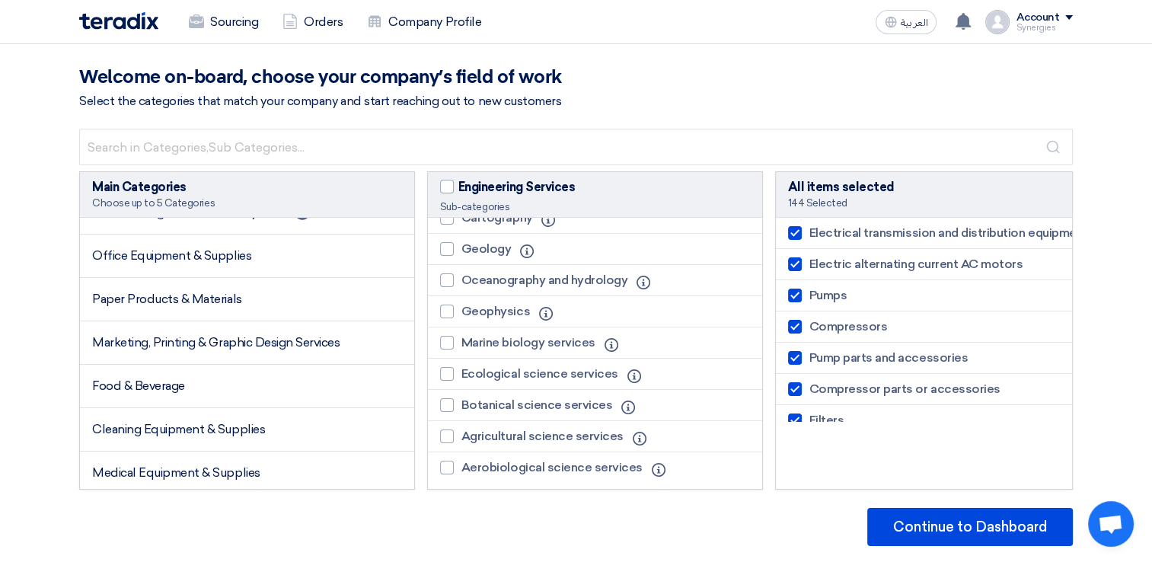
scroll to position [0, 0]
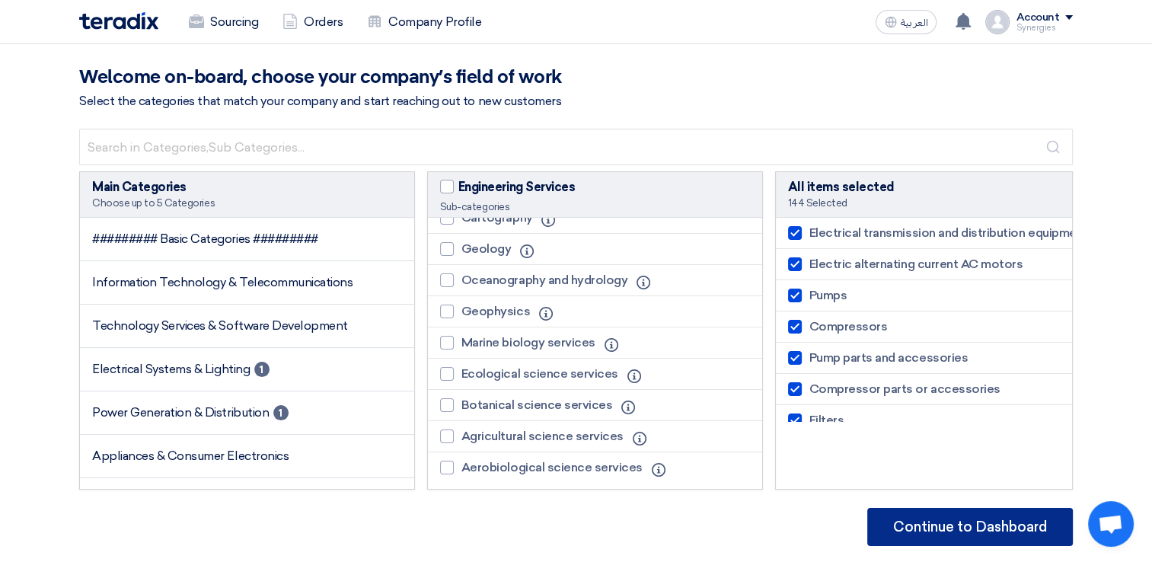
click at [1007, 516] on button "Continue to Dashboard" at bounding box center [970, 527] width 206 height 38
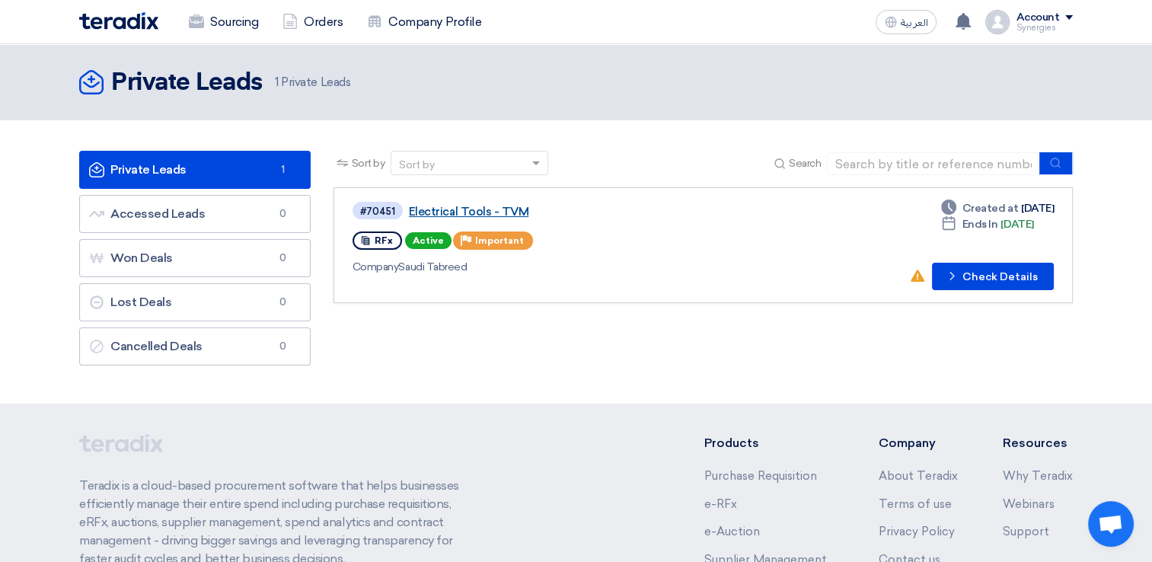
click at [501, 206] on link "Electrical Tools - TVM" at bounding box center [599, 212] width 381 height 14
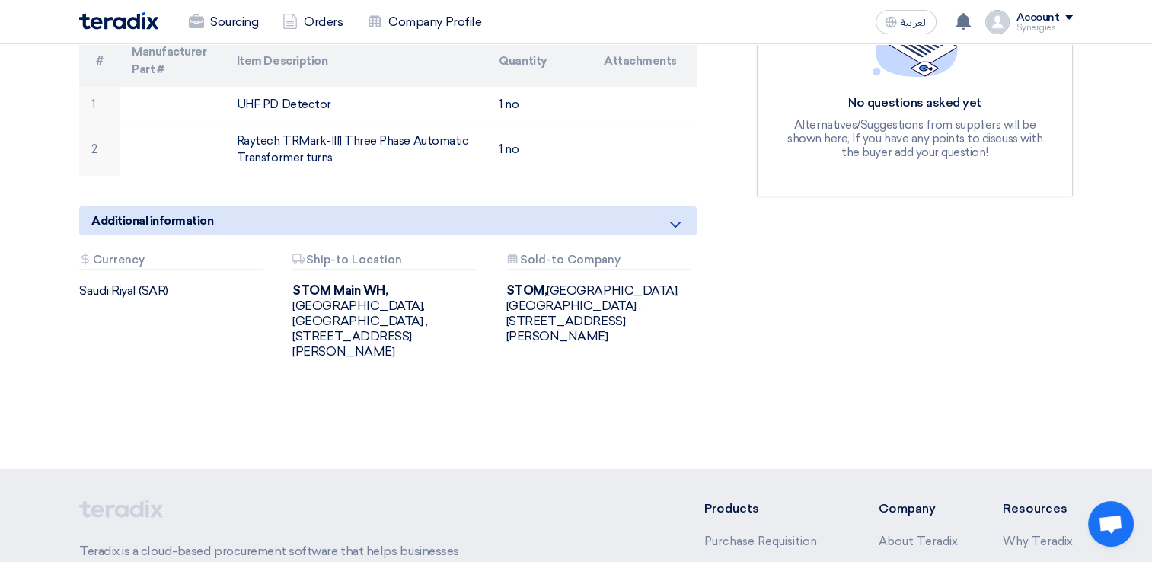
scroll to position [305, 0]
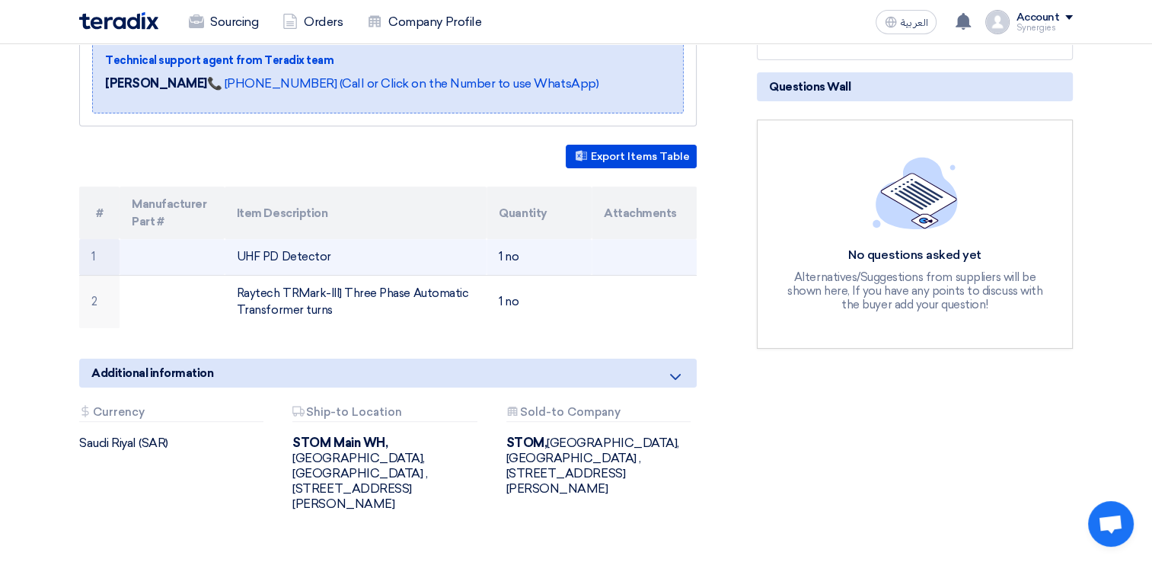
drag, startPoint x: 233, startPoint y: 270, endPoint x: 326, endPoint y: 267, distance: 93.0
click at [326, 267] on td "UHF PD Detector" at bounding box center [356, 257] width 263 height 36
copy td "UHF PD Detector"
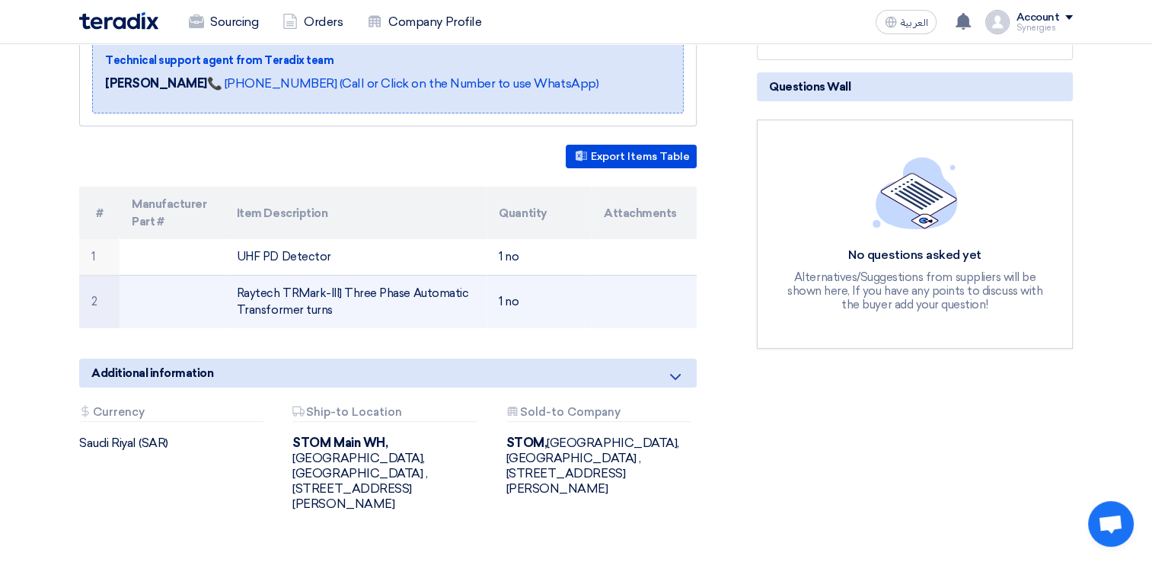
click at [257, 308] on td "Raytech TRMark-III] Three Phase Automatic Transformer turns" at bounding box center [356, 301] width 263 height 53
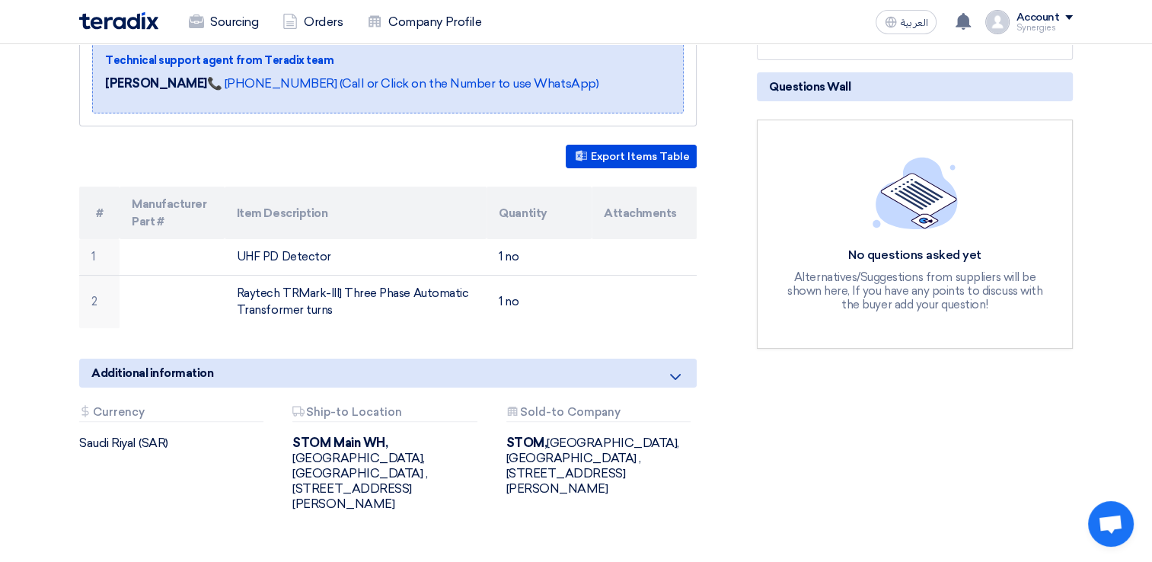
click at [346, 346] on div "Electrical Tools - TVM Buyer Information Muslehuddin Siddiqui Procurement Speci…" at bounding box center [407, 236] width 678 height 623
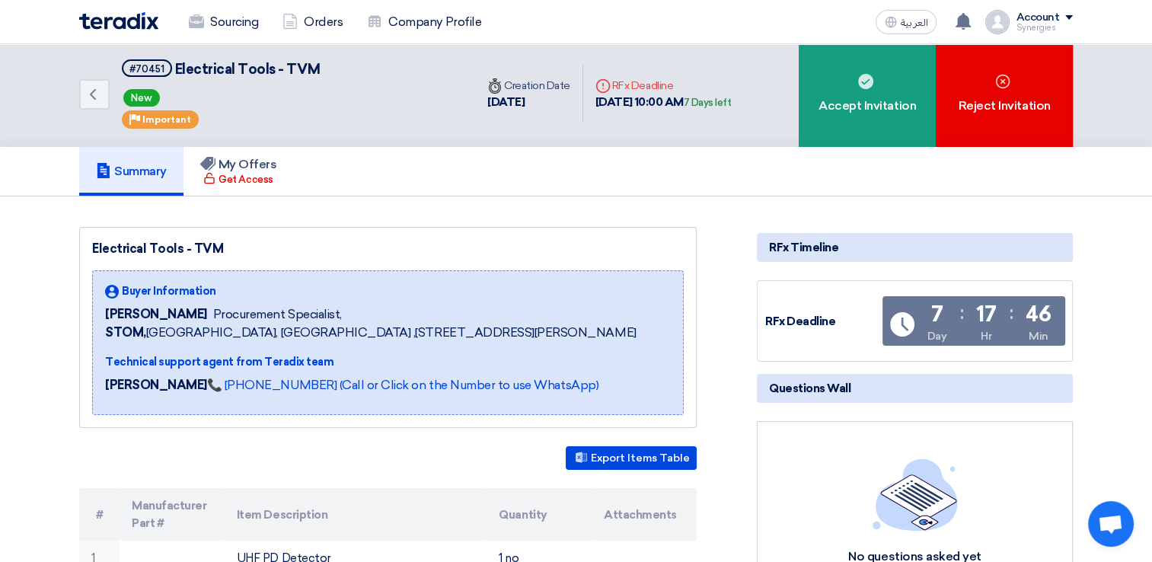
scroll to position [0, 0]
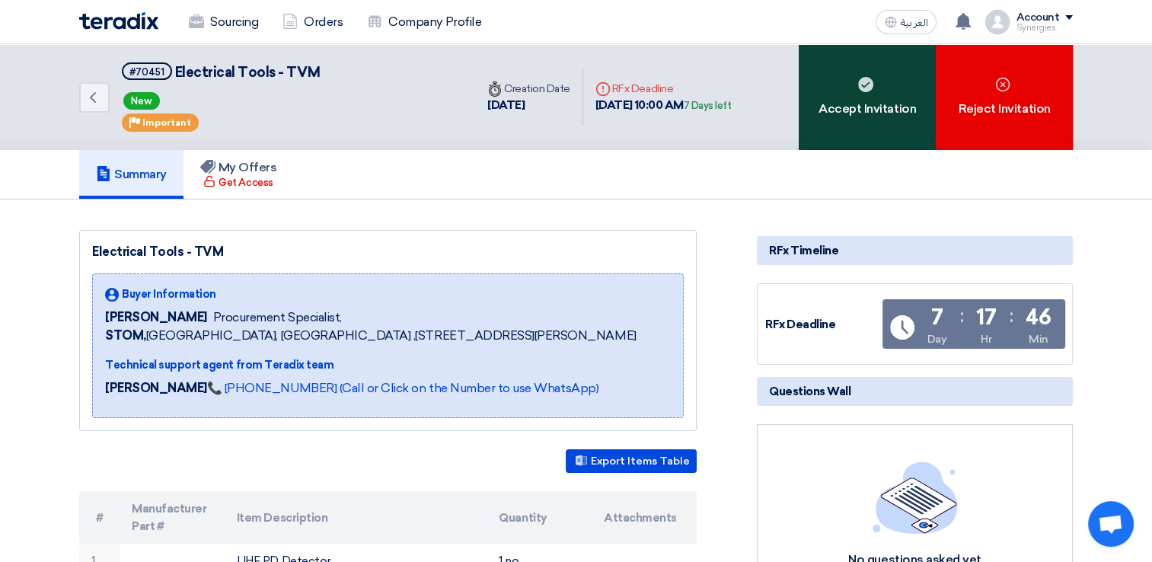
click at [855, 117] on div "Accept Invitation" at bounding box center [867, 97] width 137 height 106
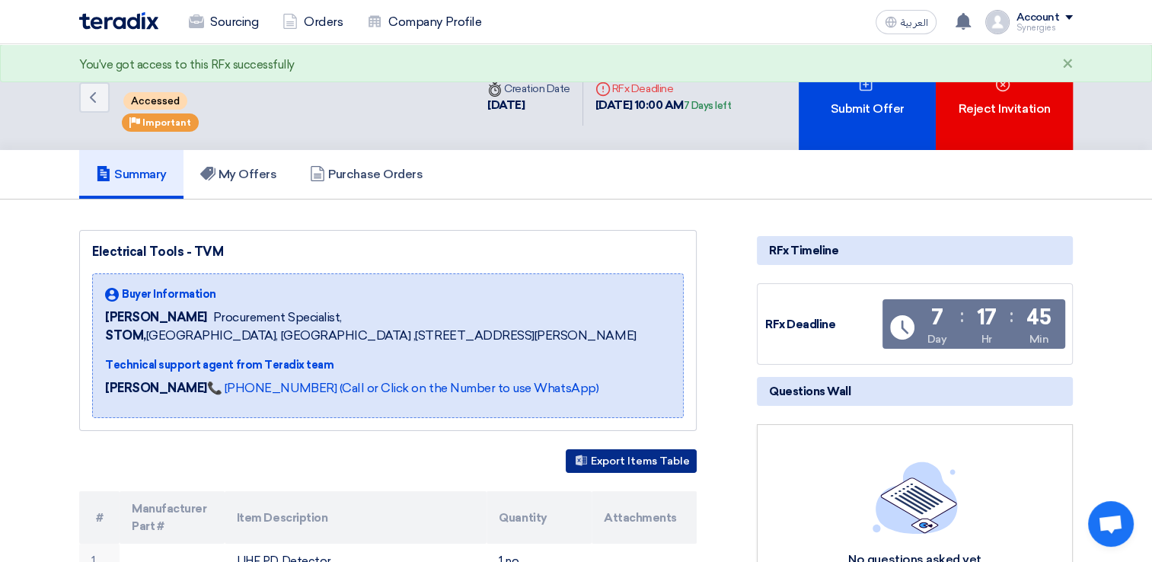
click at [624, 473] on button "Export Items Table" at bounding box center [631, 461] width 131 height 24
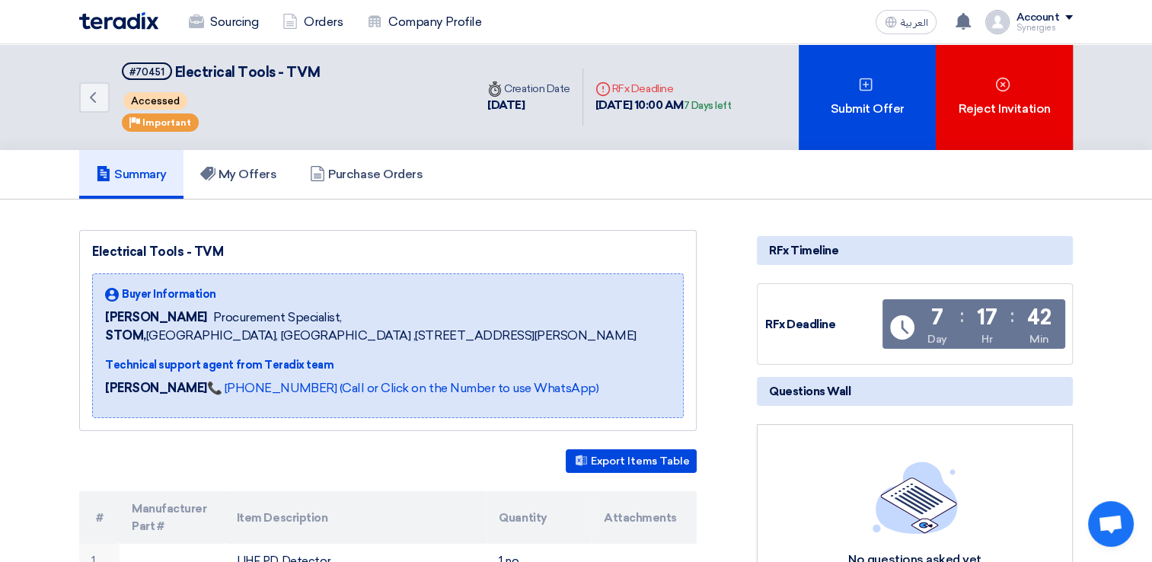
click at [11, 311] on section "Electrical Tools - TVM Buyer Information [PERSON_NAME] Procurement Specialist, …" at bounding box center [576, 563] width 1152 height 727
drag, startPoint x: 162, startPoint y: 70, endPoint x: 124, endPoint y: 69, distance: 38.1
click at [124, 69] on span "#70451" at bounding box center [147, 71] width 50 height 18
copy div "#70451"
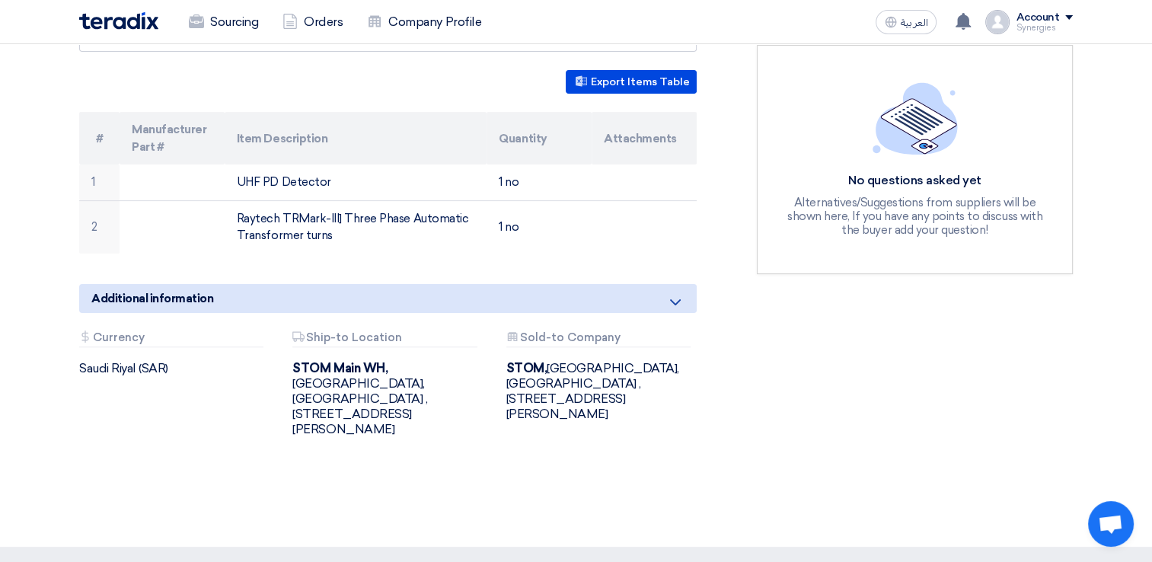
scroll to position [381, 0]
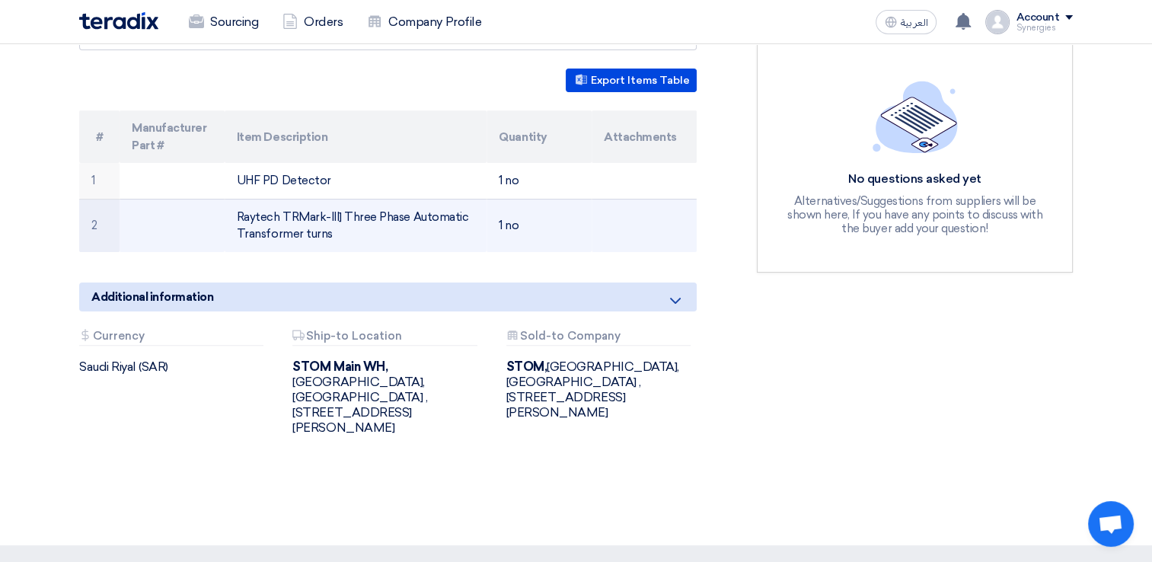
drag, startPoint x: 327, startPoint y: 251, endPoint x: 216, endPoint y: 232, distance: 113.7
click at [216, 232] on tr "2 Raytech TRMark-III] Three Phase Automatic Transformer turns 1 no" at bounding box center [388, 225] width 618 height 53
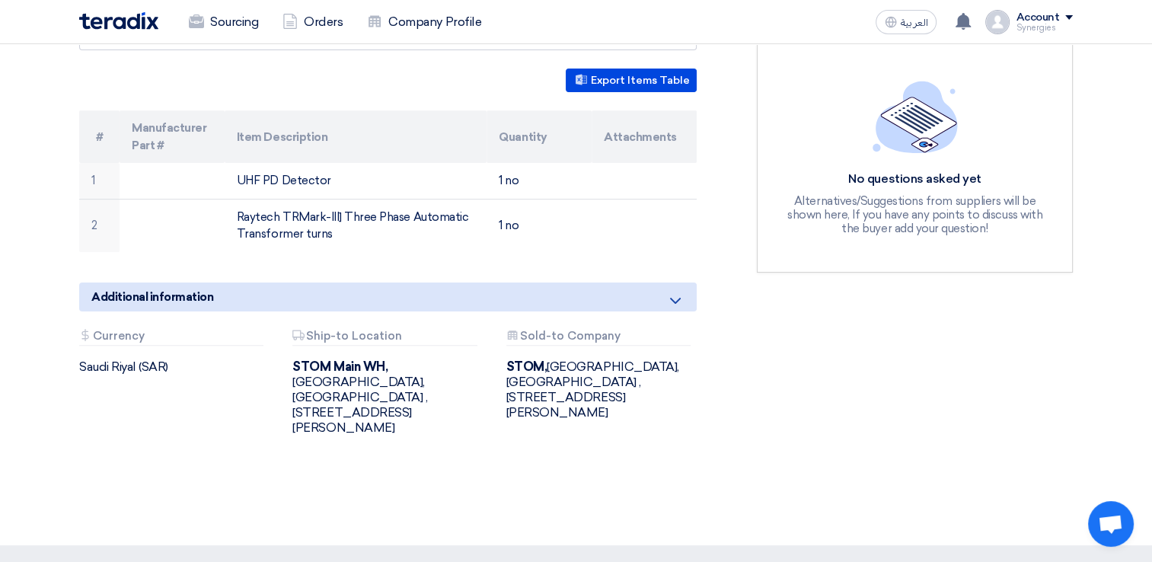
click at [39, 242] on section "Electrical Tools - TVM Buyer Information [PERSON_NAME] Procurement Specialist, …" at bounding box center [576, 182] width 1152 height 727
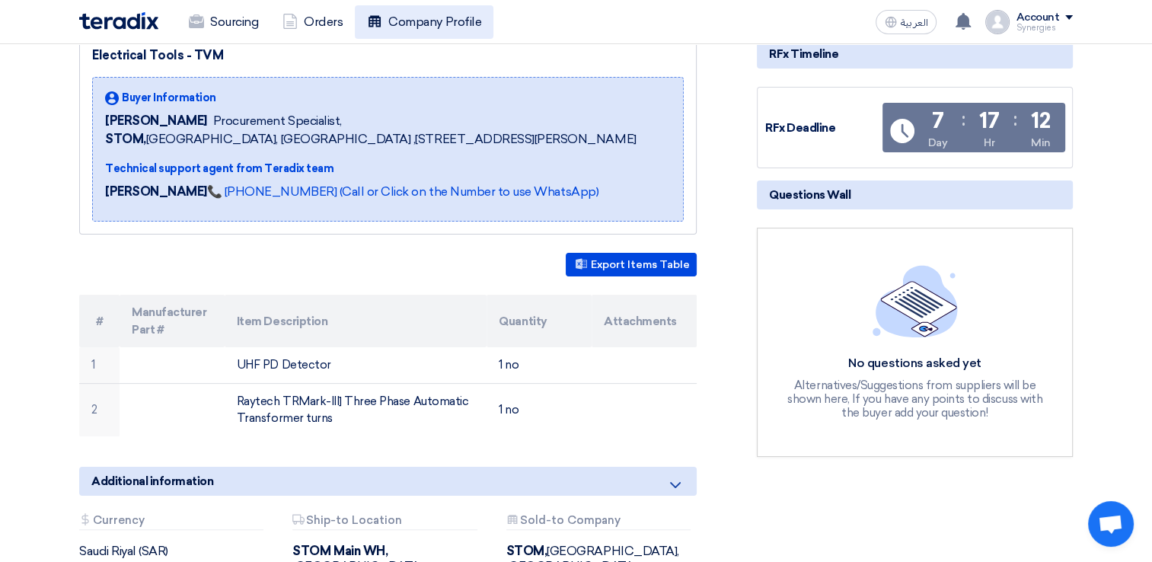
scroll to position [0, 0]
